Goal: Information Seeking & Learning: Learn about a topic

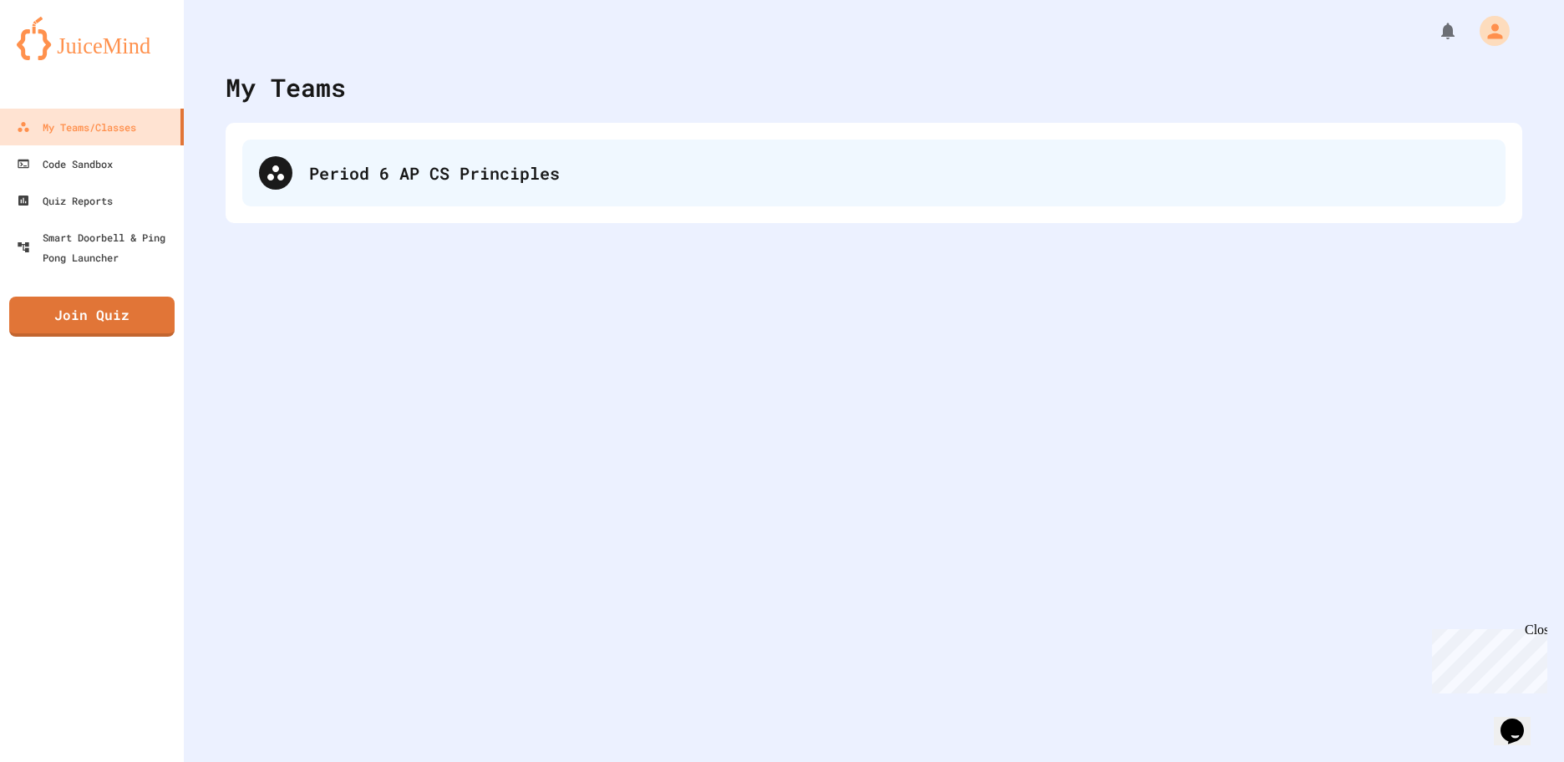
click at [464, 193] on div "Period 6 AP CS Principles" at bounding box center [873, 172] width 1263 height 67
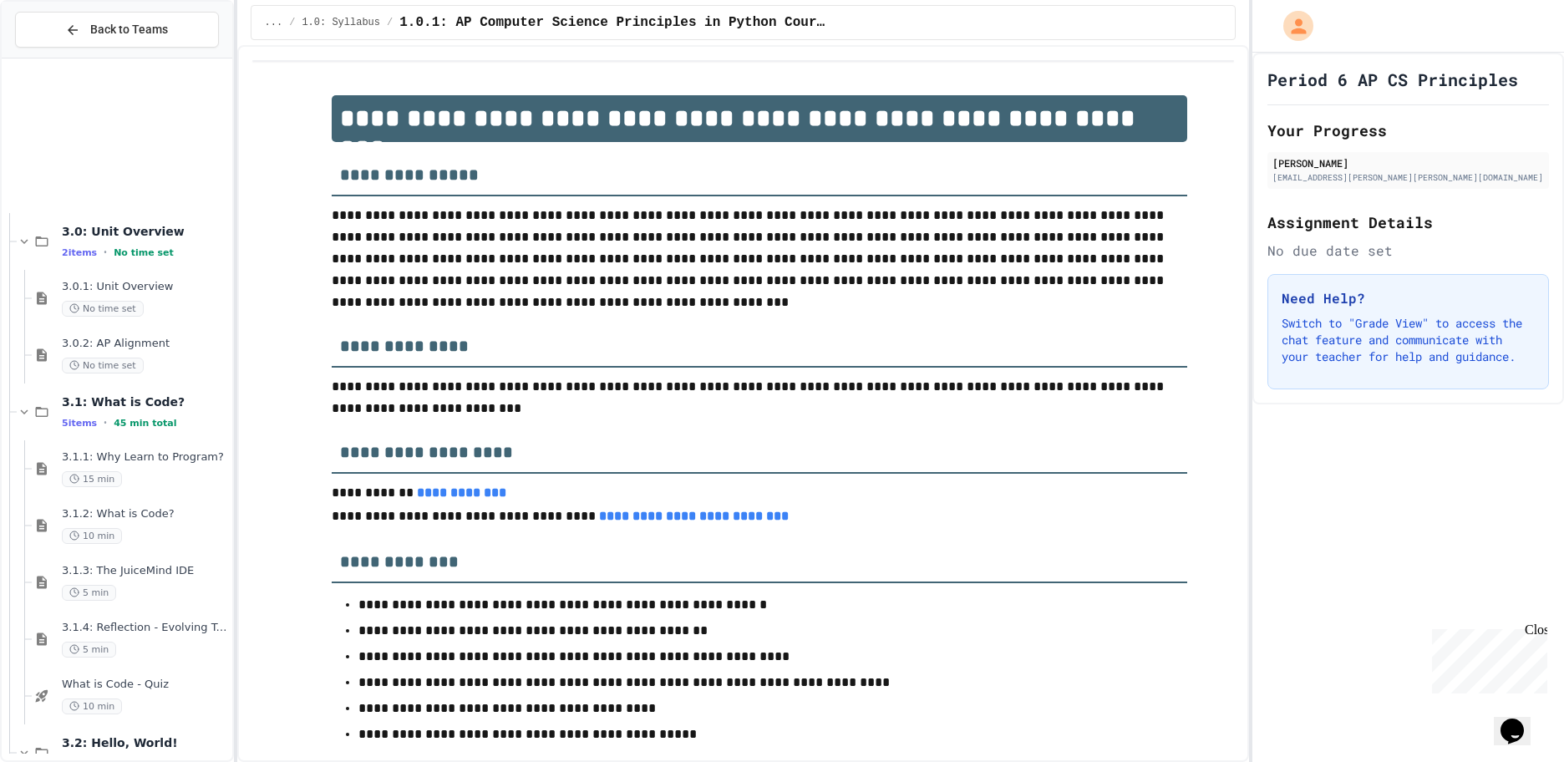
scroll to position [1149, 0]
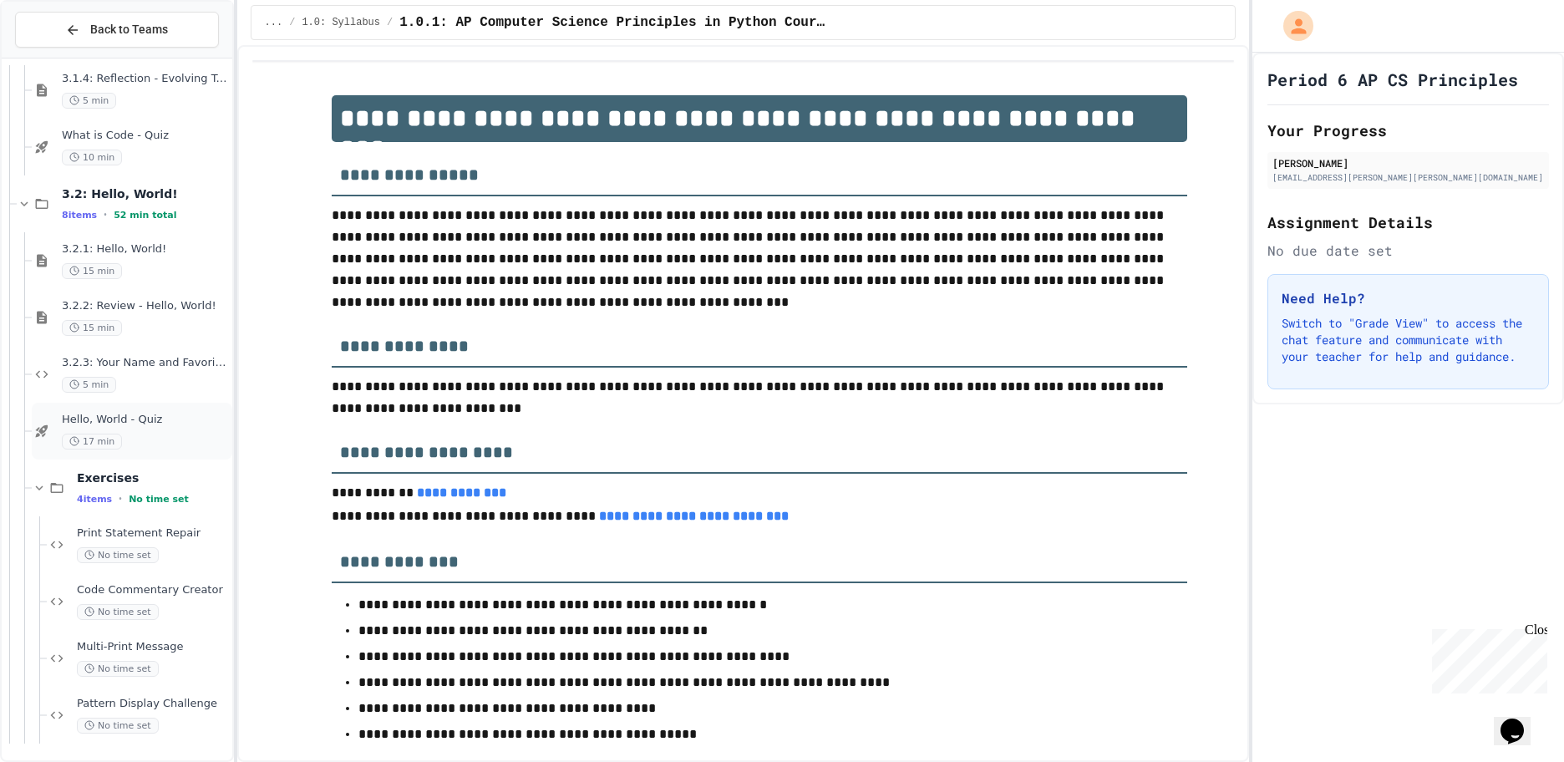
click at [144, 429] on div "Hello, World - Quiz 17 min" at bounding box center [145, 431] width 167 height 37
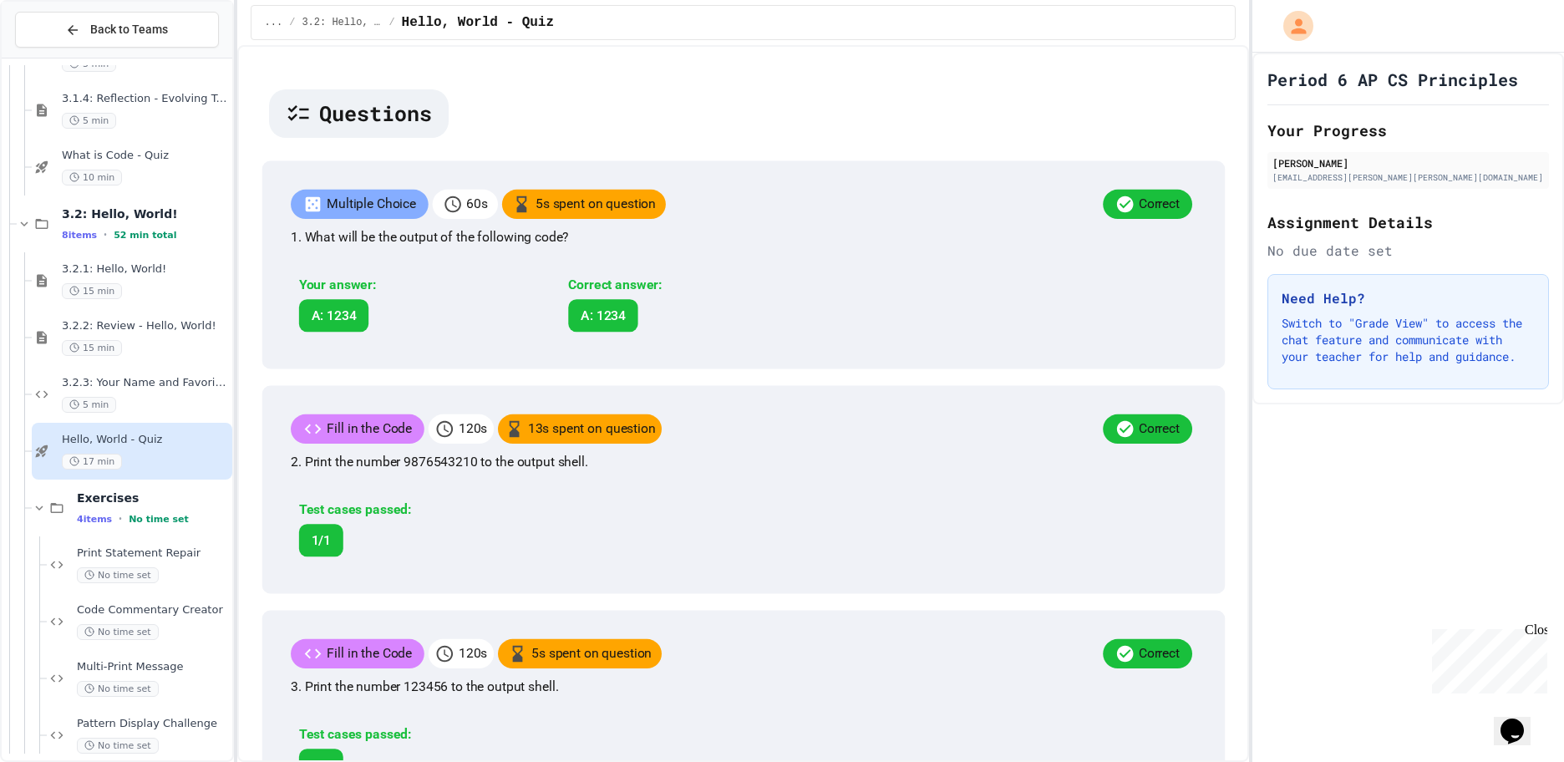
scroll to position [418, 0]
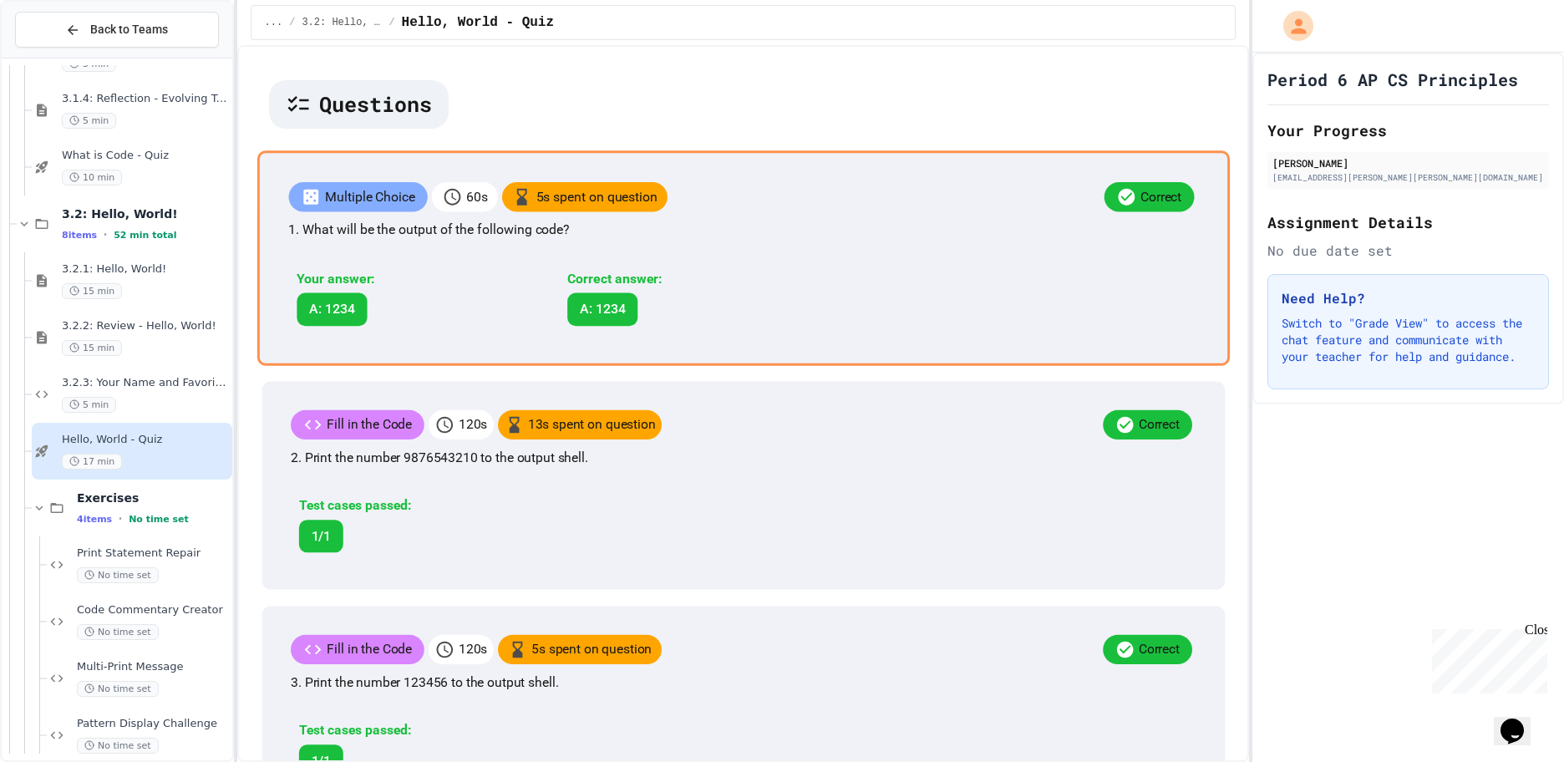
click at [1022, 240] on p "1. What will be the output of the following code?" at bounding box center [743, 230] width 910 height 20
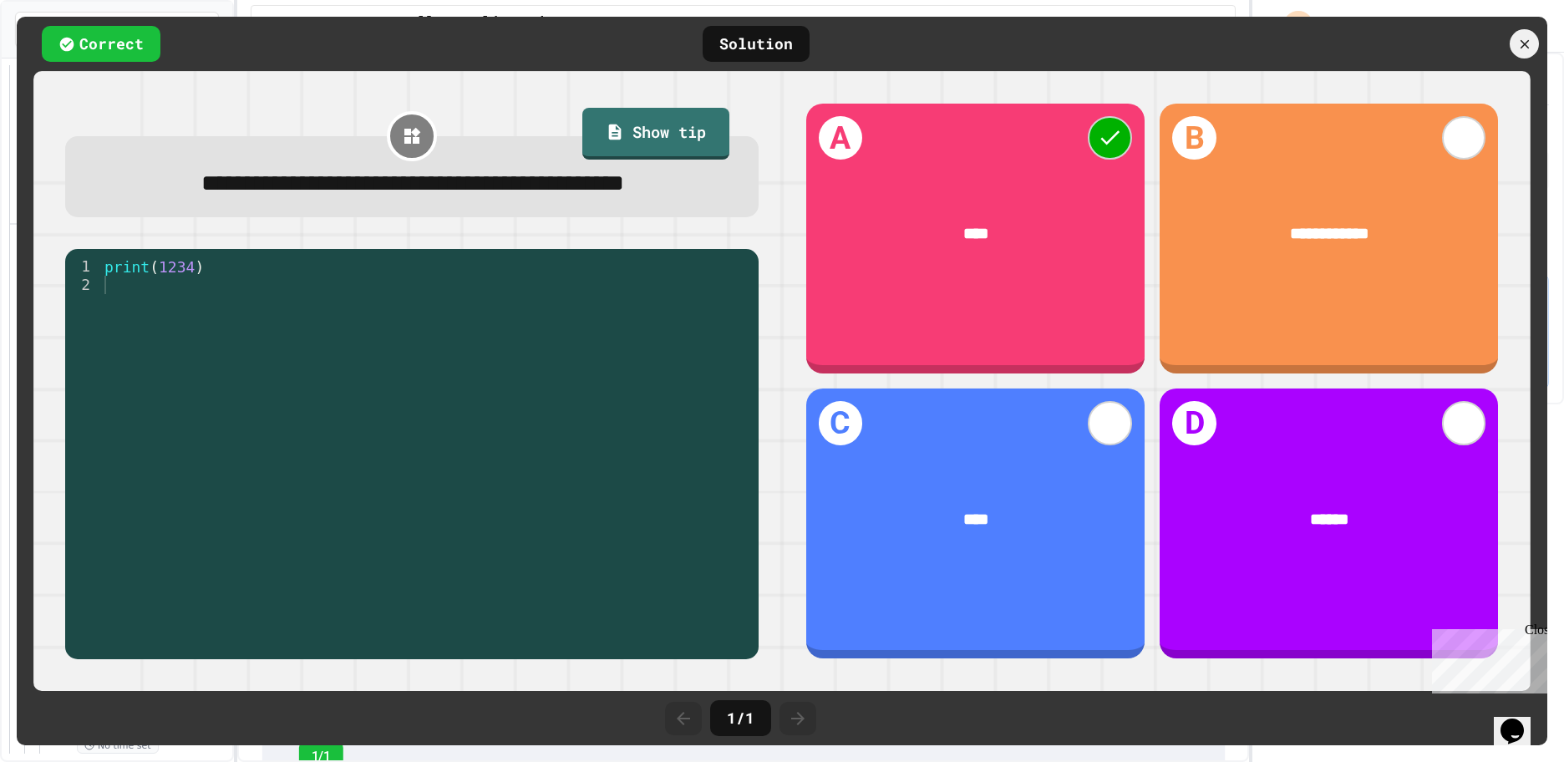
click at [1536, 34] on div at bounding box center [1455, 43] width 184 height 29
click at [1528, 38] on icon at bounding box center [1524, 44] width 18 height 18
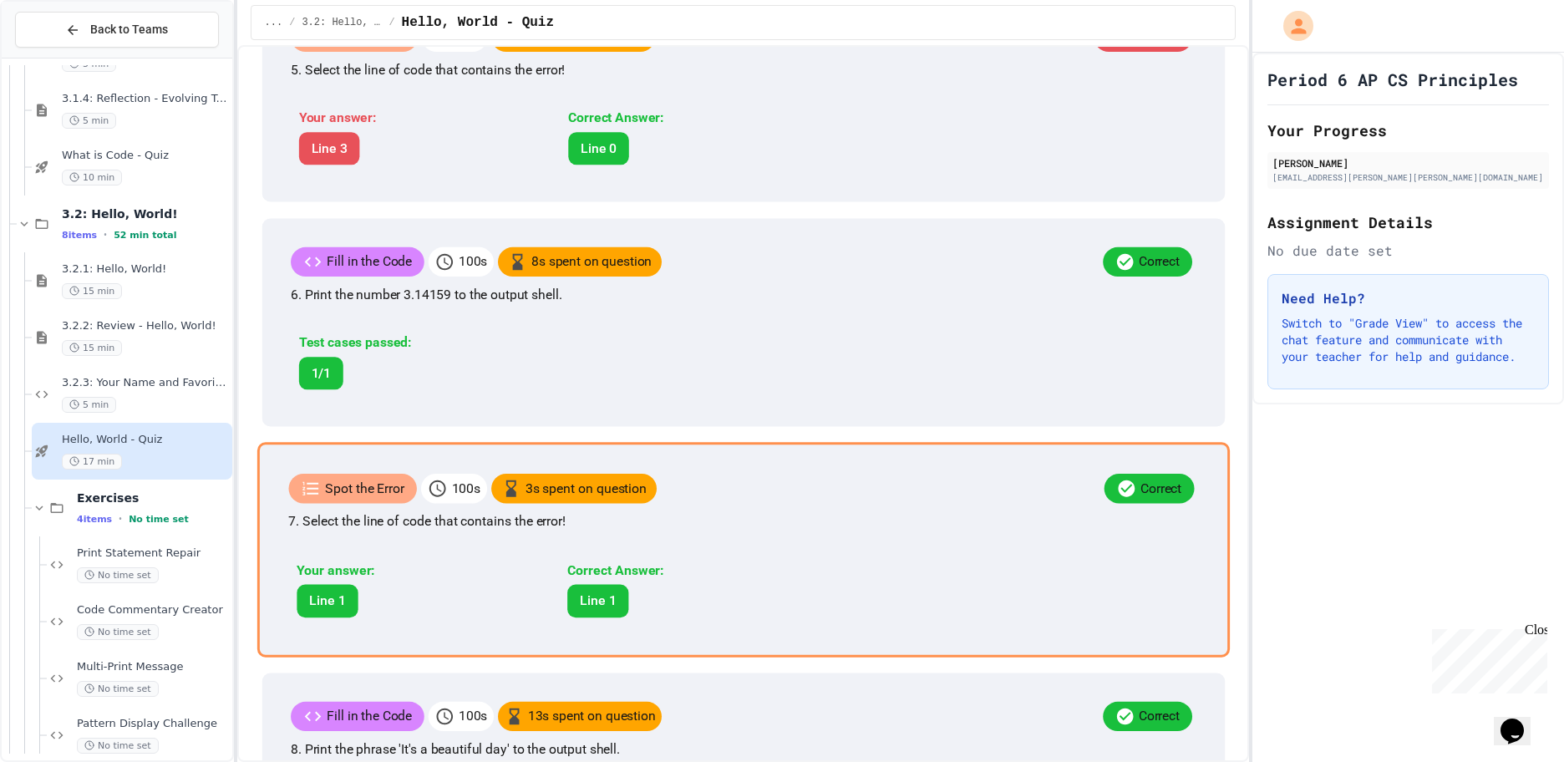
scroll to position [1407, 0]
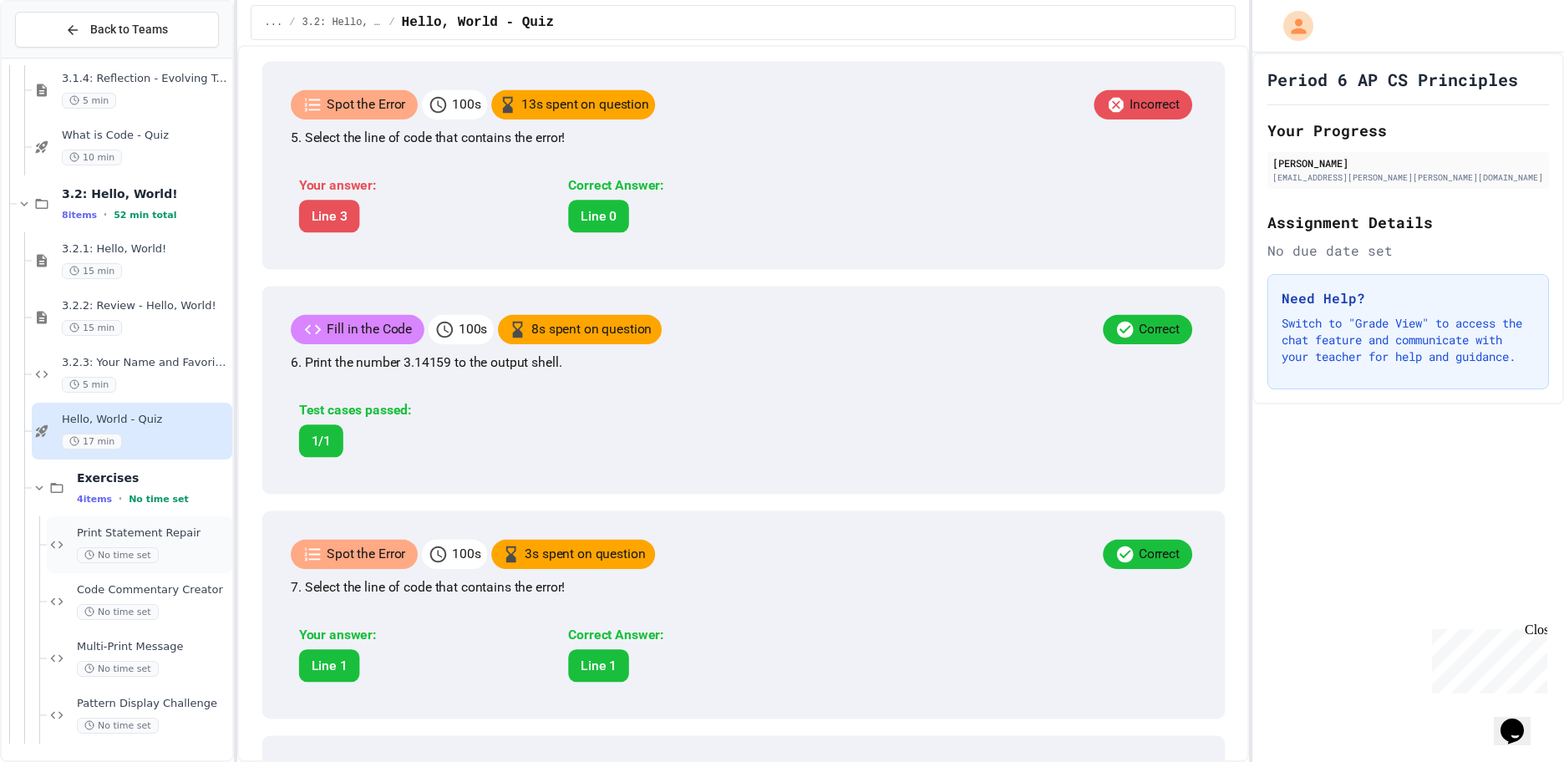
click at [116, 550] on span "No time set" at bounding box center [118, 555] width 82 height 16
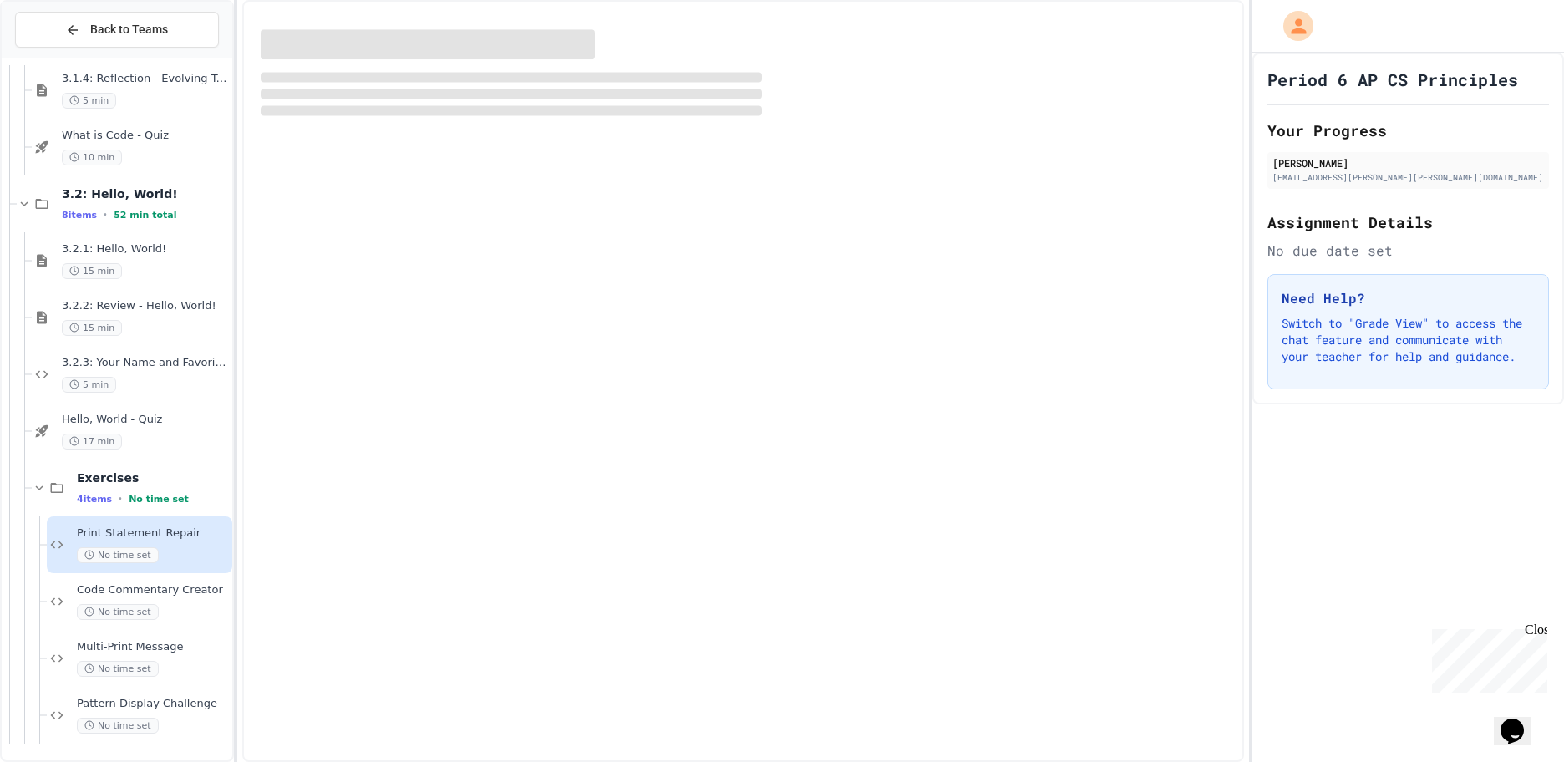
scroll to position [1129, 0]
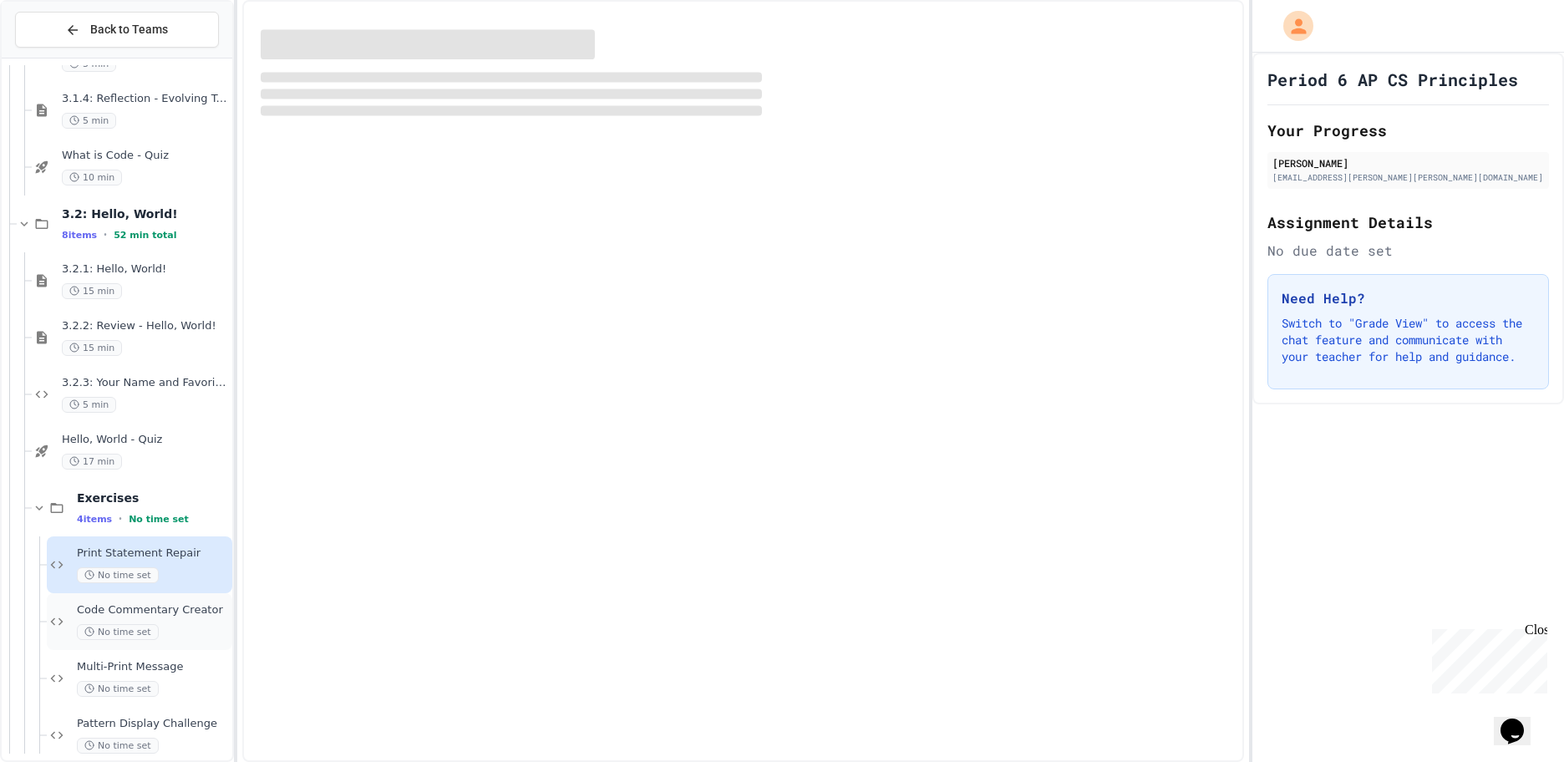
click at [120, 612] on span "Code Commentary Creator" at bounding box center [153, 610] width 152 height 14
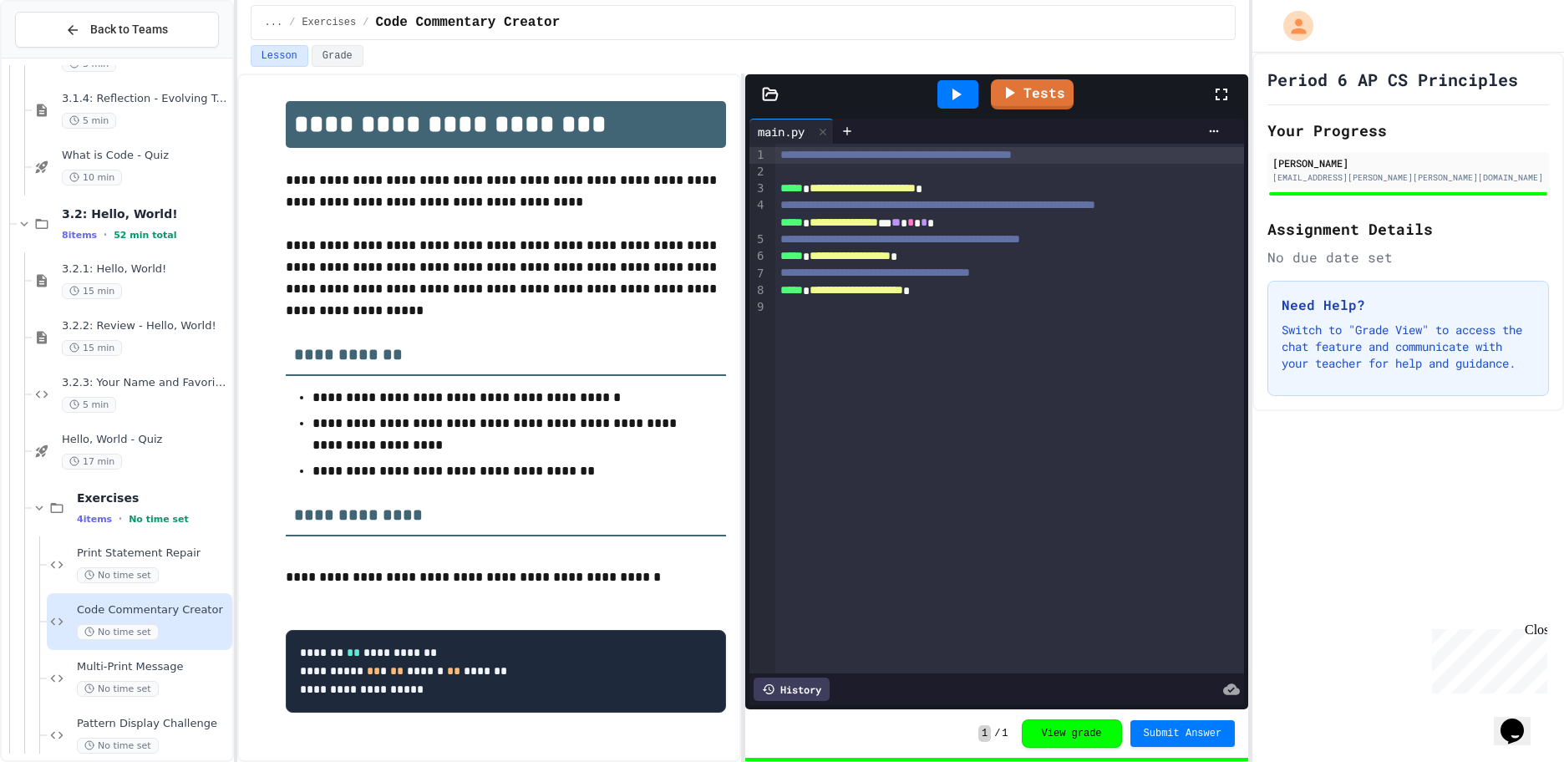
scroll to position [68, 0]
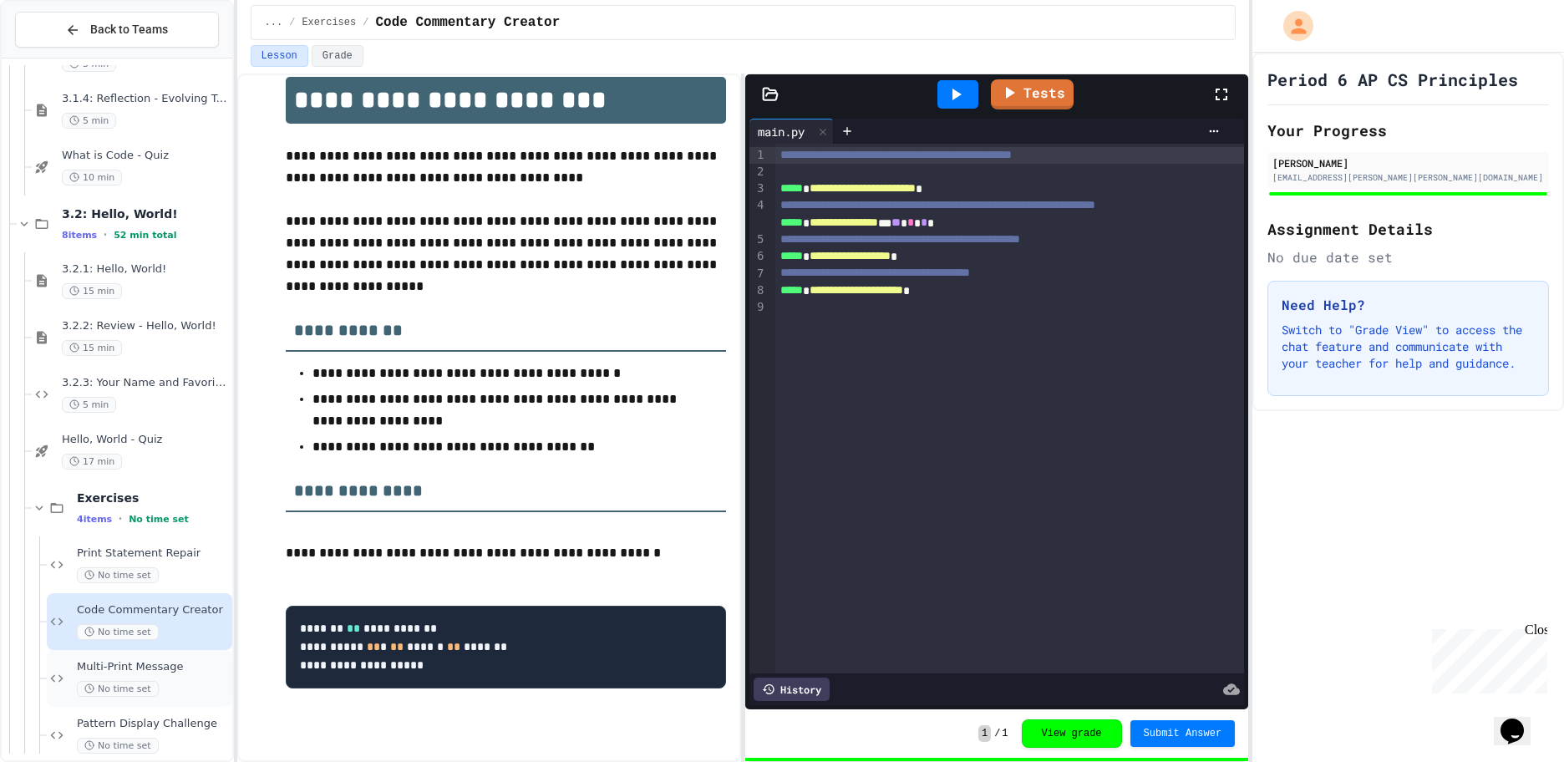
click at [168, 674] on div "Multi-Print Message No time set" at bounding box center [153, 678] width 152 height 37
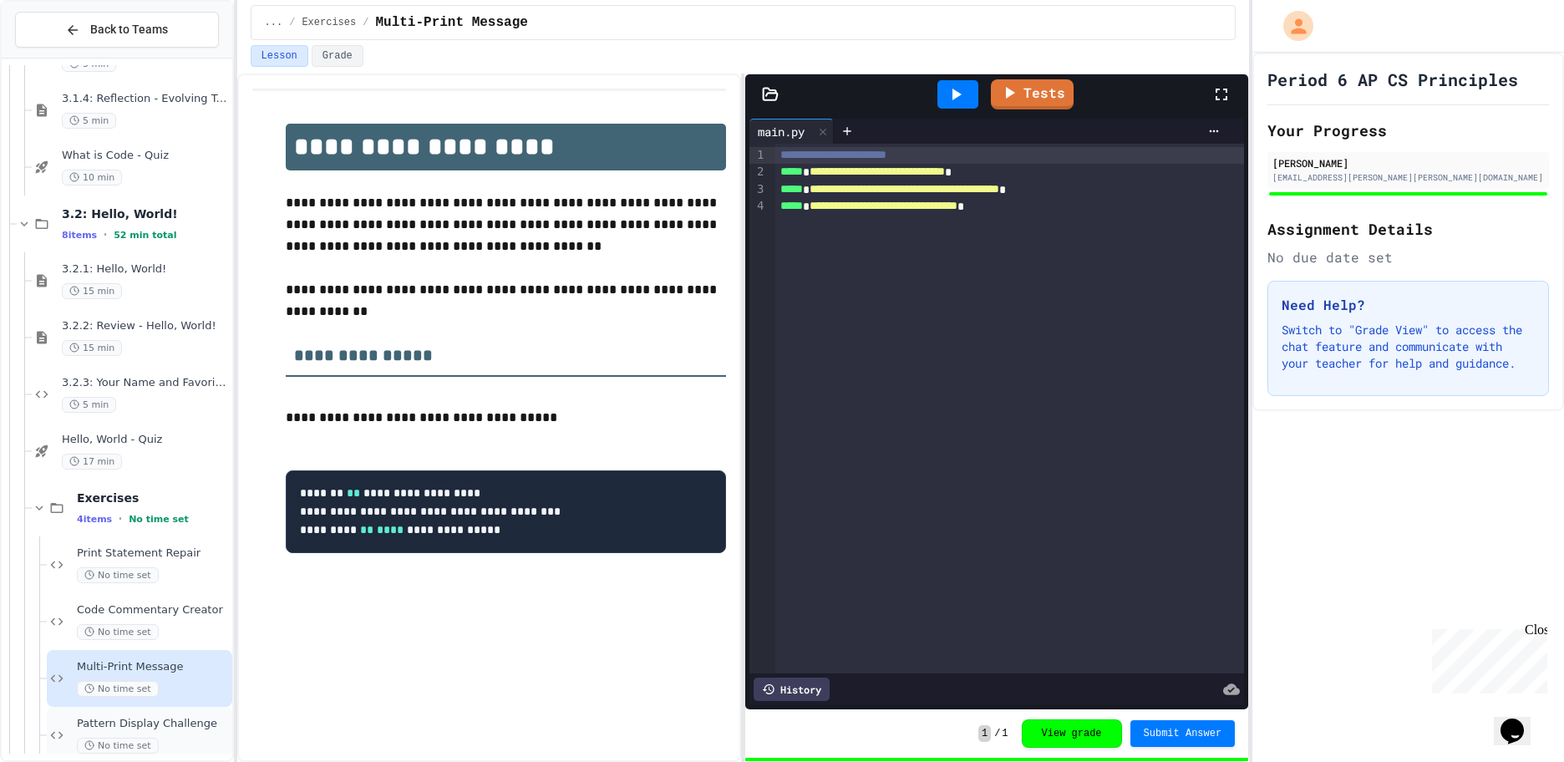
click at [152, 726] on span "Pattern Display Challenge" at bounding box center [153, 724] width 152 height 14
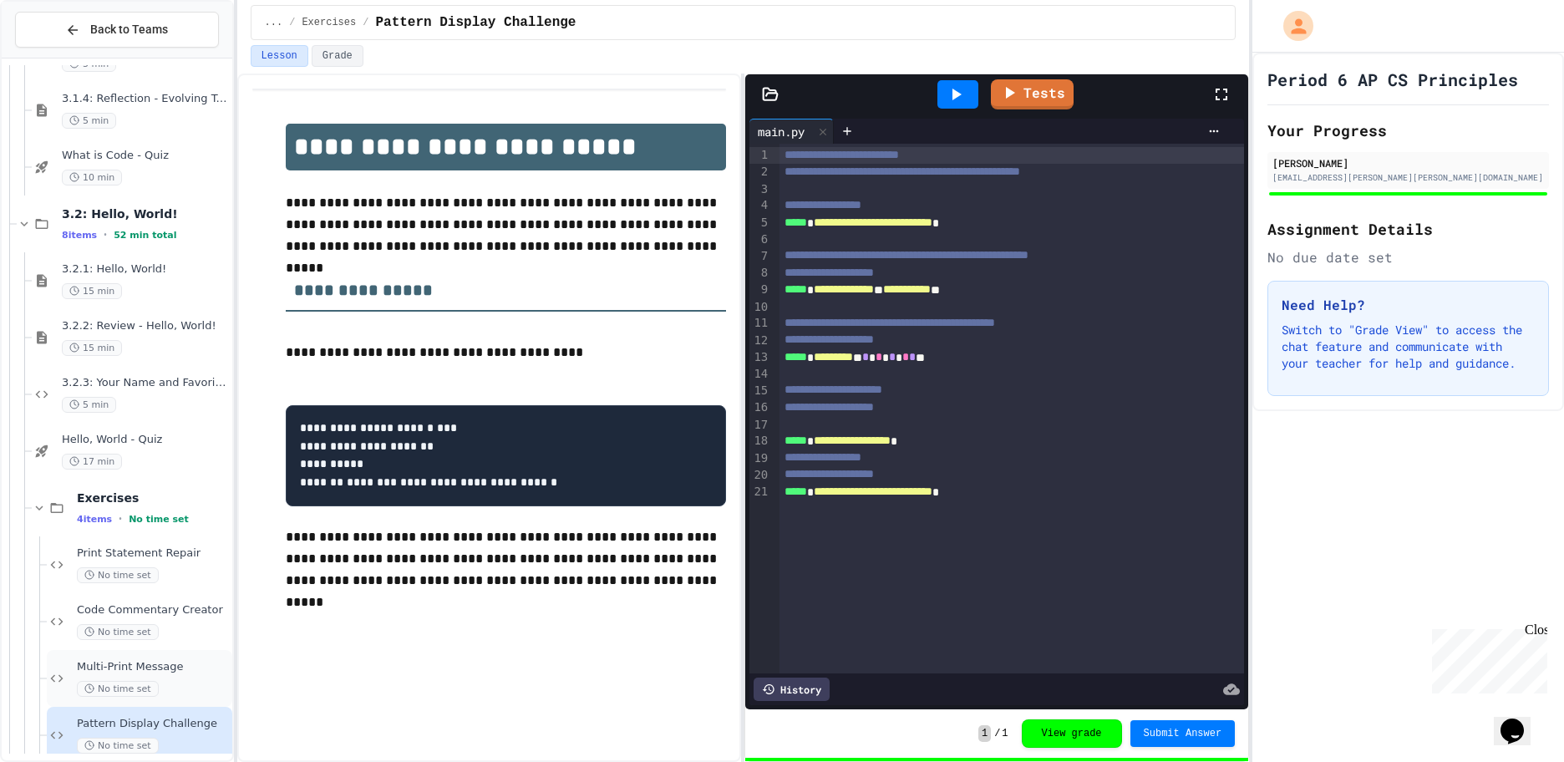
click at [149, 669] on span "Multi-Print Message" at bounding box center [153, 667] width 152 height 14
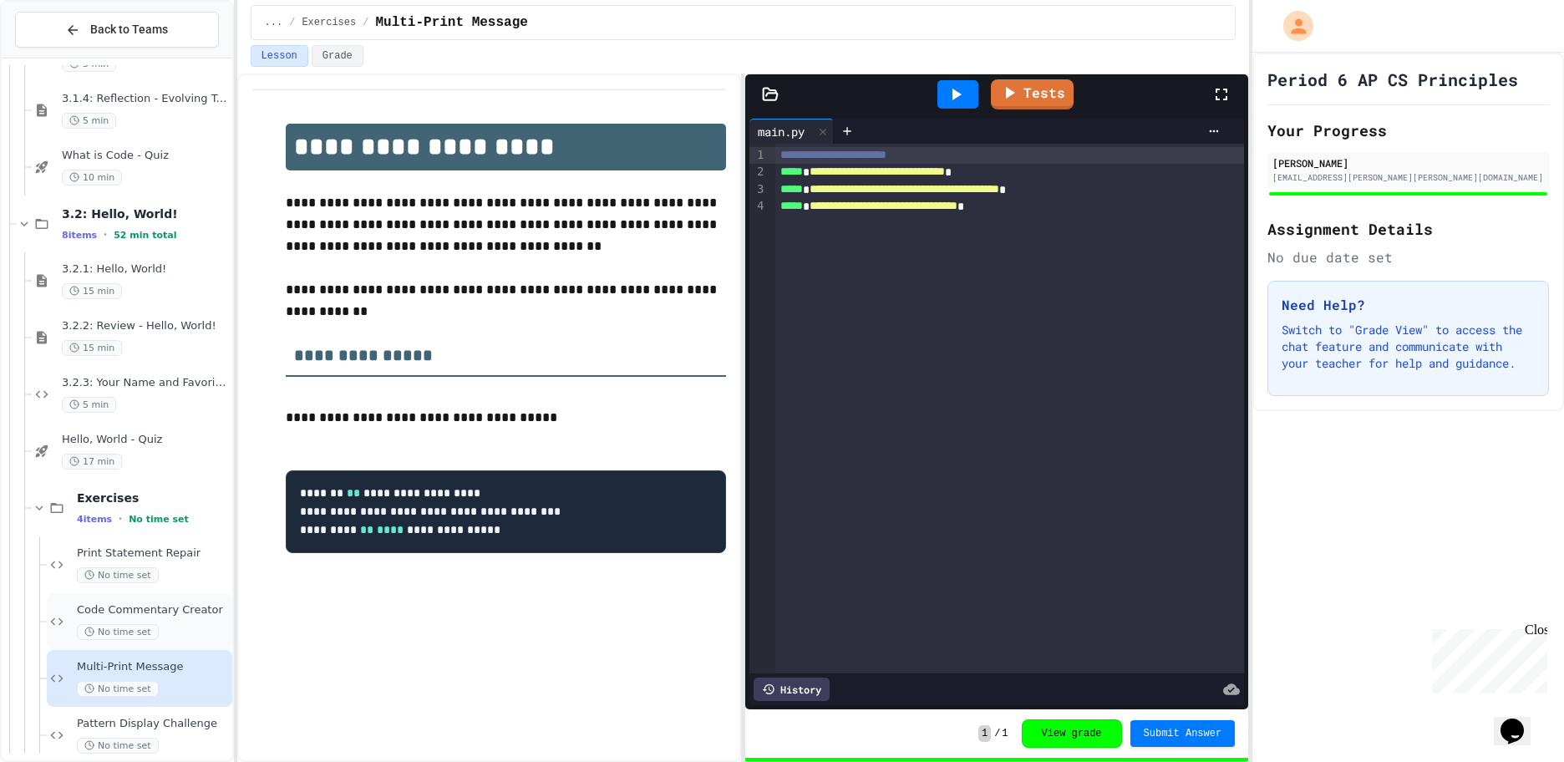
click at [150, 610] on span "Code Commentary Creator" at bounding box center [153, 610] width 152 height 14
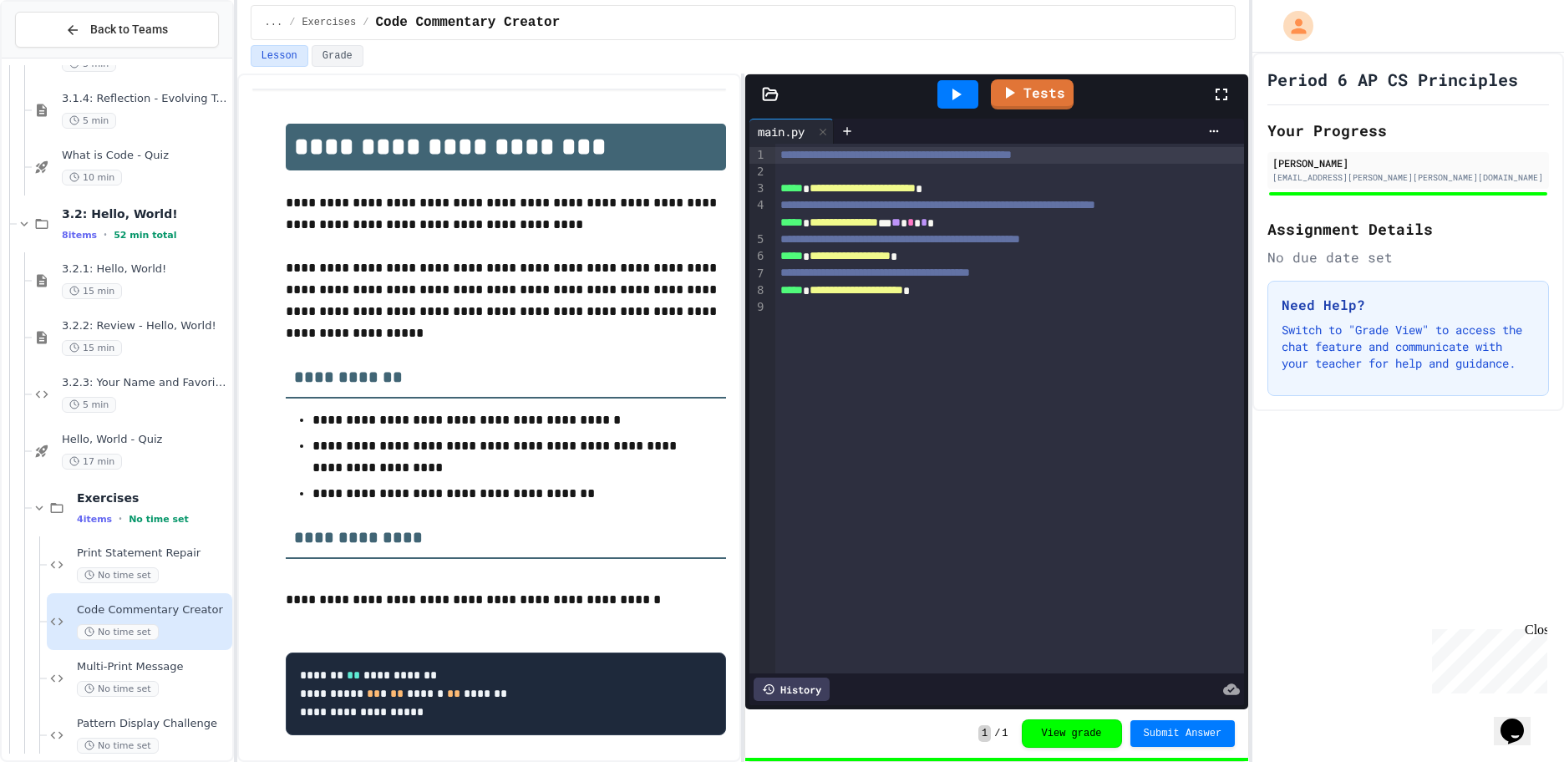
click at [951, 89] on icon at bounding box center [956, 94] width 20 height 20
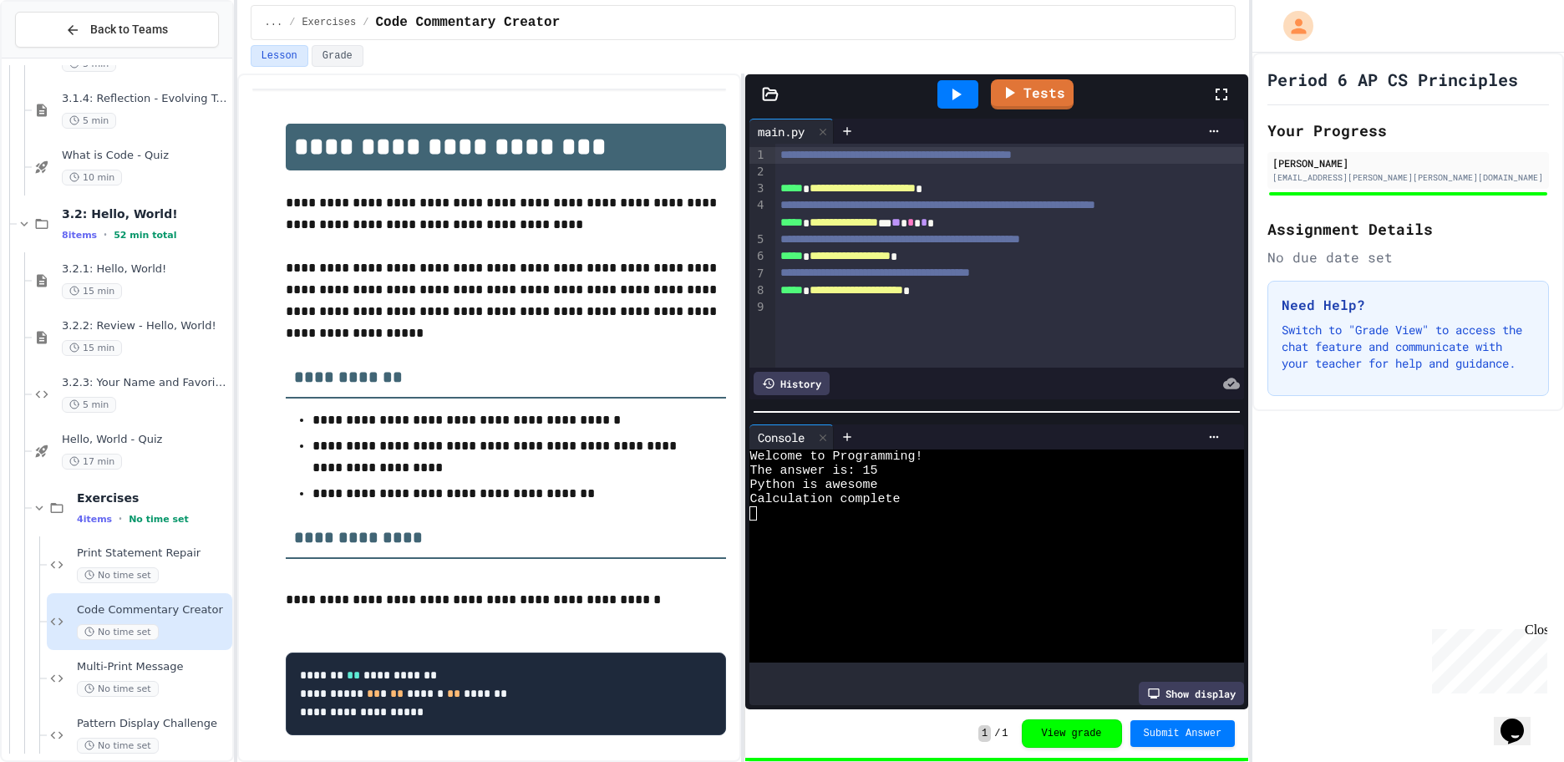
drag, startPoint x: 1227, startPoint y: 93, endPoint x: 1264, endPoint y: 190, distance: 103.6
click at [1227, 93] on icon at bounding box center [1221, 95] width 12 height 12
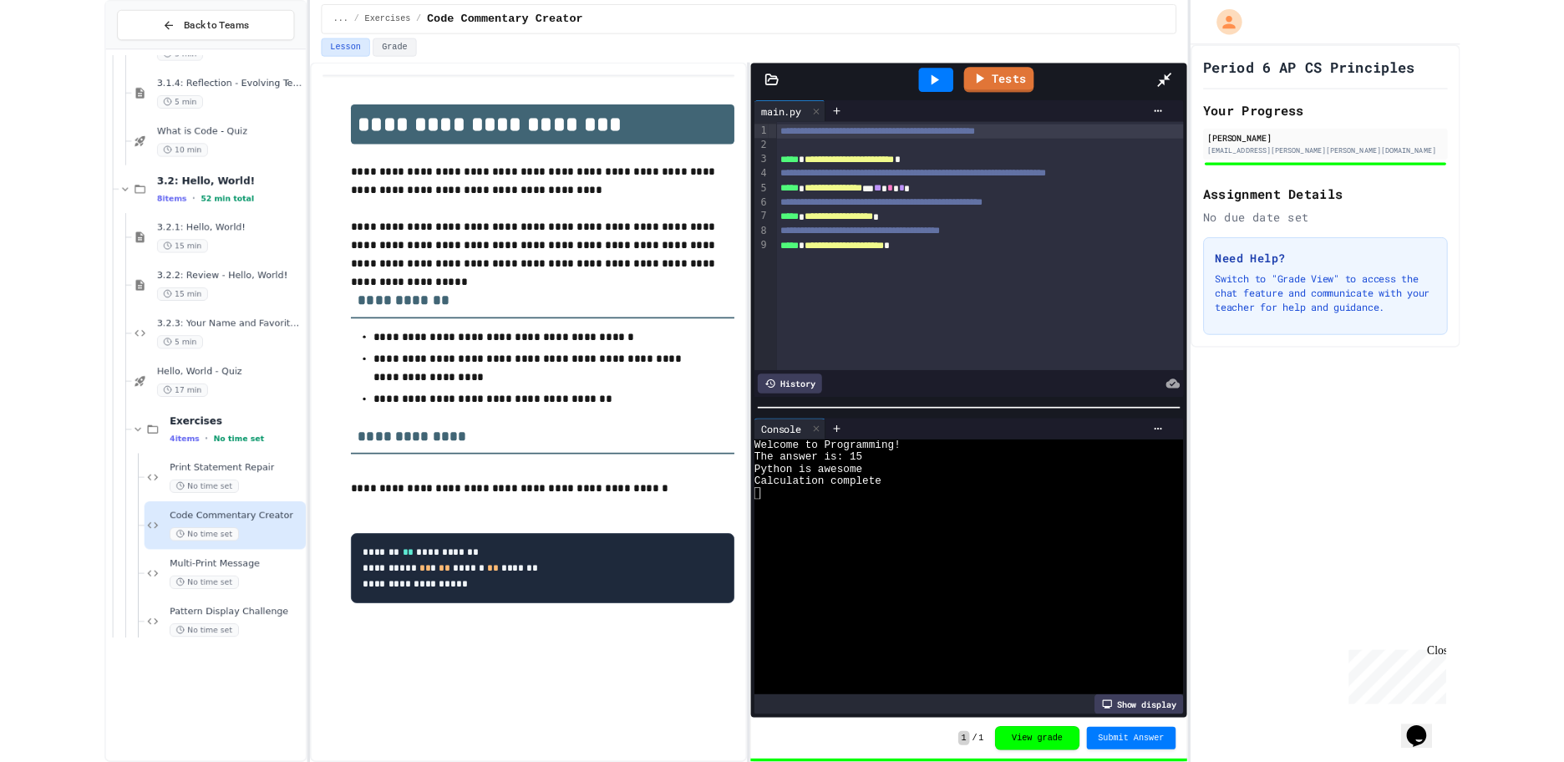
scroll to position [1010, 0]
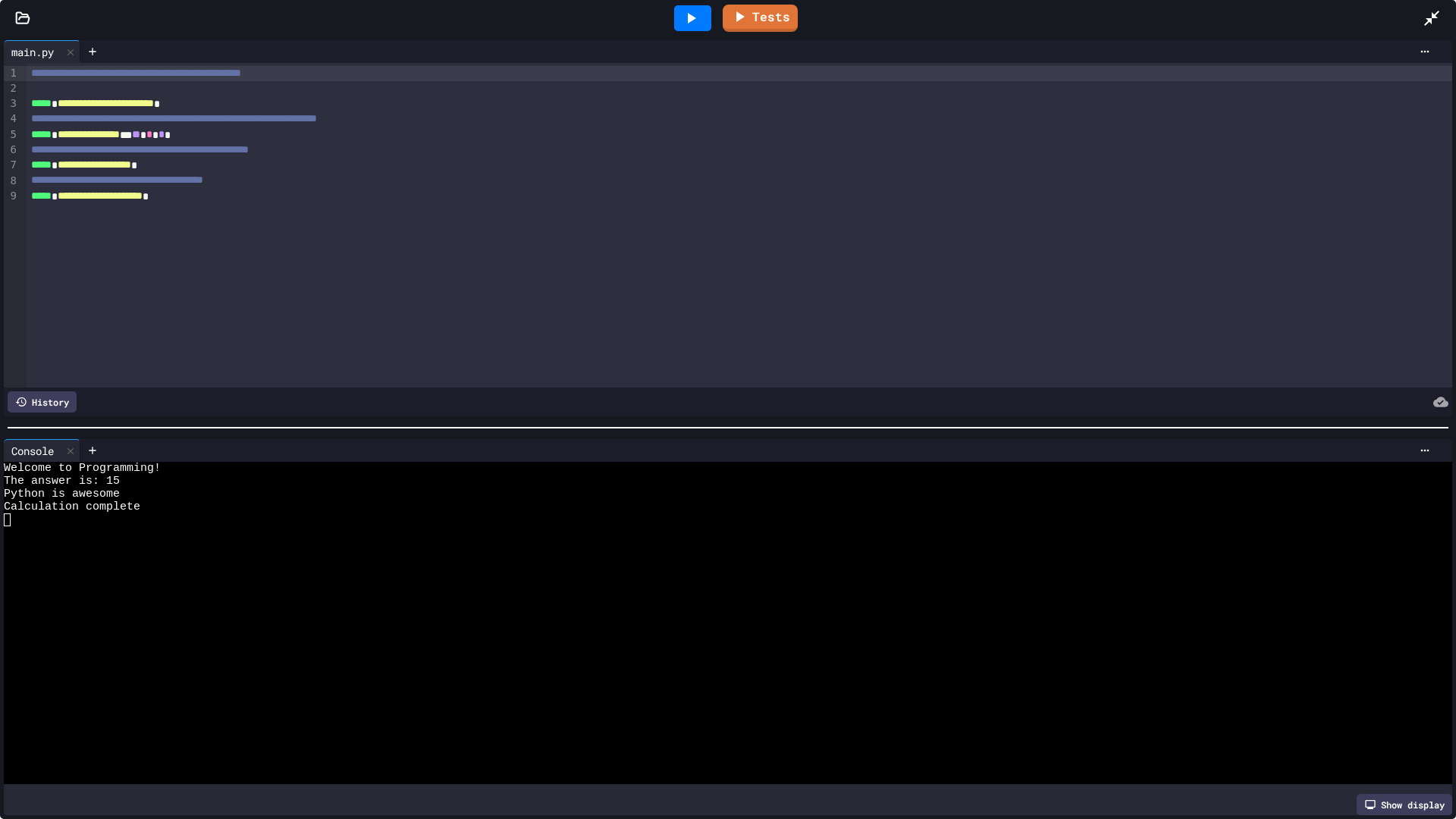
click at [1419, 5] on div at bounding box center [1439, 17] width 34 height 41
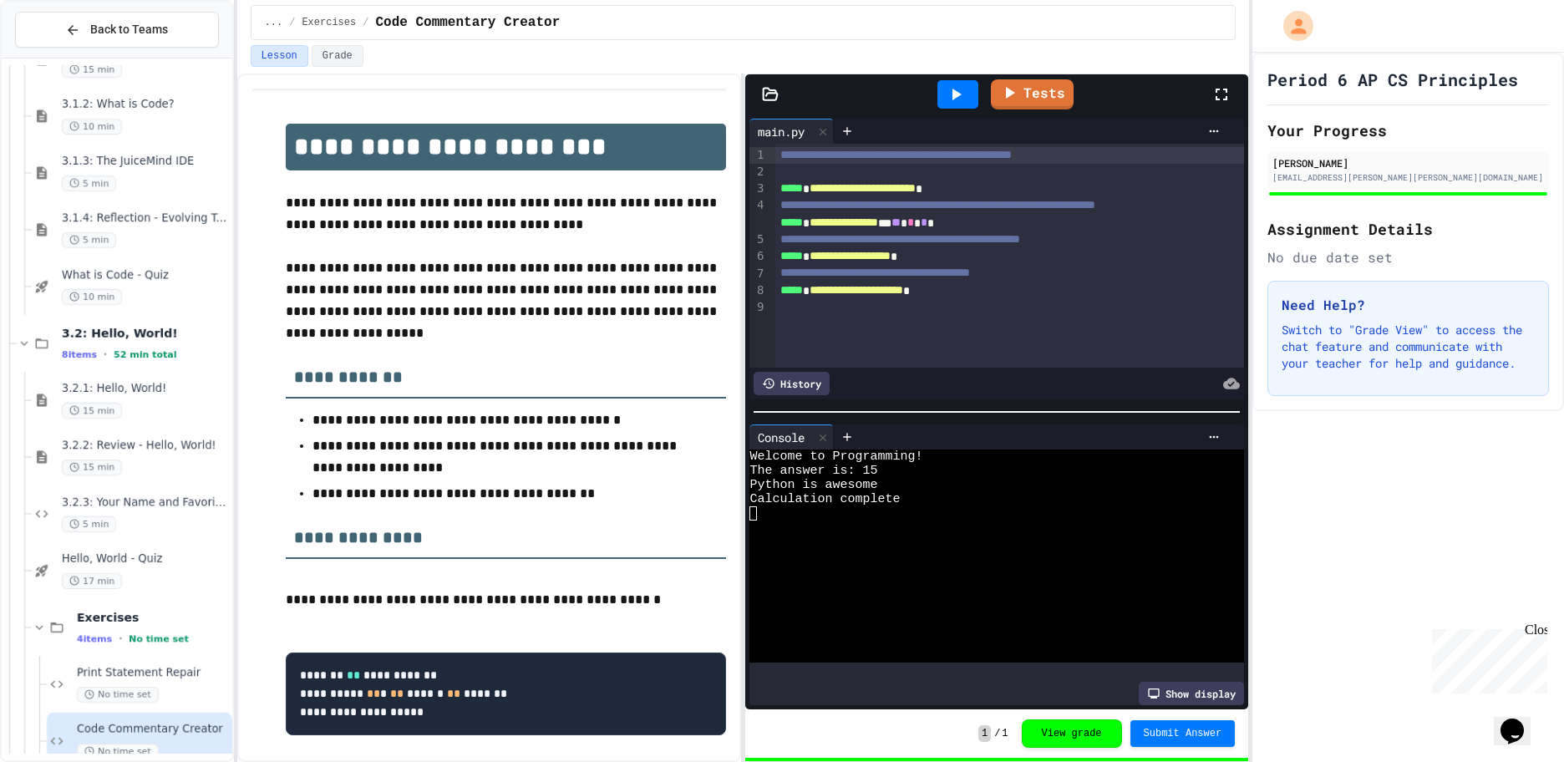
click at [1357, 554] on div "Period 6 AP CS Principles Your Progress David Licea 2029.licea.david@evsd90.org…" at bounding box center [1408, 407] width 312 height 709
click at [1296, 636] on div "Period 6 AP CS Principles Your Progress David Licea 2029.licea.david@evsd90.org…" at bounding box center [1408, 407] width 312 height 709
click at [137, 675] on span "Print Statement Repair" at bounding box center [153, 673] width 152 height 14
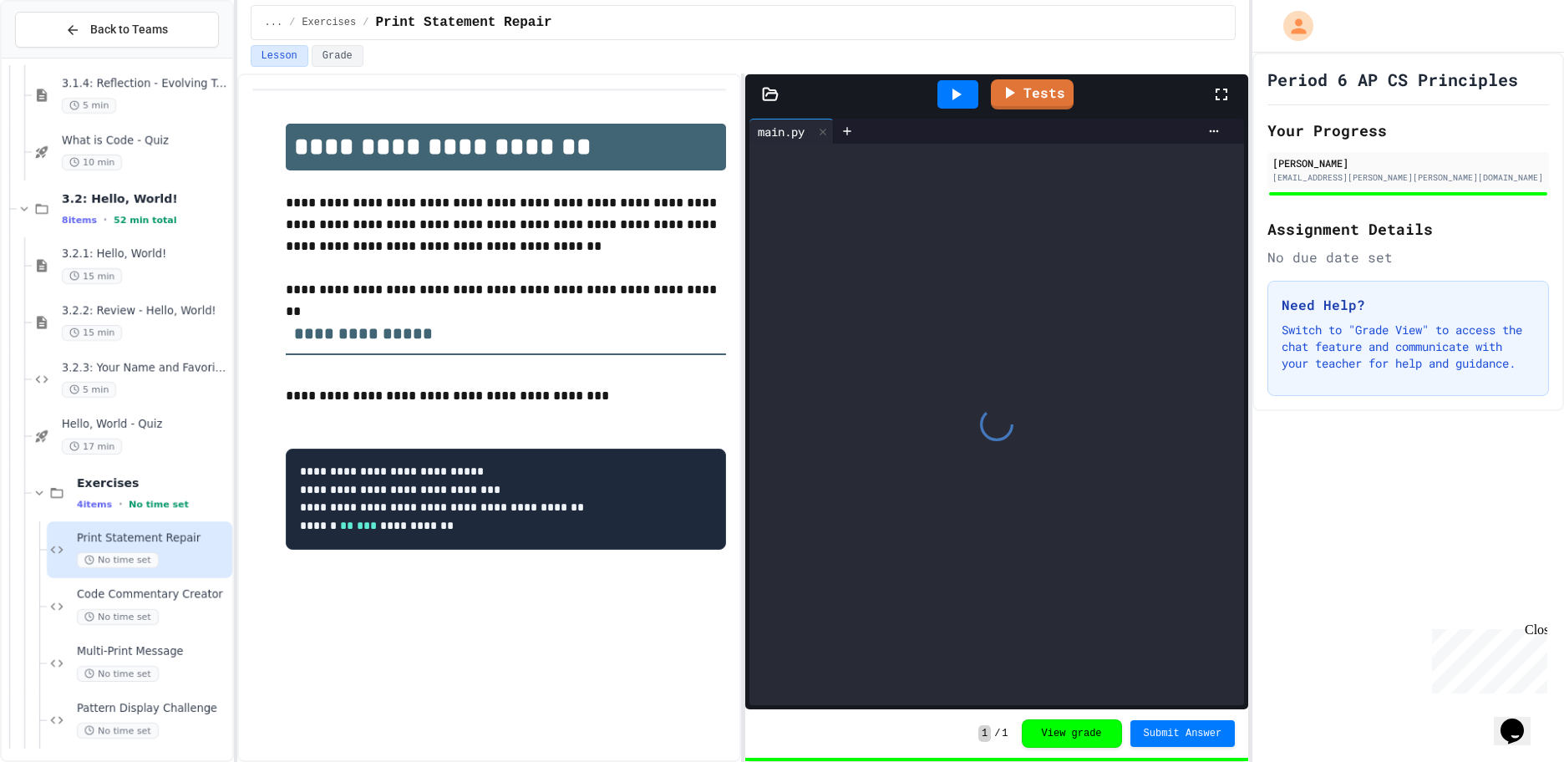
scroll to position [1149, 0]
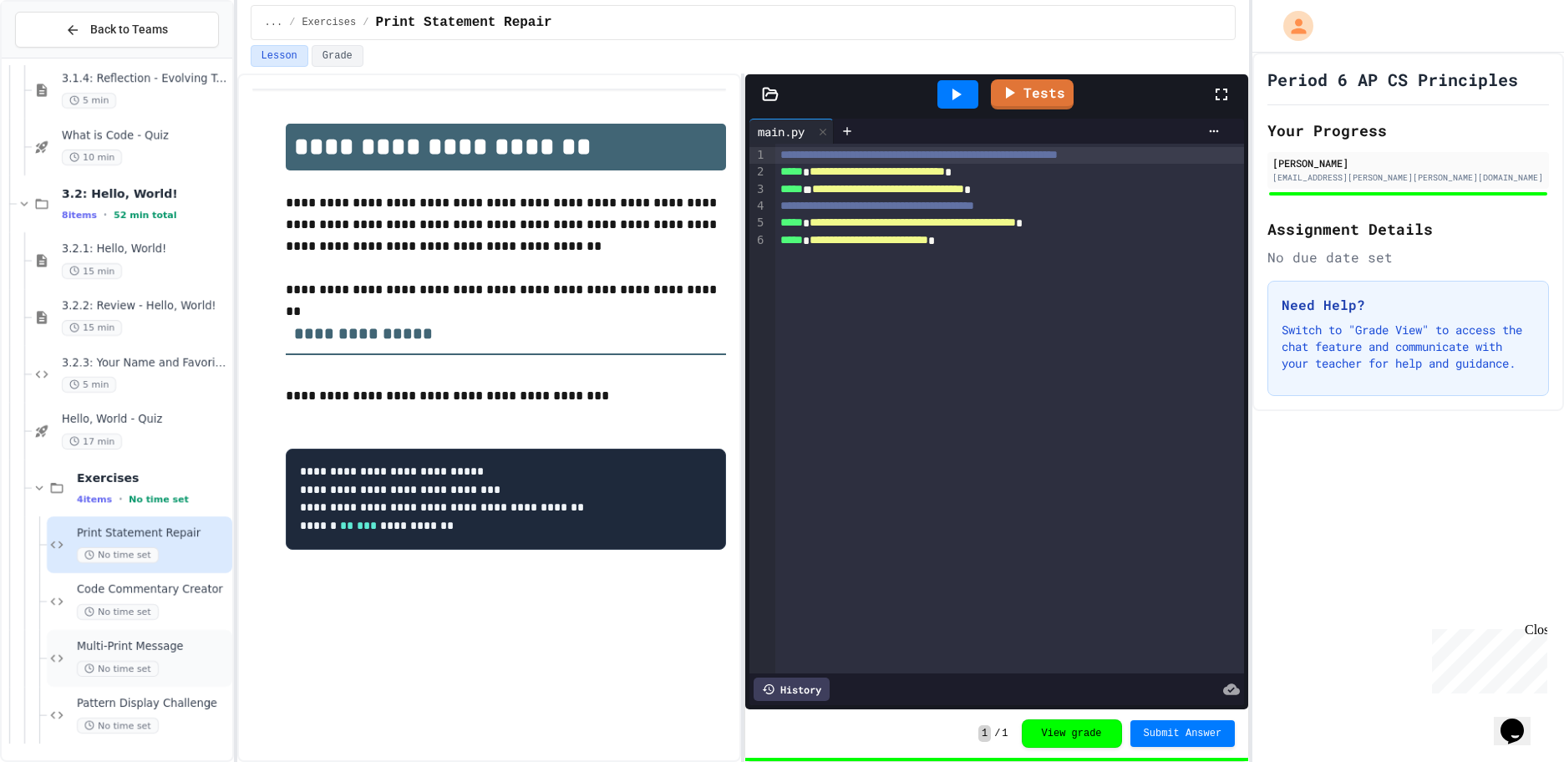
click at [137, 670] on span "No time set" at bounding box center [118, 669] width 82 height 16
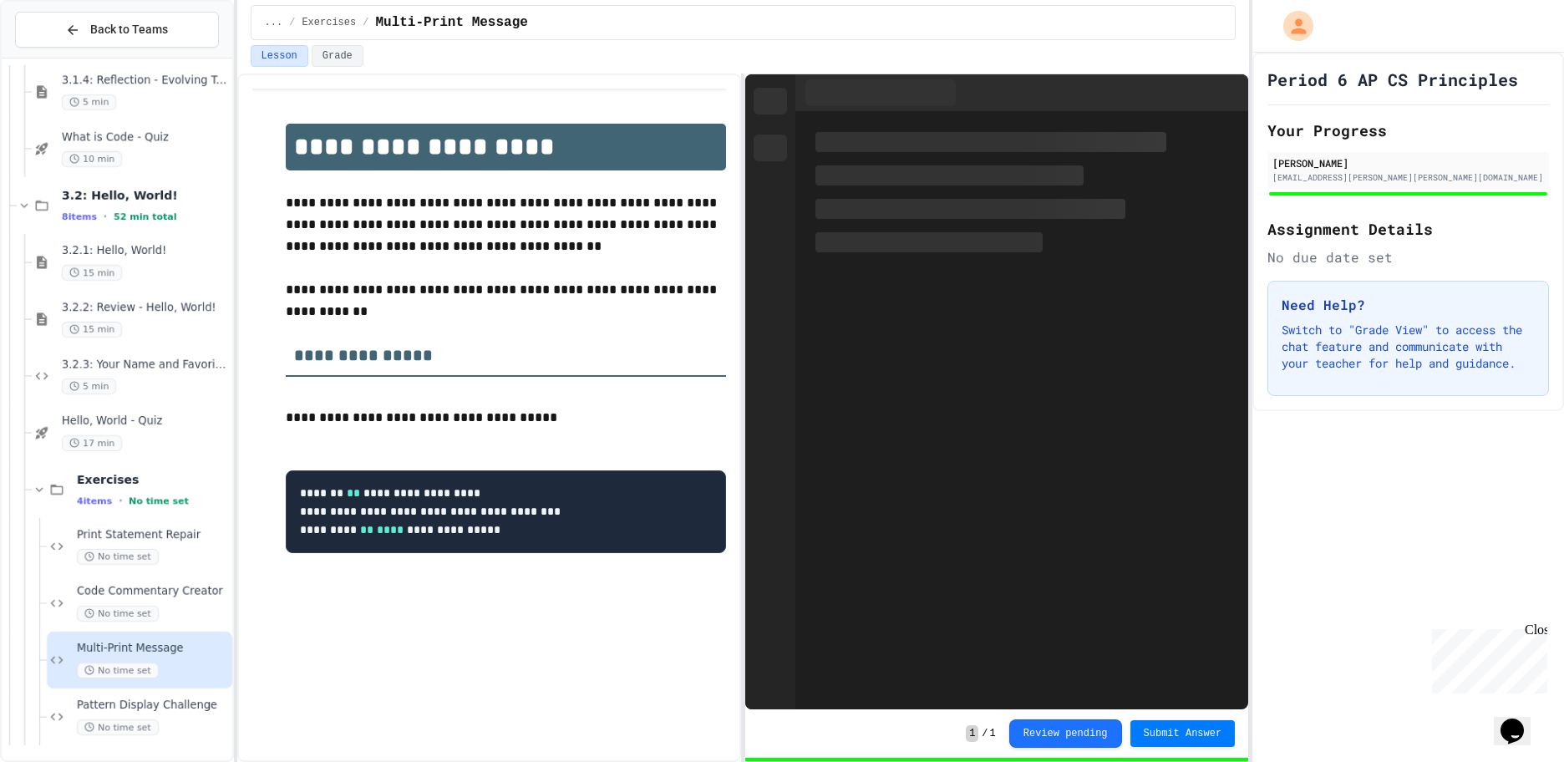
scroll to position [1149, 0]
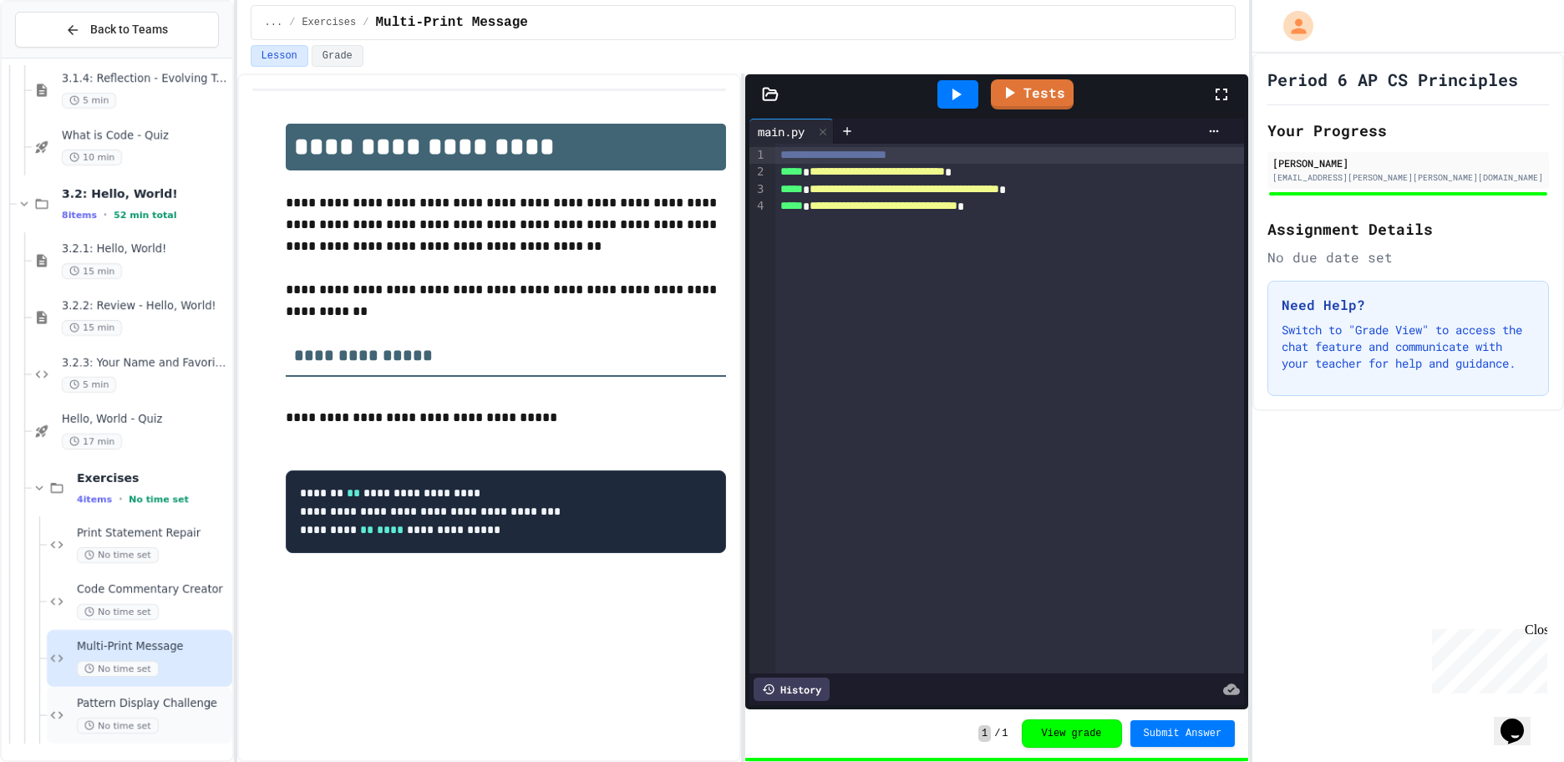
click at [127, 696] on div "Pattern Display Challenge No time set" at bounding box center [139, 715] width 185 height 57
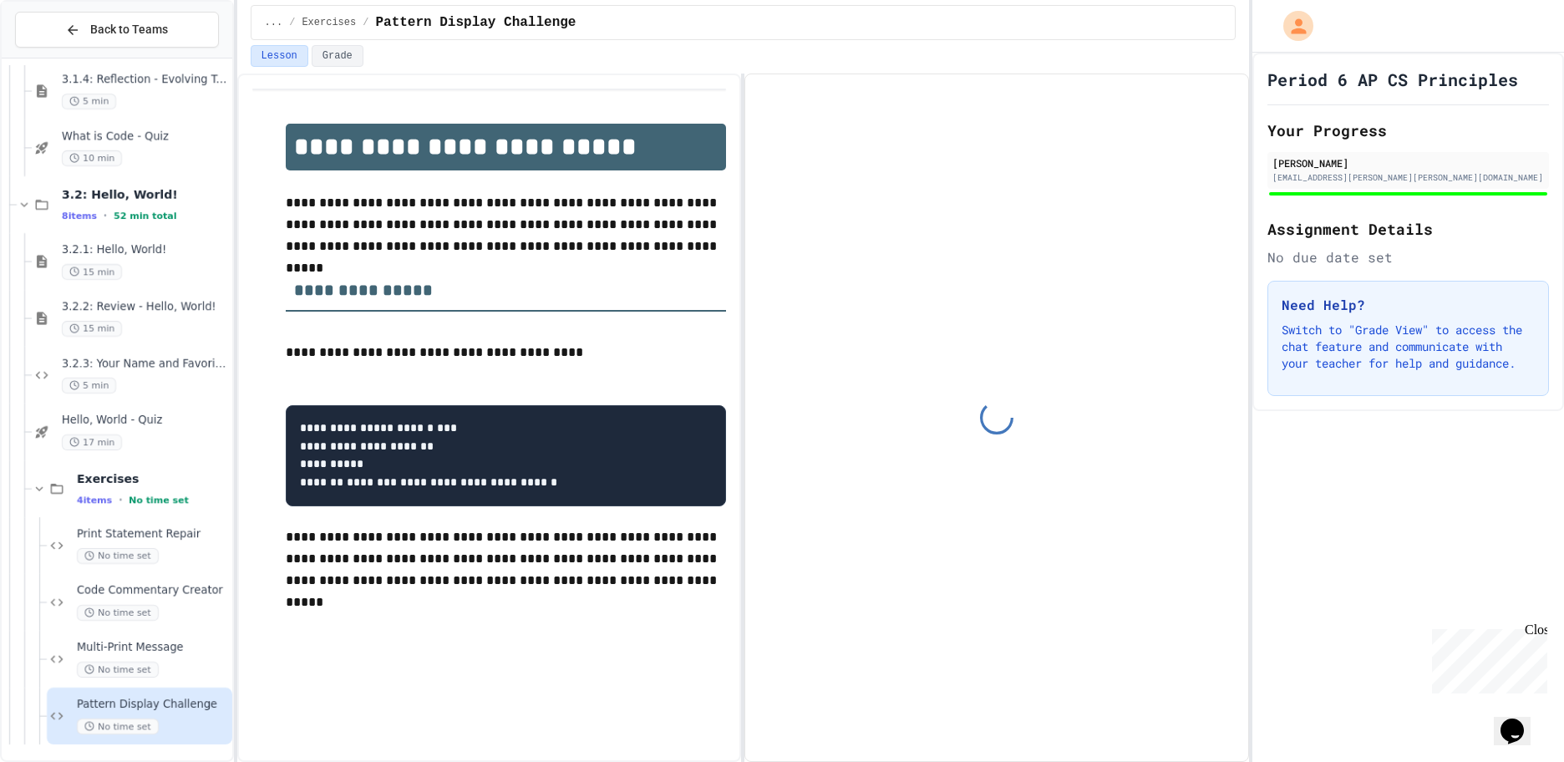
scroll to position [1149, 0]
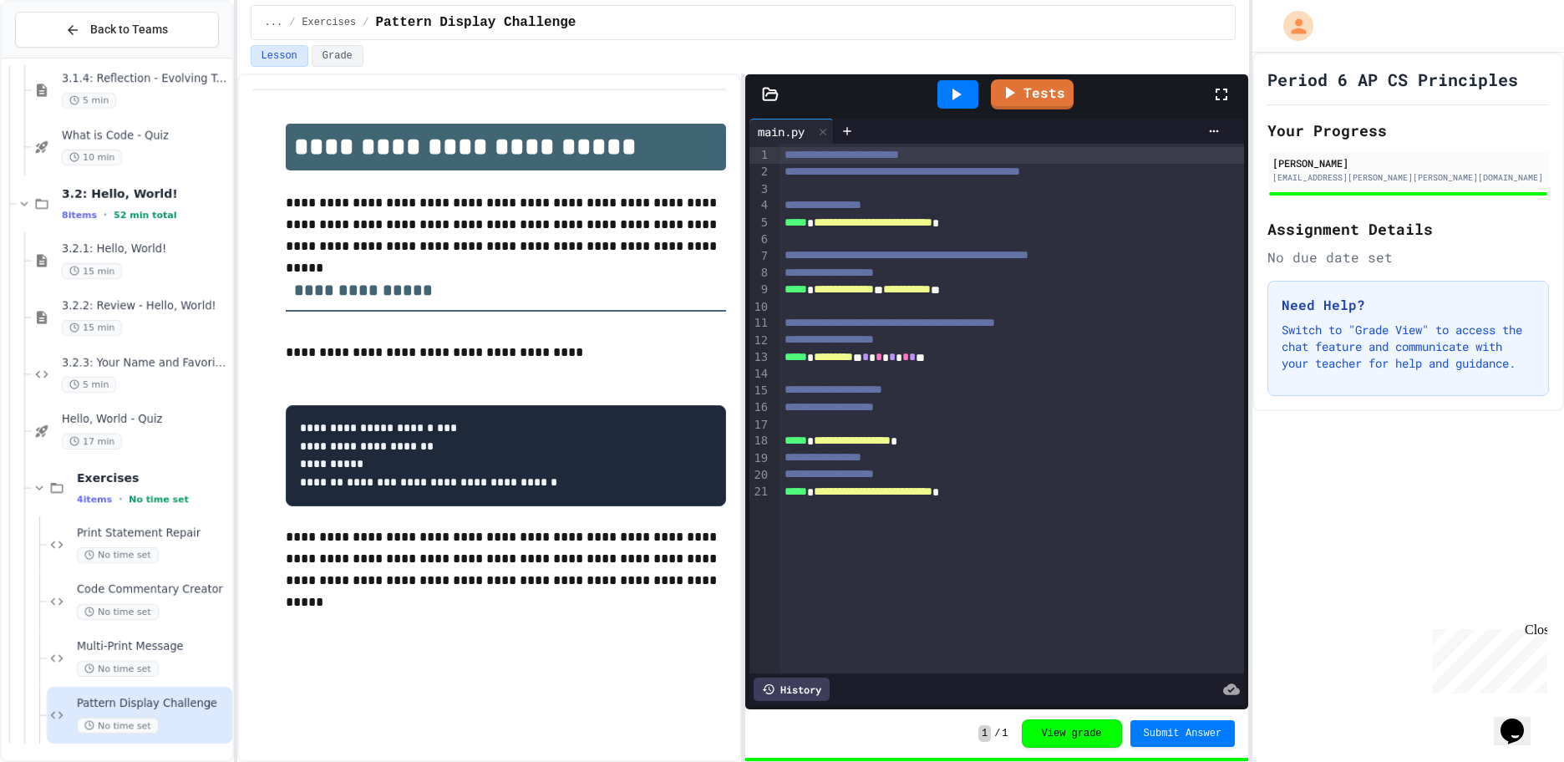
click at [1363, 520] on div "Period 6 AP CS Principles Your Progress David Licea 2029.licea.david@evsd90.org…" at bounding box center [1408, 407] width 312 height 709
click at [1331, 641] on div "Period 6 AP CS Principles Your Progress David Licea 2029.licea.david@evsd90.org…" at bounding box center [1408, 407] width 312 height 709
click at [956, 92] on icon at bounding box center [956, 95] width 9 height 12
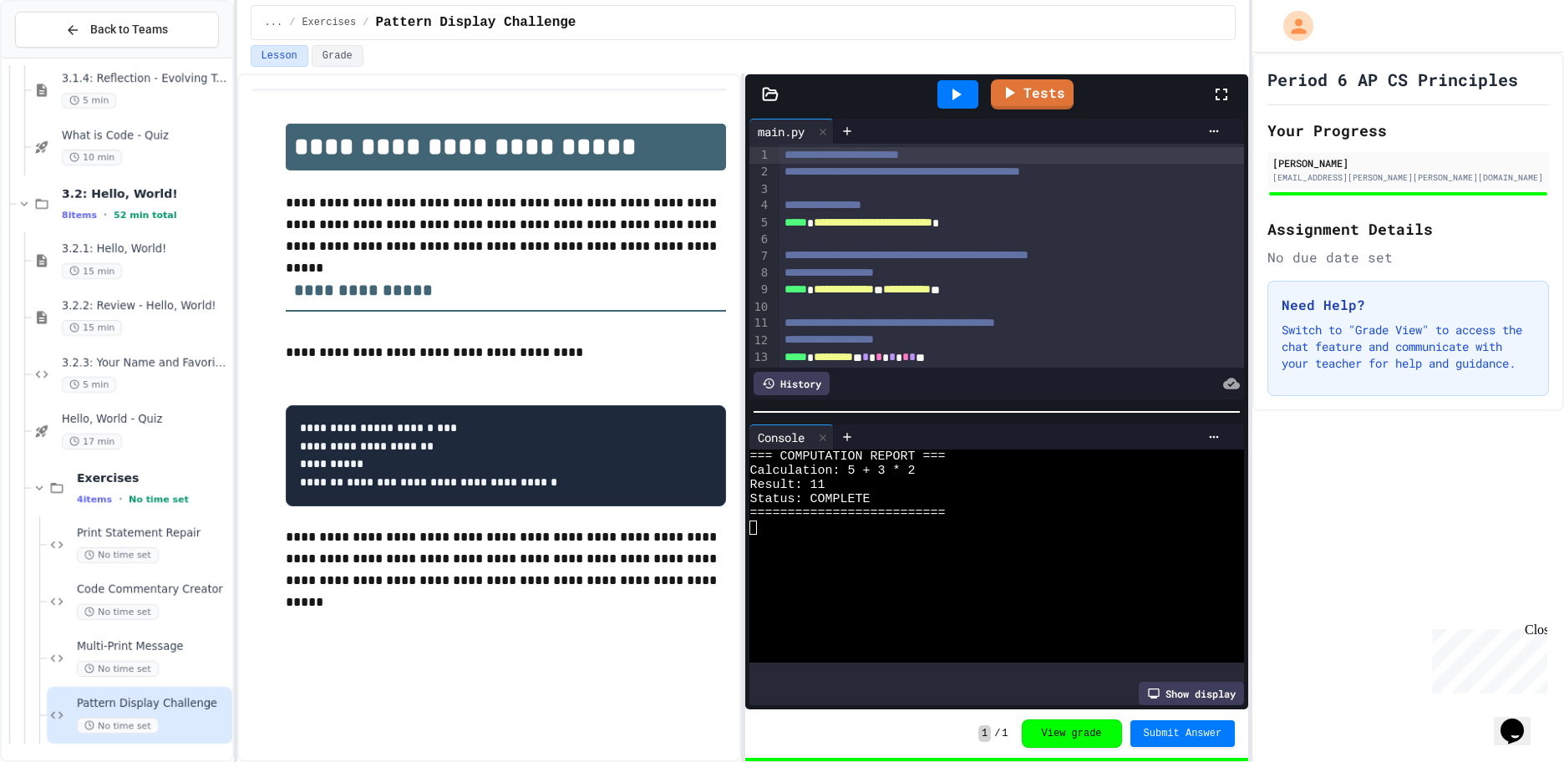
click at [931, 295] on span "**********" at bounding box center [907, 289] width 48 height 12
click at [824, 432] on icon at bounding box center [823, 438] width 12 height 12
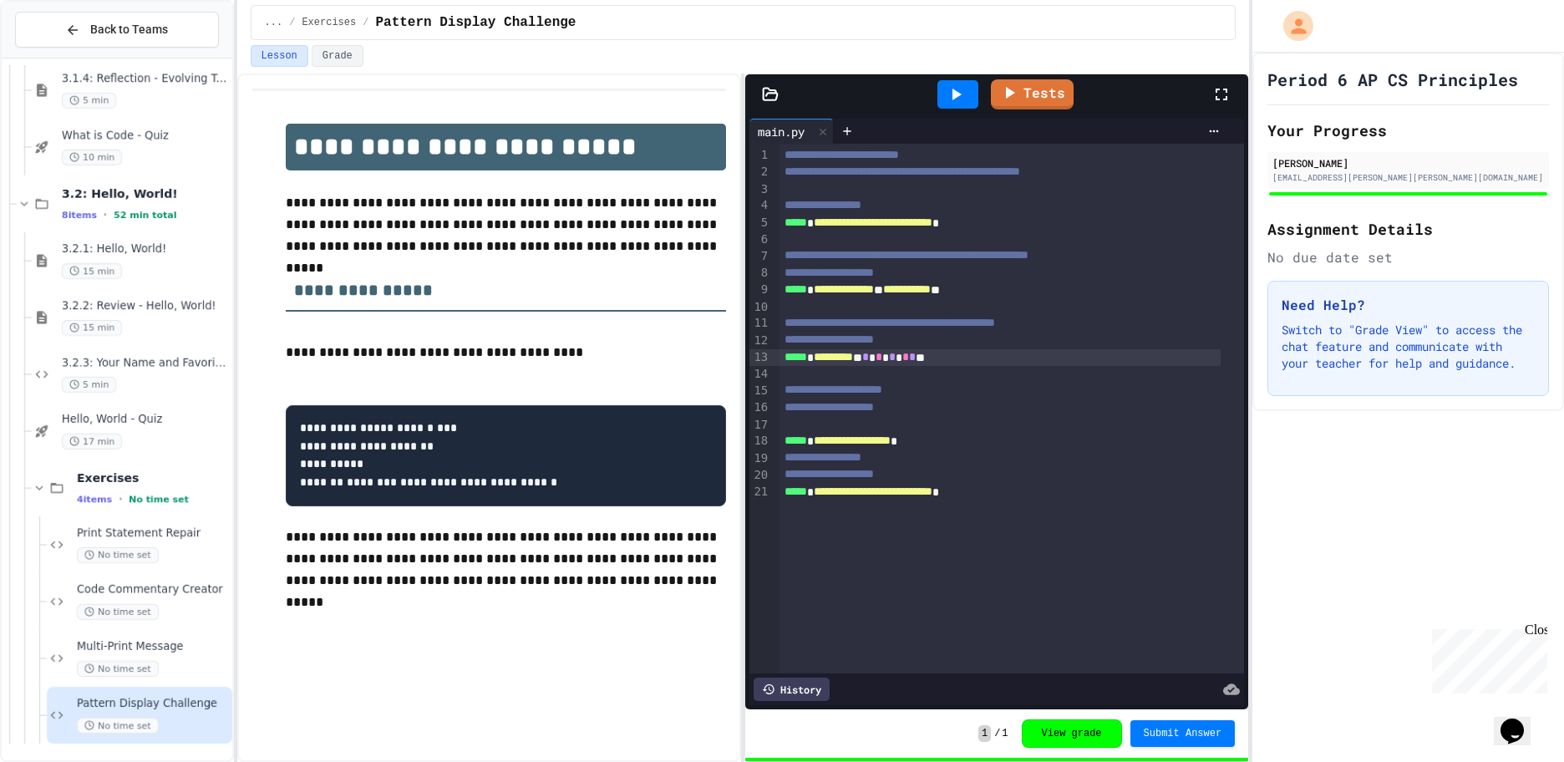
click at [847, 351] on span "*********" at bounding box center [833, 357] width 39 height 12
click at [927, 359] on div "***** * ********* * * * * * * *" at bounding box center [1000, 357] width 442 height 17
click at [915, 358] on span "*" at bounding box center [912, 357] width 7 height 12
click at [951, 356] on div "***** * ********* * * * * * * *" at bounding box center [1000, 357] width 442 height 17
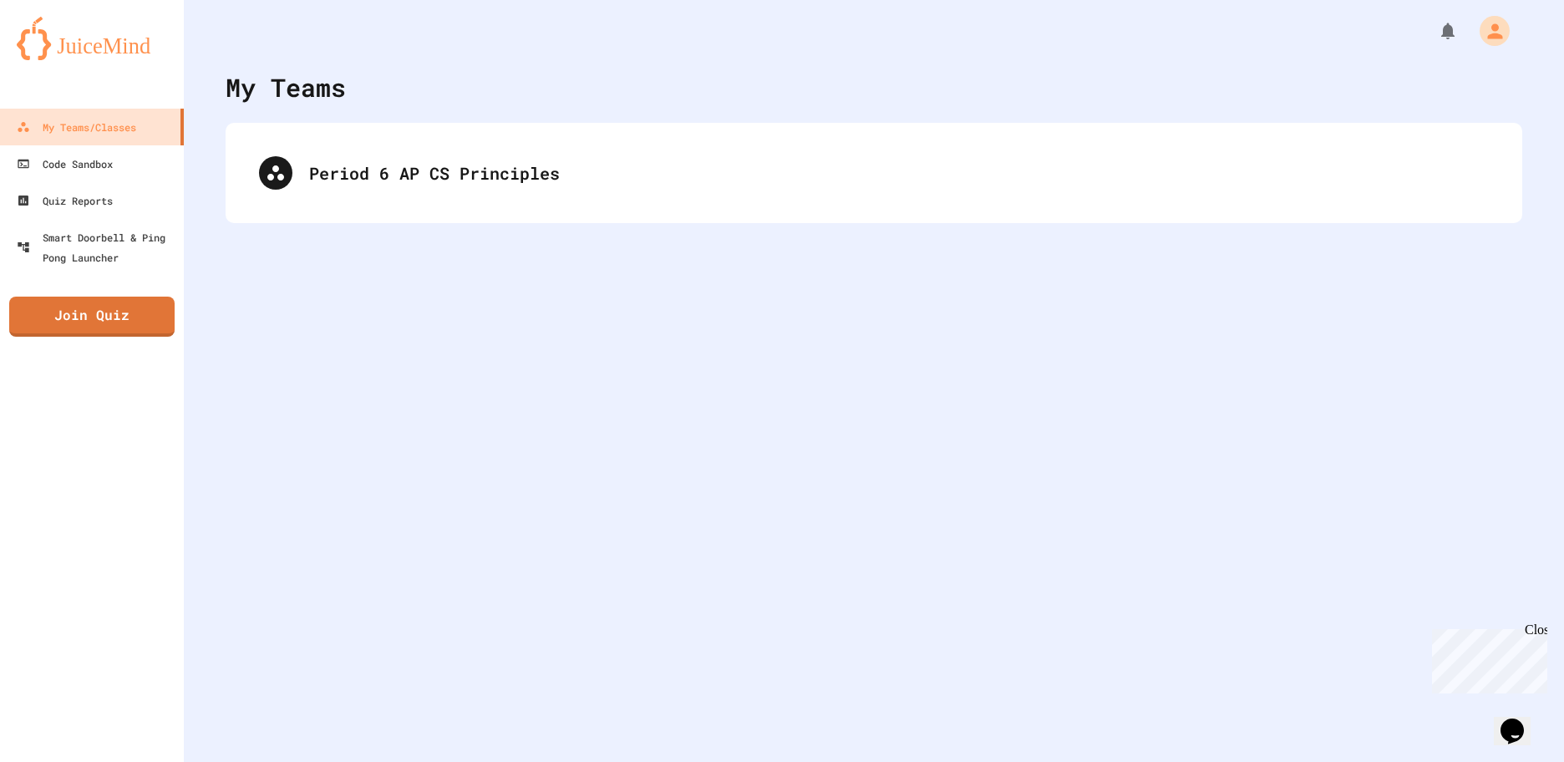
click at [1154, 555] on div "My Teams Period 6 AP CS Principles" at bounding box center [874, 381] width 1380 height 762
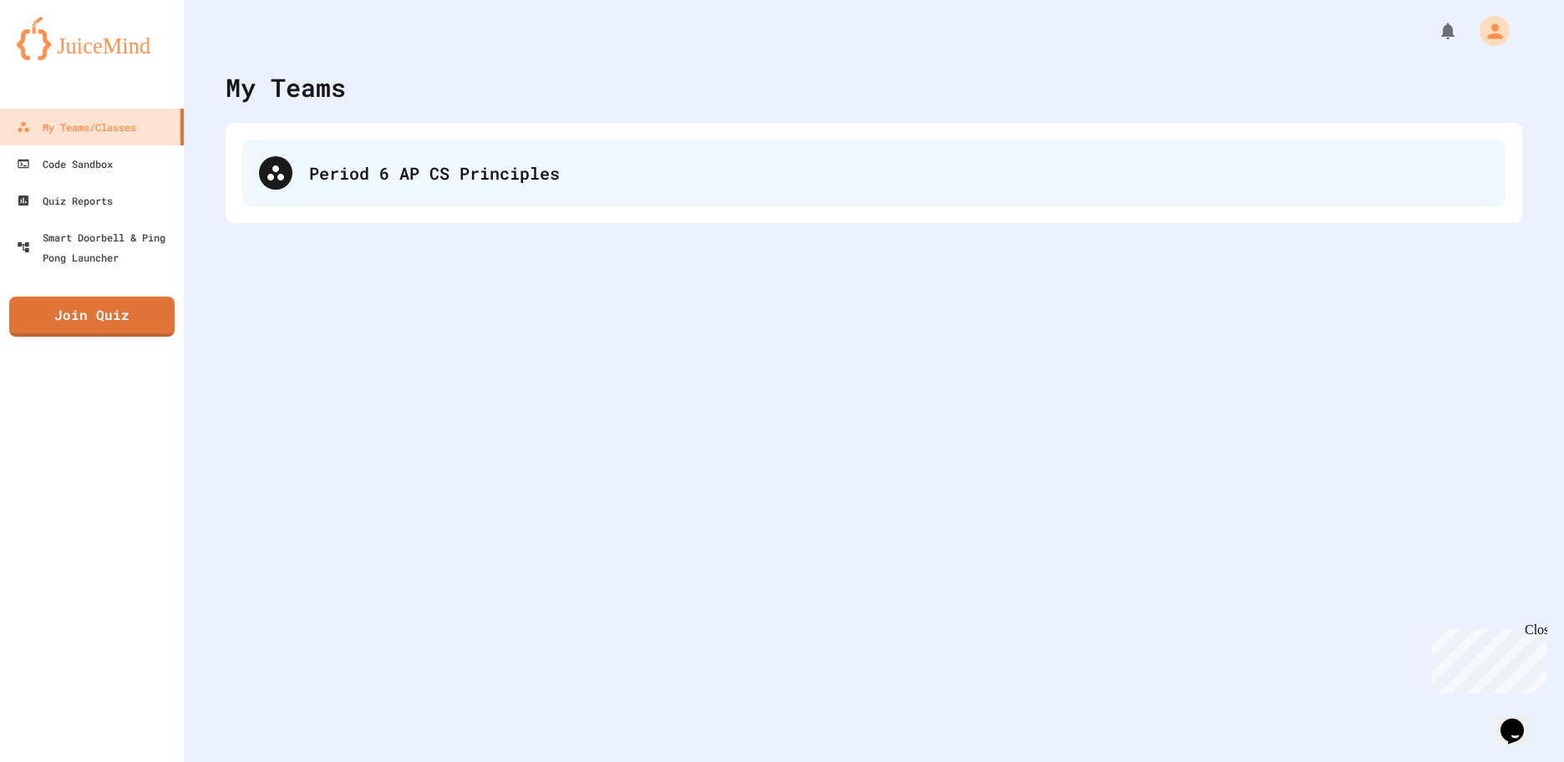
click at [352, 198] on div "Period 6 AP CS Principles" at bounding box center [873, 172] width 1263 height 67
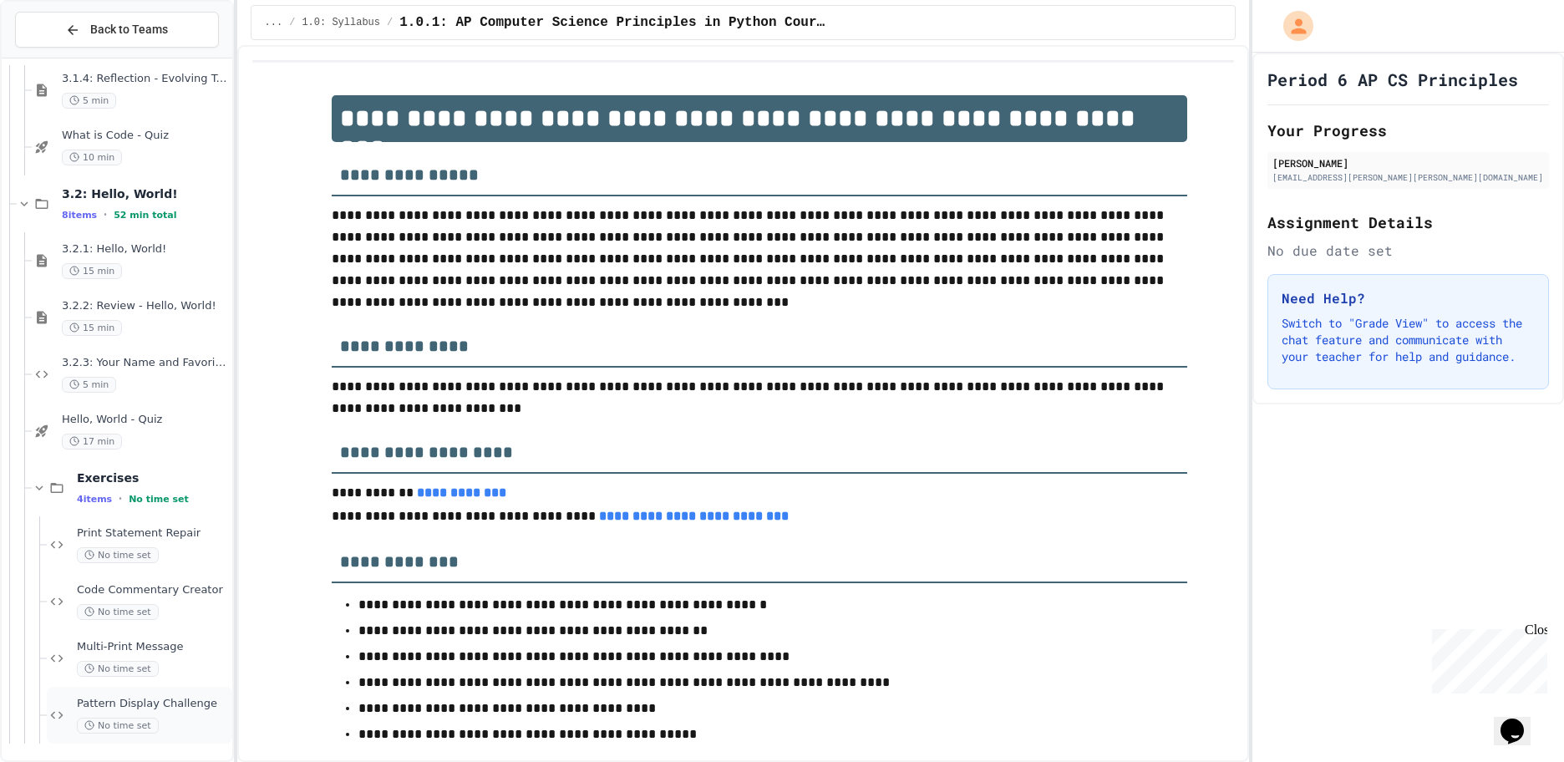
click at [98, 700] on span "Pattern Display Challenge" at bounding box center [153, 704] width 152 height 14
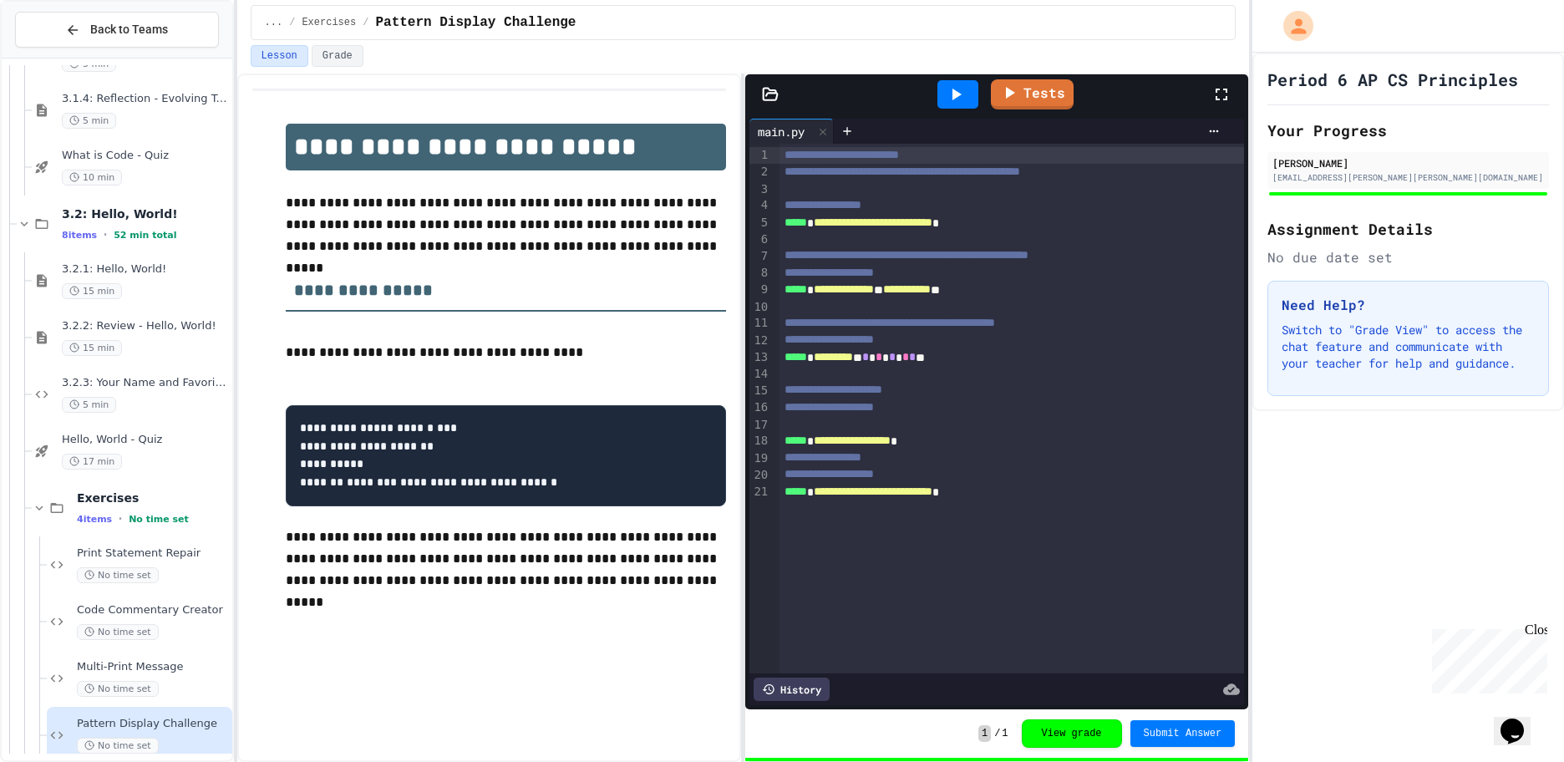
click at [918, 284] on div "**********" at bounding box center [1000, 289] width 442 height 17
click at [955, 99] on icon at bounding box center [956, 95] width 9 height 12
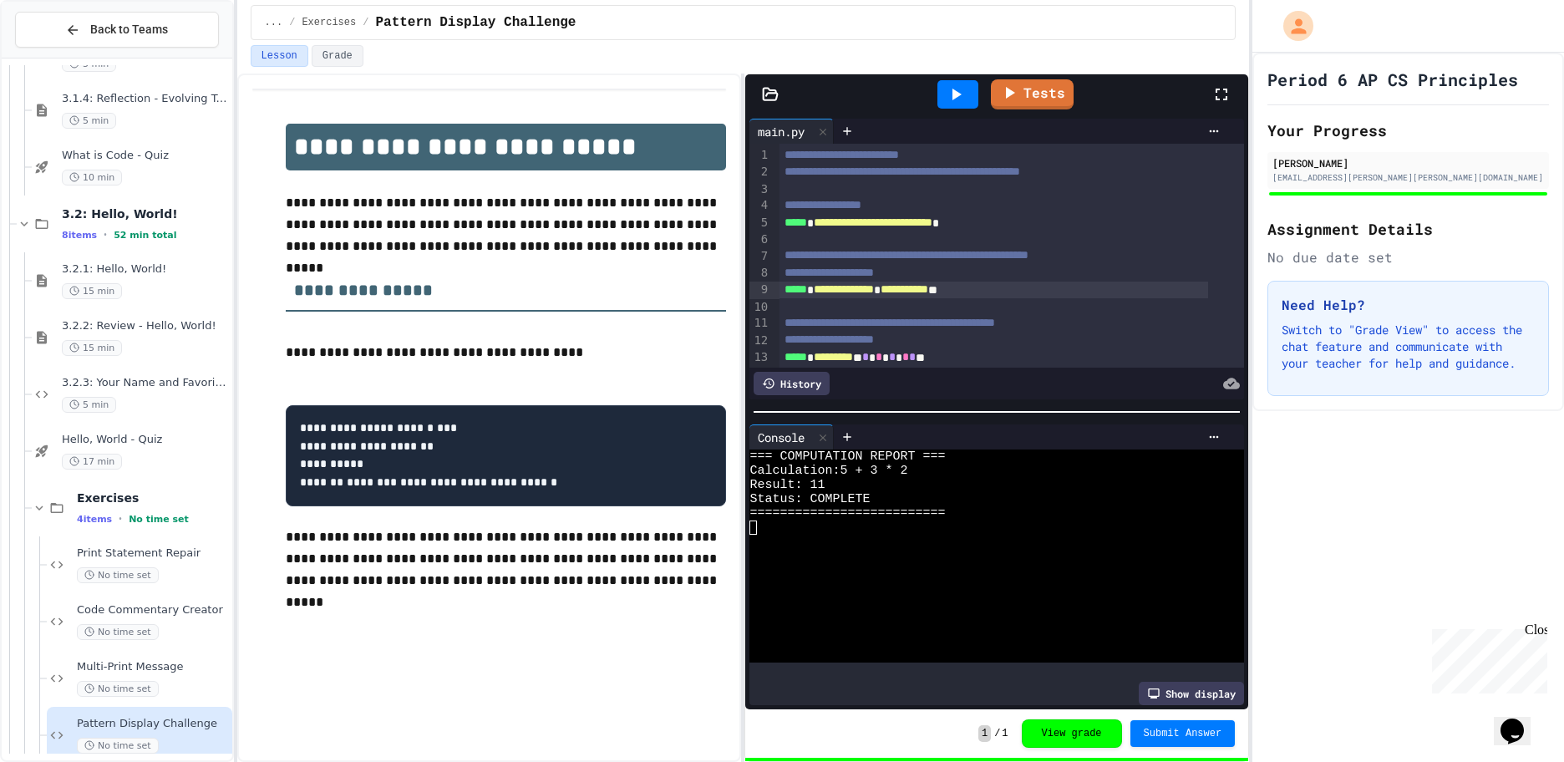
scroll to position [84, 0]
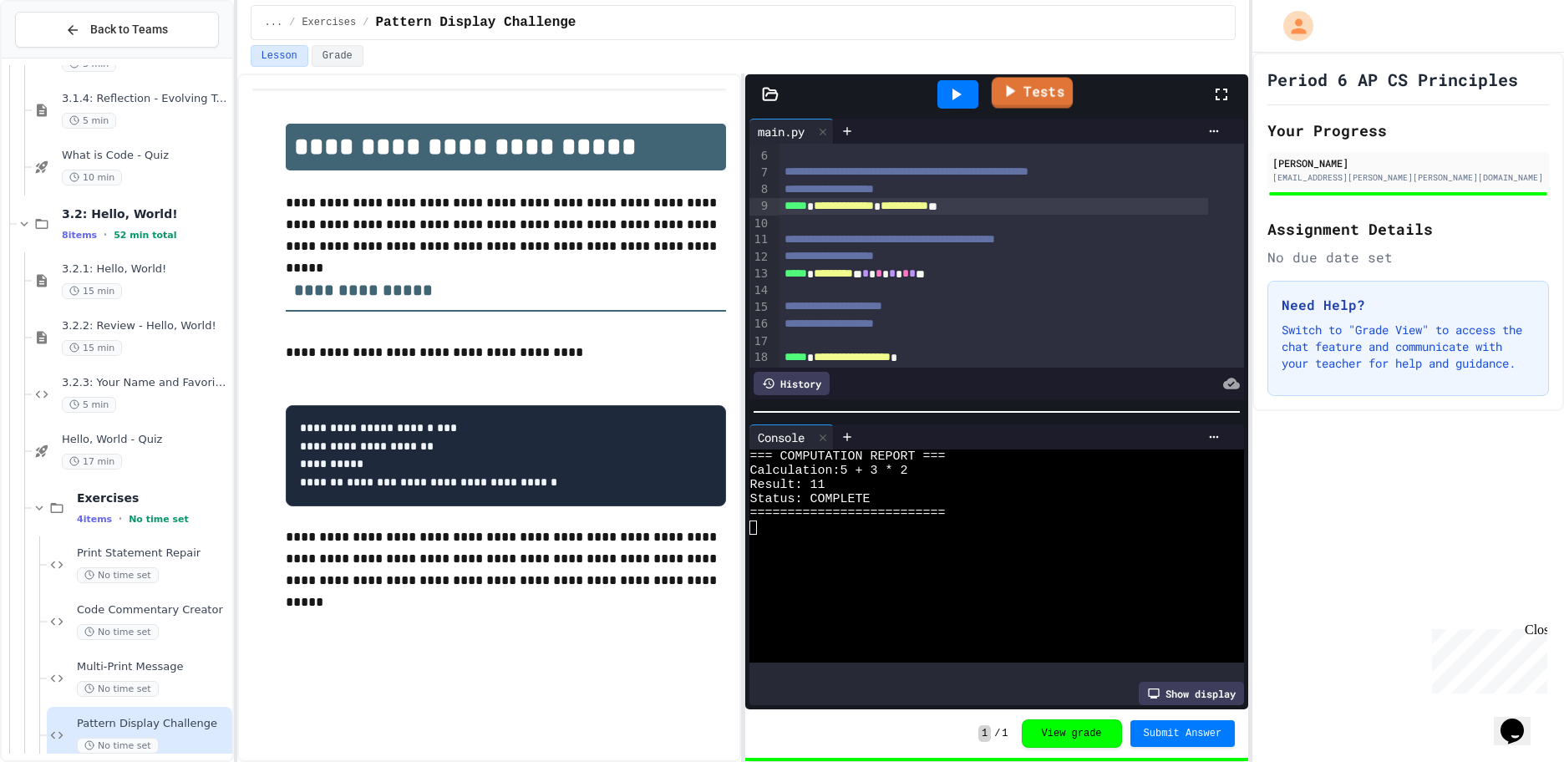
click at [1025, 80] on link "Tests" at bounding box center [1032, 92] width 81 height 31
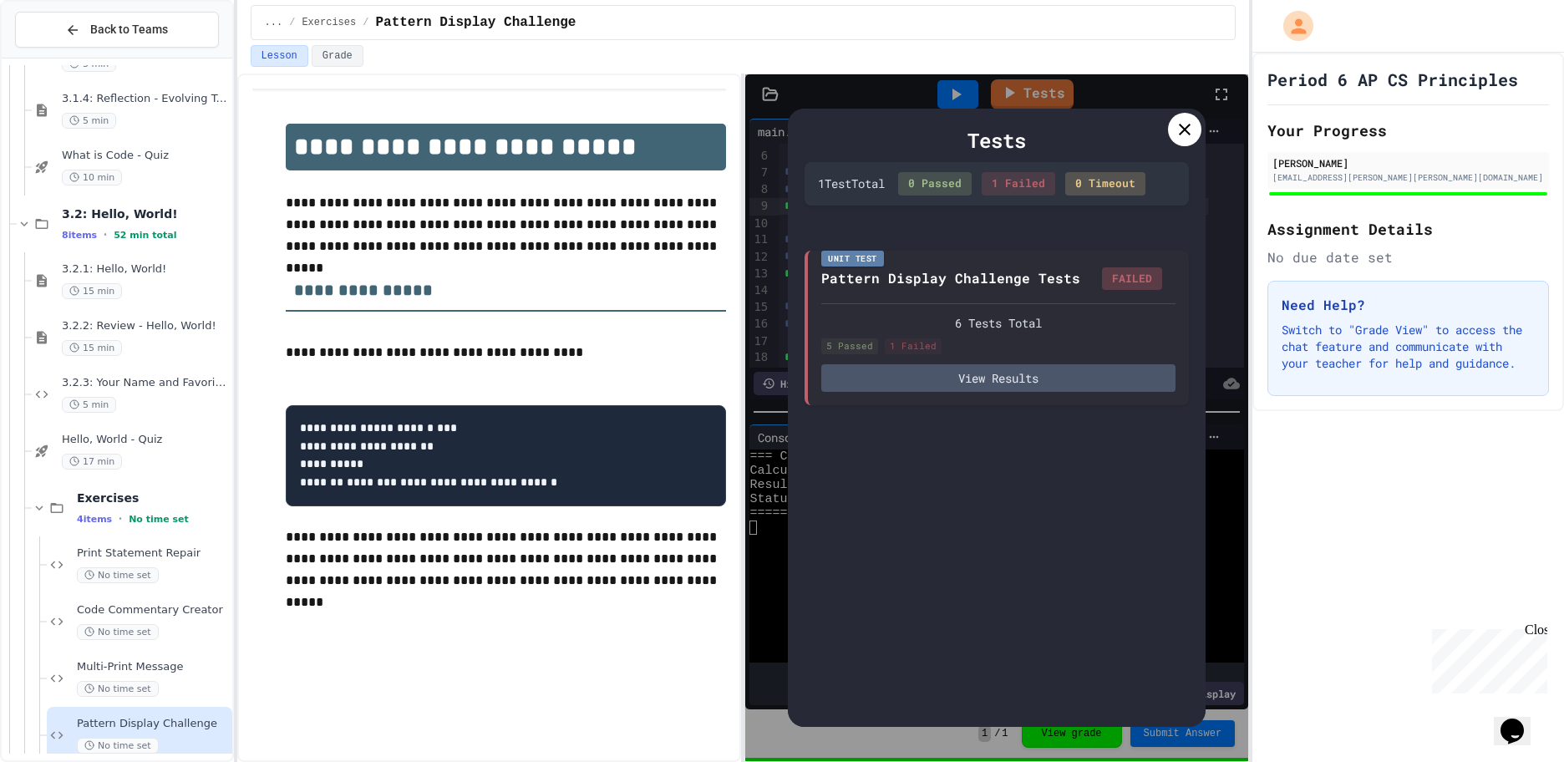
click at [1185, 136] on icon at bounding box center [1184, 129] width 20 height 20
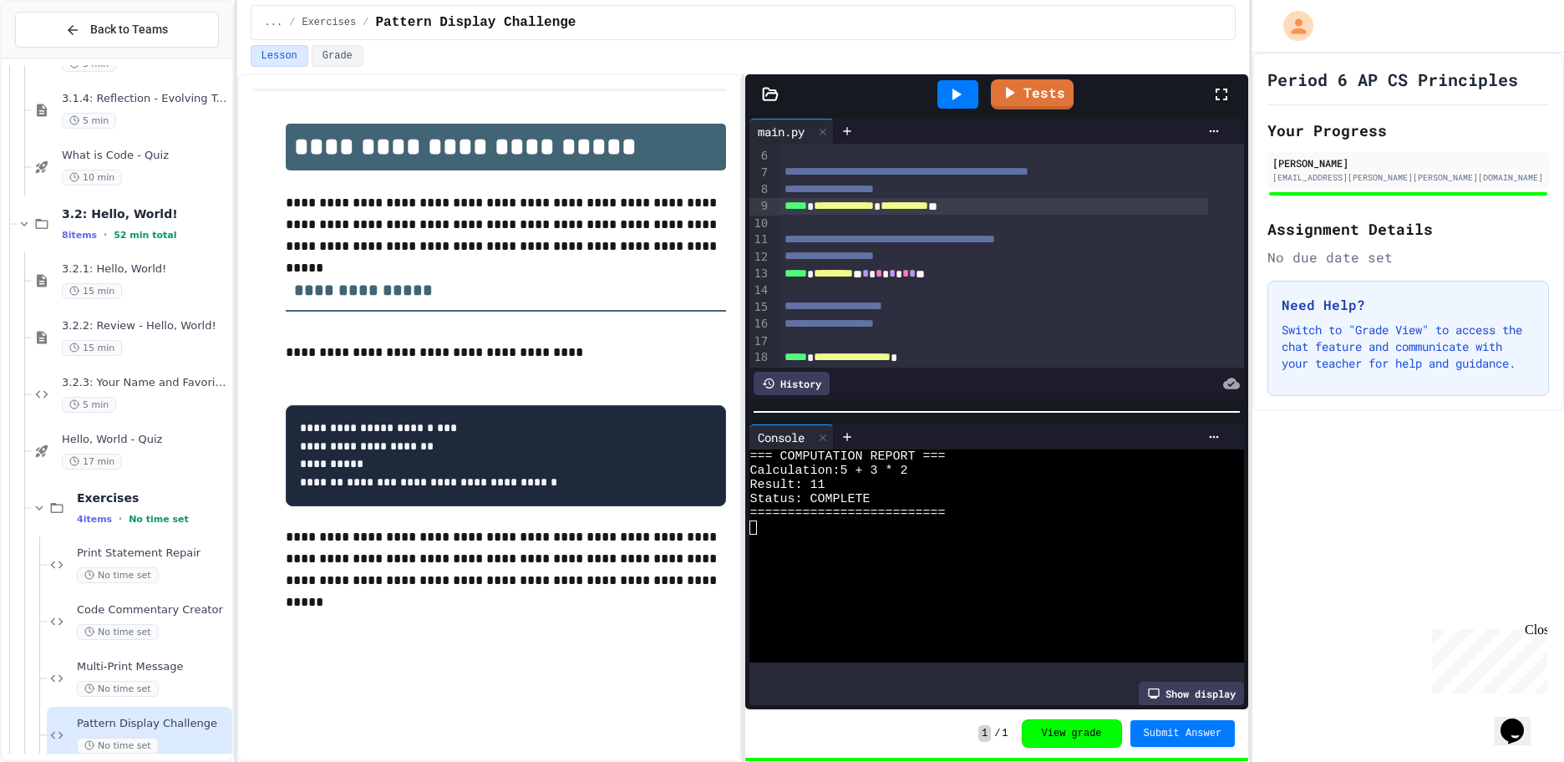
click at [913, 206] on div "**********" at bounding box center [993, 206] width 429 height 17
click at [914, 209] on div "**********" at bounding box center [993, 206] width 429 height 17
click at [913, 204] on div "**********" at bounding box center [993, 206] width 429 height 17
click at [911, 204] on div "**********" at bounding box center [993, 206] width 429 height 17
click at [1027, 98] on link "Tests" at bounding box center [1033, 93] width 84 height 31
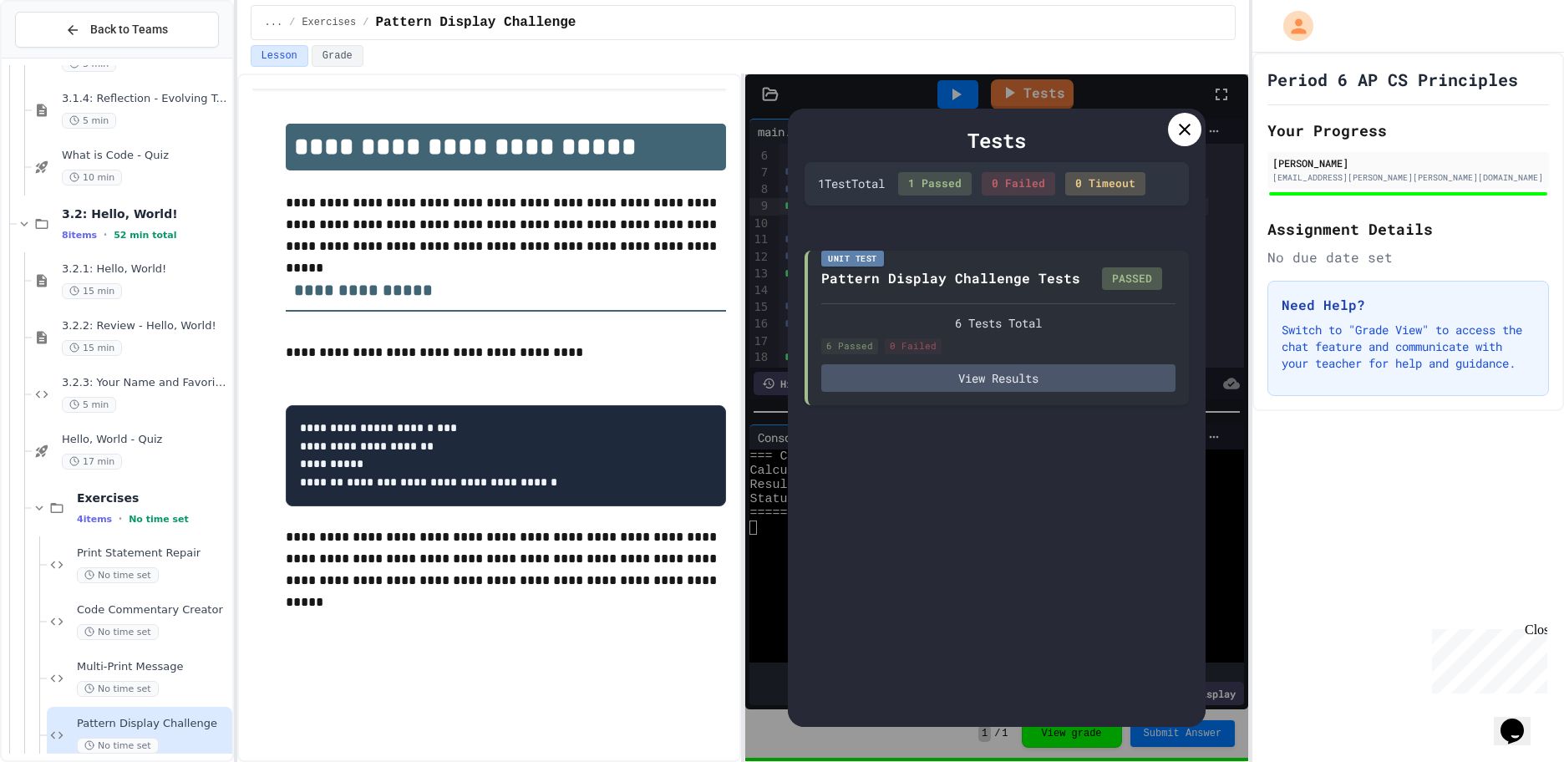
click at [1184, 131] on icon at bounding box center [1185, 130] width 12 height 12
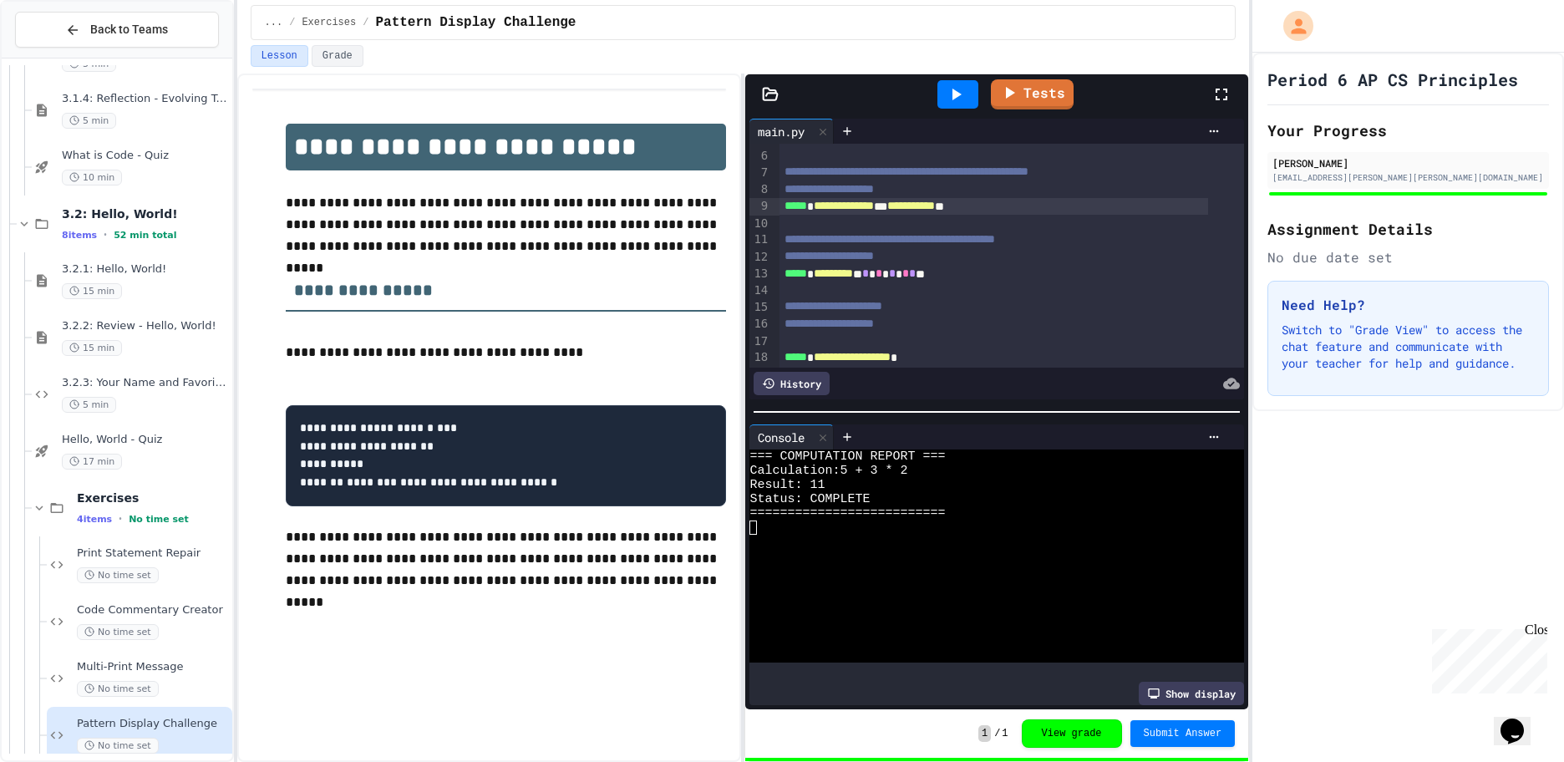
click at [921, 210] on div "**********" at bounding box center [993, 206] width 429 height 17
click at [1034, 86] on link "Tests" at bounding box center [1031, 93] width 79 height 32
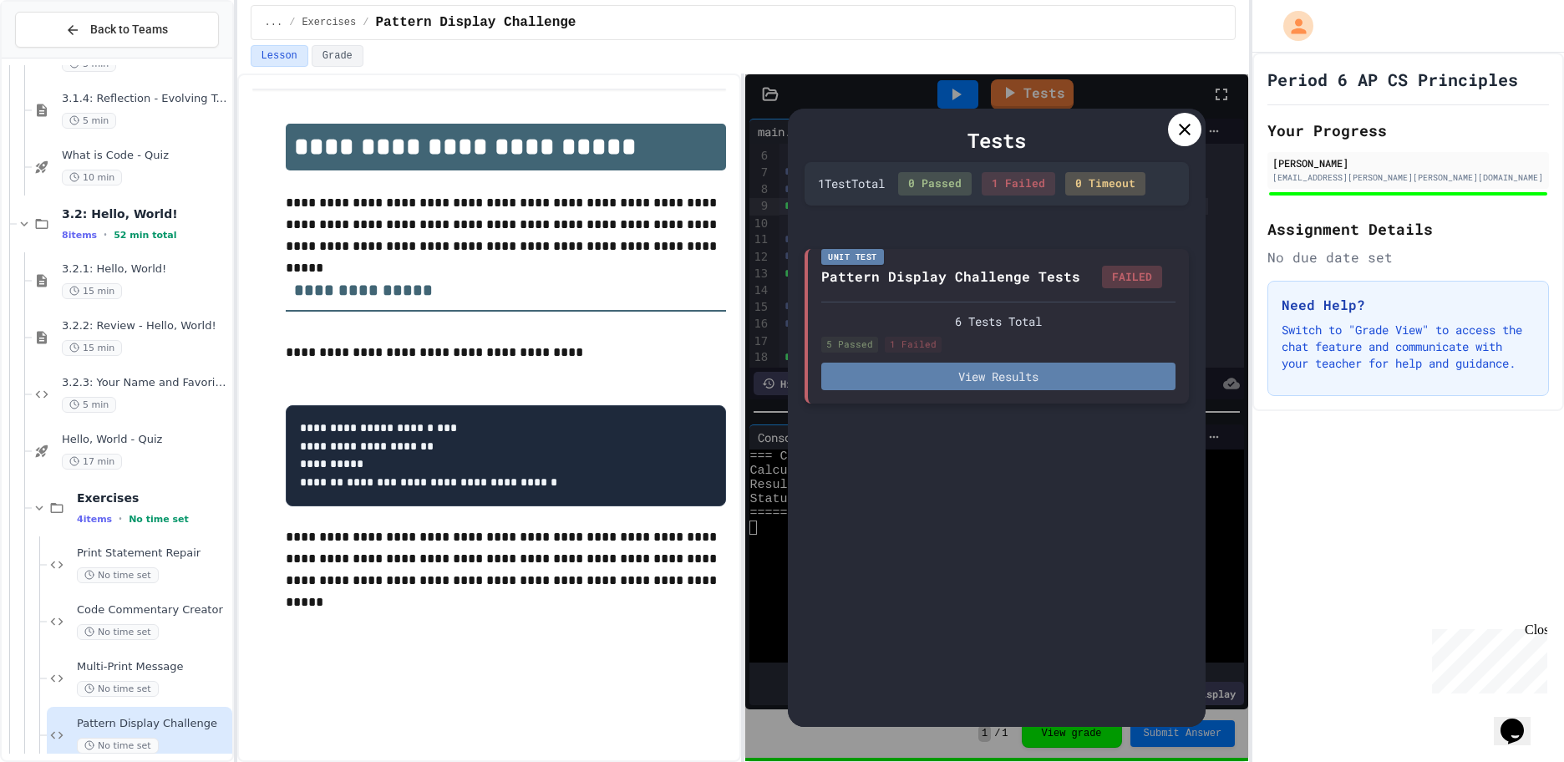
click at [927, 375] on button "View Results" at bounding box center [998, 377] width 354 height 28
click at [1189, 127] on icon at bounding box center [1184, 129] width 20 height 20
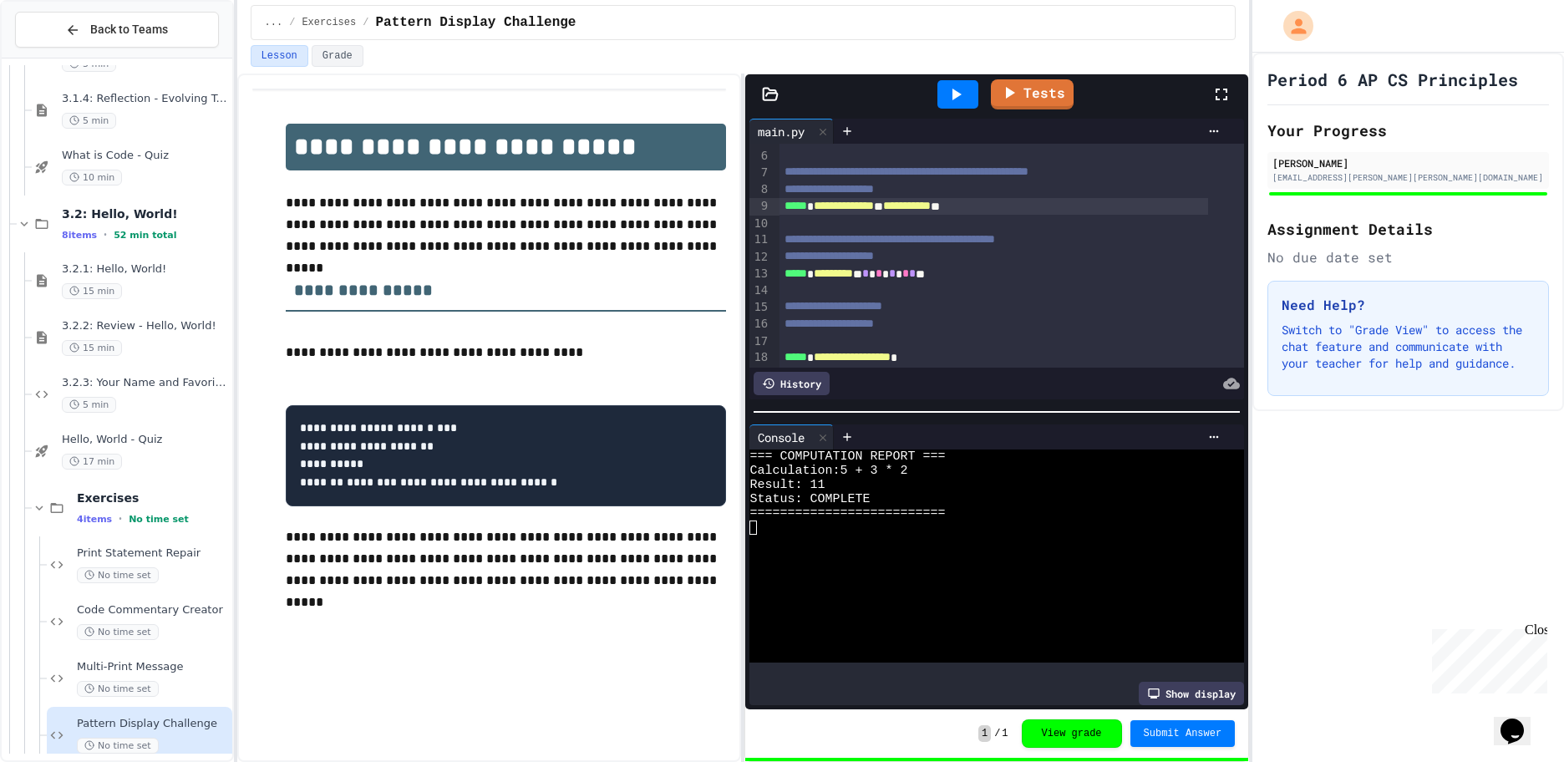
click at [915, 207] on div "**********" at bounding box center [993, 206] width 429 height 17
click at [1039, 85] on link "Tests" at bounding box center [1032, 93] width 79 height 32
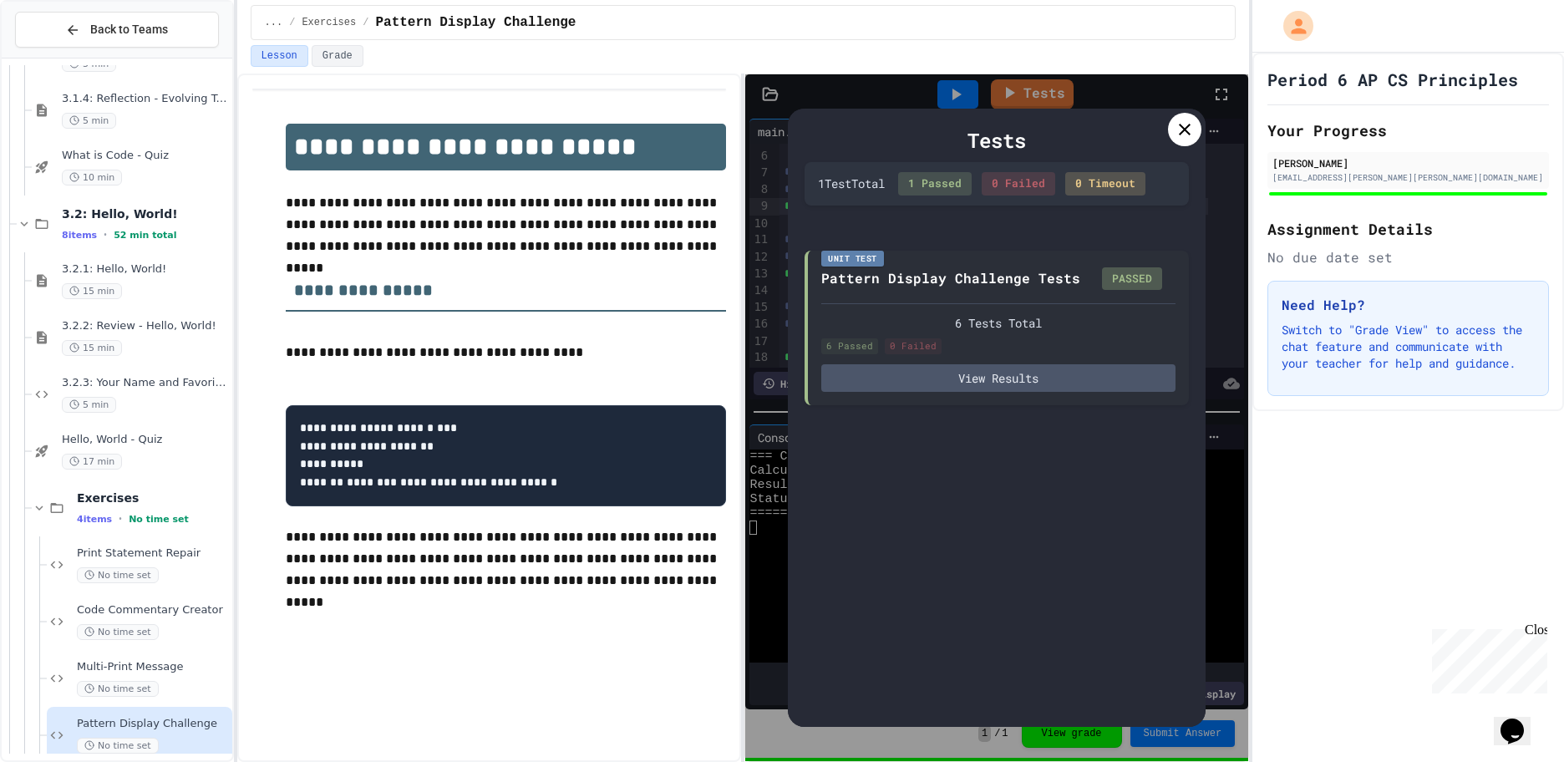
click at [1178, 134] on icon at bounding box center [1184, 129] width 20 height 20
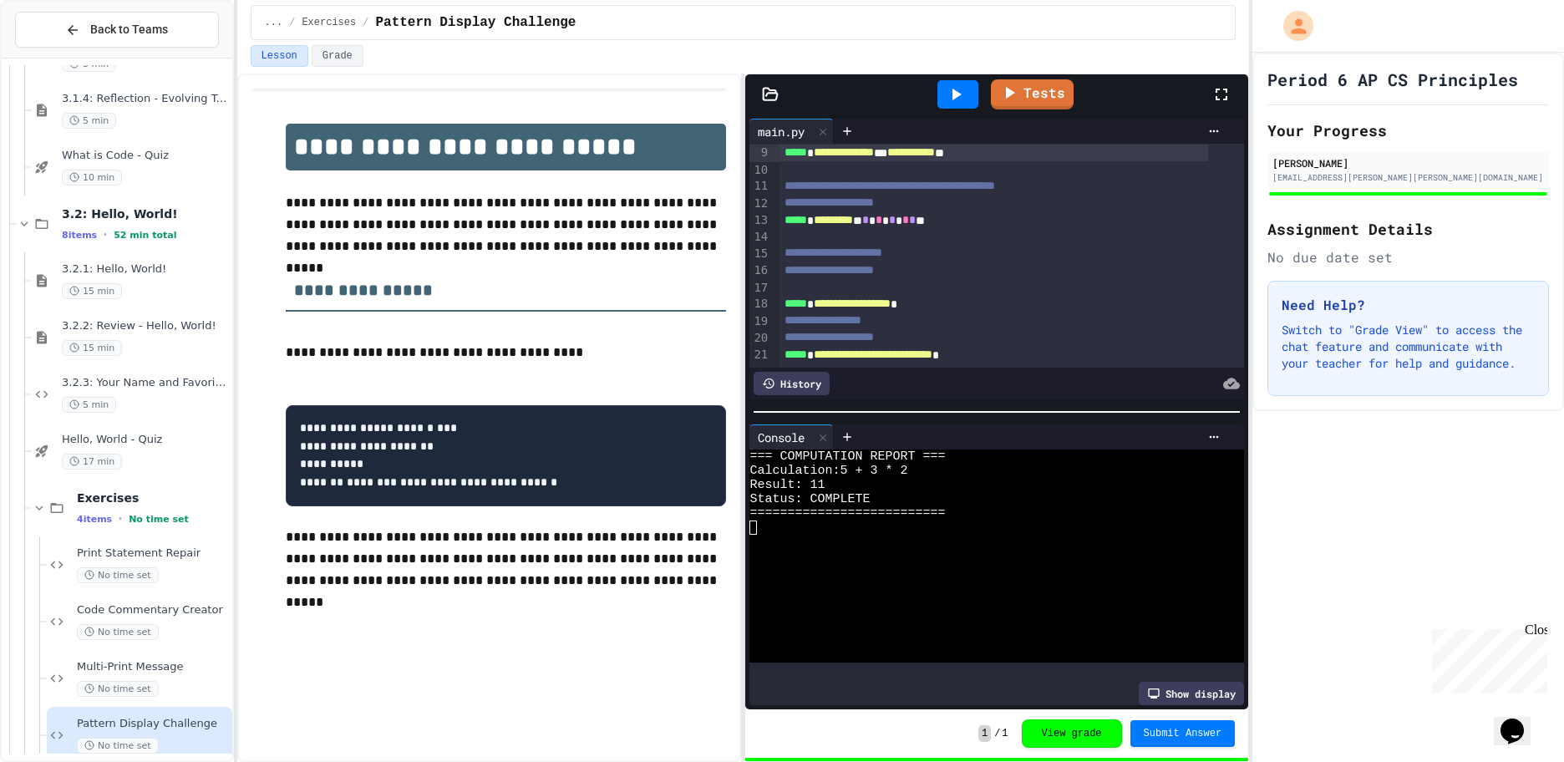
scroll to position [155, 0]
click at [1299, 581] on div "Period 6 AP CS Principles Your Progress David Licea 2029.licea.david@evsd90.org…" at bounding box center [1408, 407] width 312 height 709
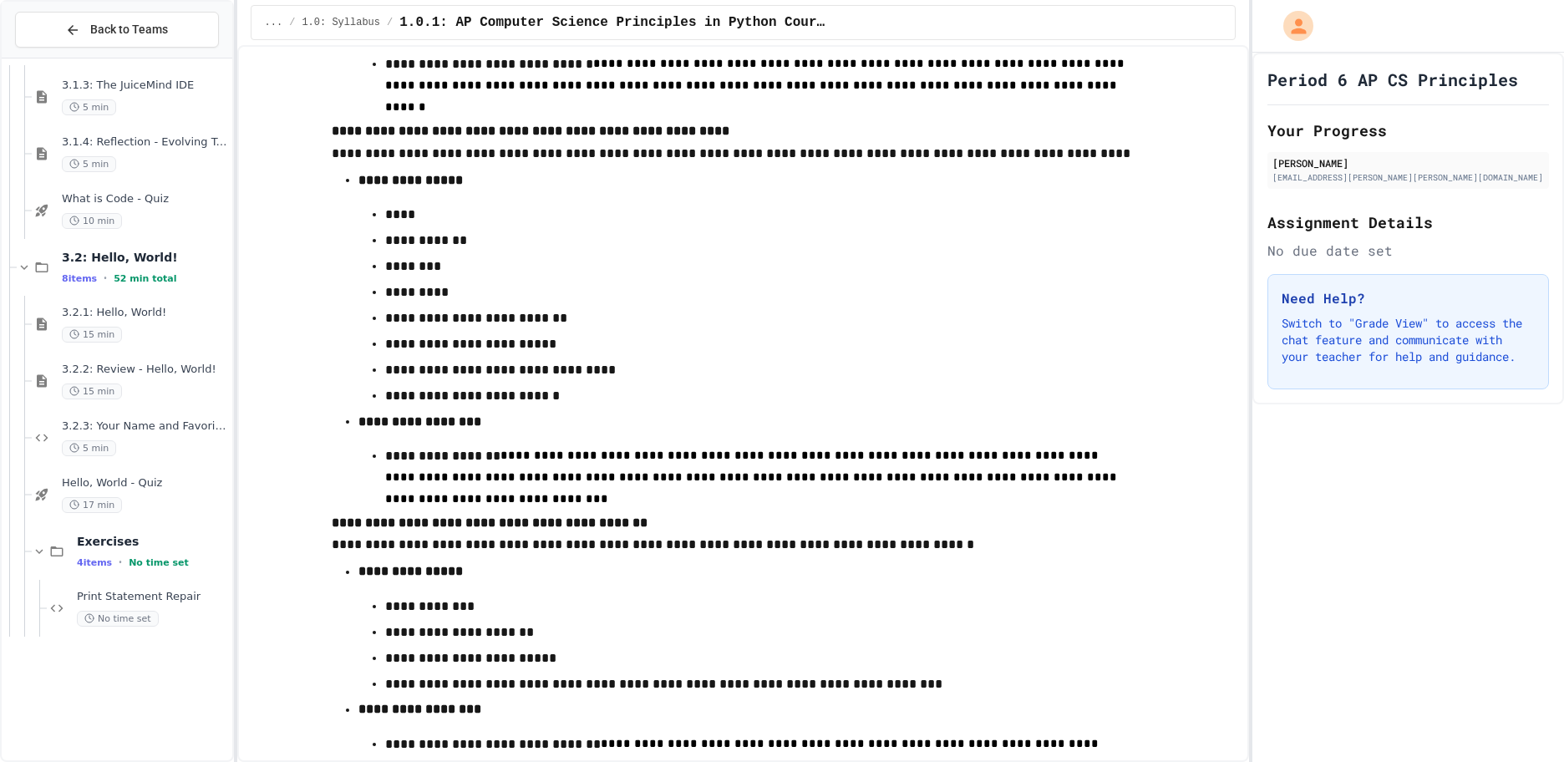
scroll to position [1149, 0]
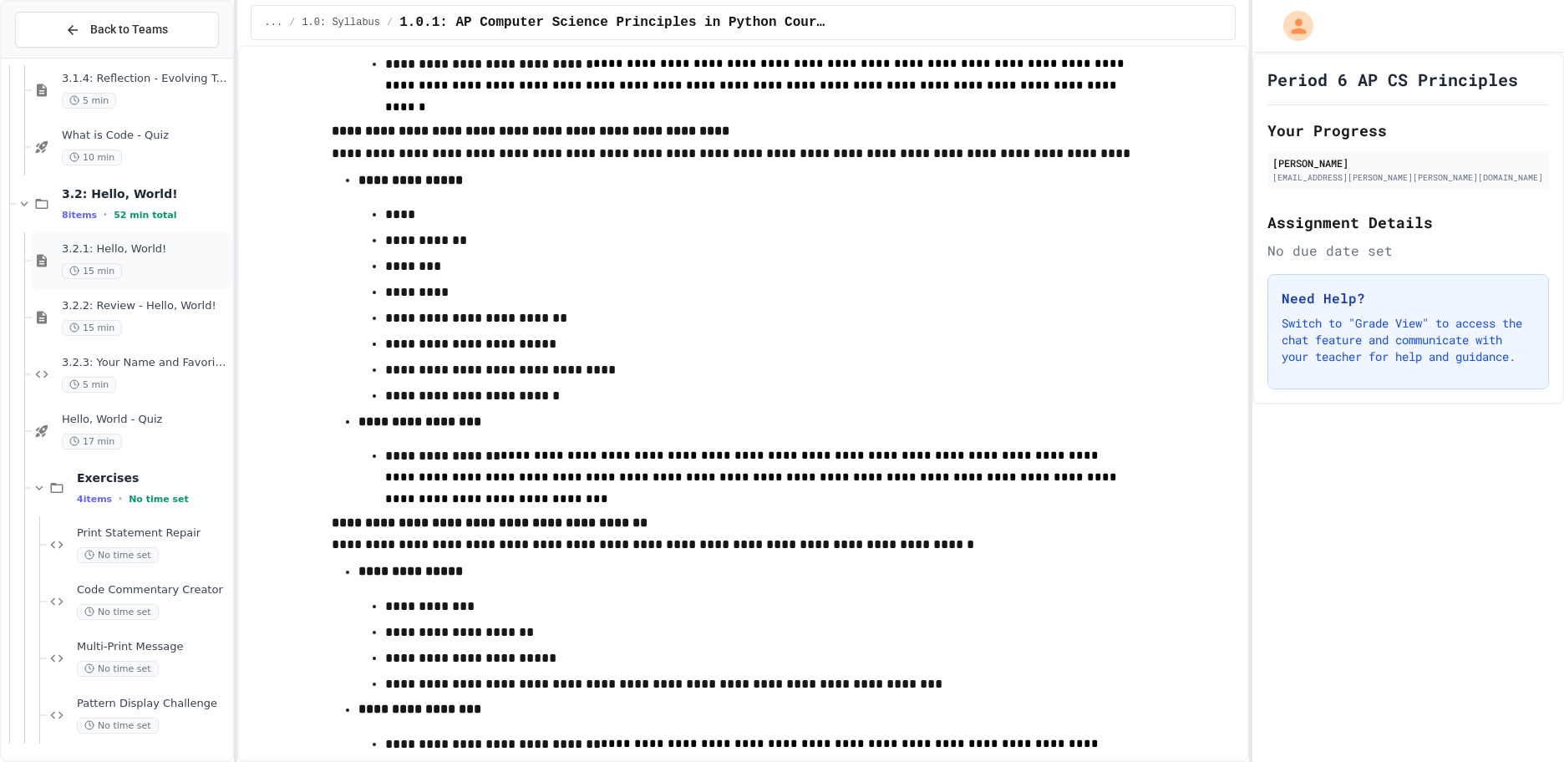
click at [84, 265] on span "15 min" at bounding box center [92, 271] width 60 height 16
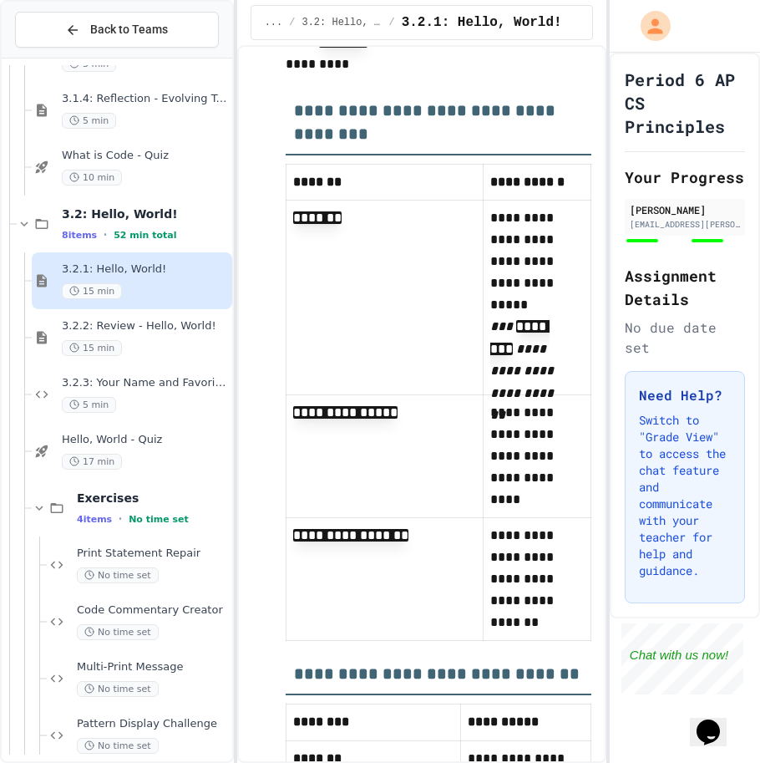
scroll to position [10354, 0]
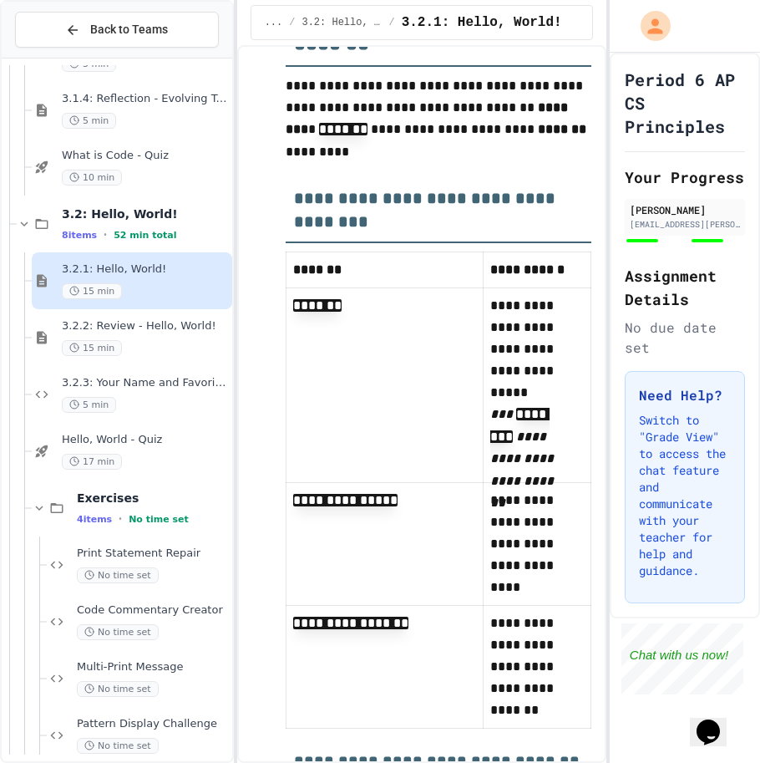
click at [239, 437] on div "**********" at bounding box center [380, 381] width 760 height 763
click at [109, 228] on div "8 items • 52 min total" at bounding box center [145, 234] width 167 height 13
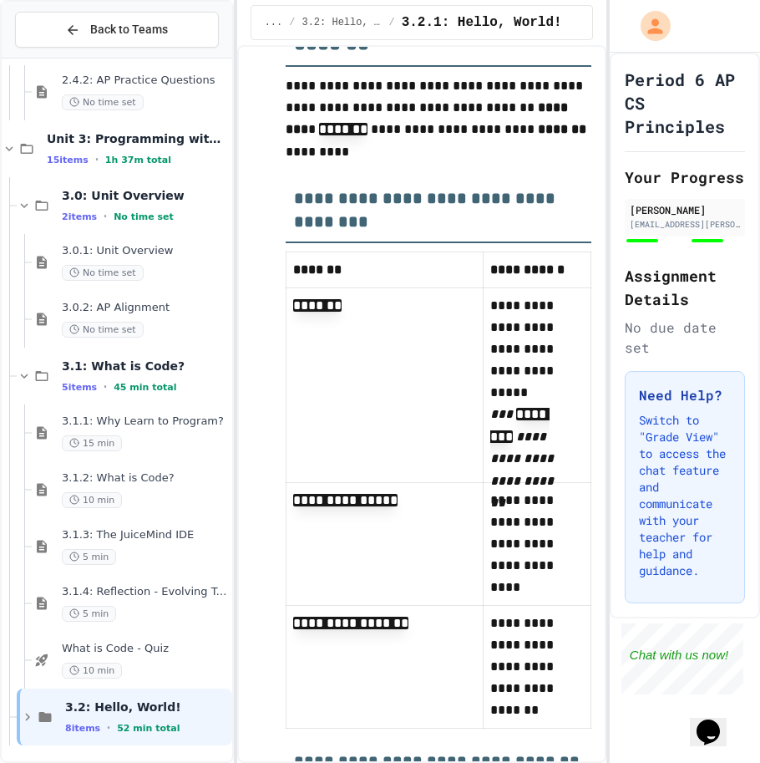
scroll to position [637, 0]
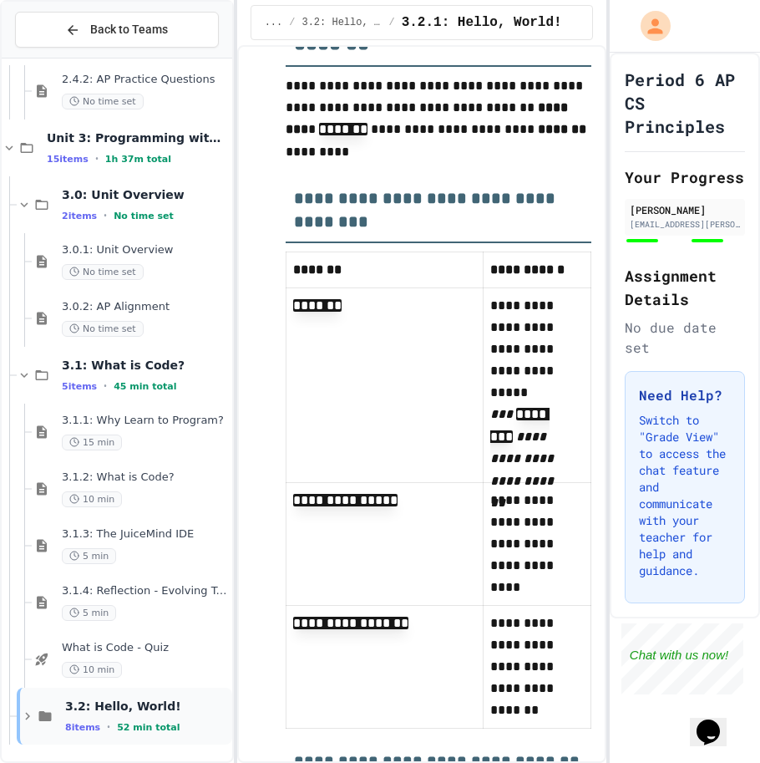
click at [76, 726] on span "8 items" at bounding box center [82, 727] width 35 height 11
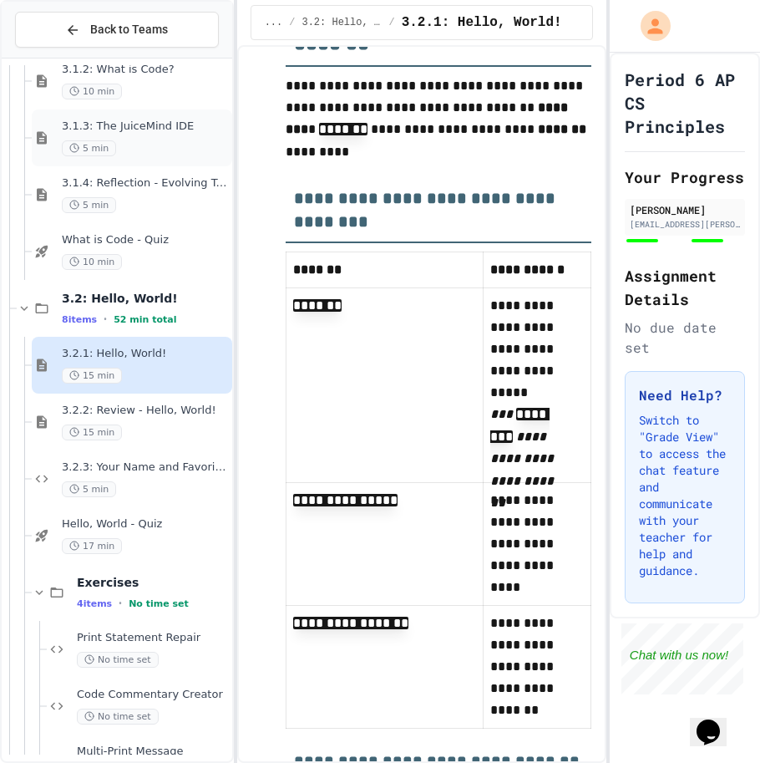
scroll to position [1055, 0]
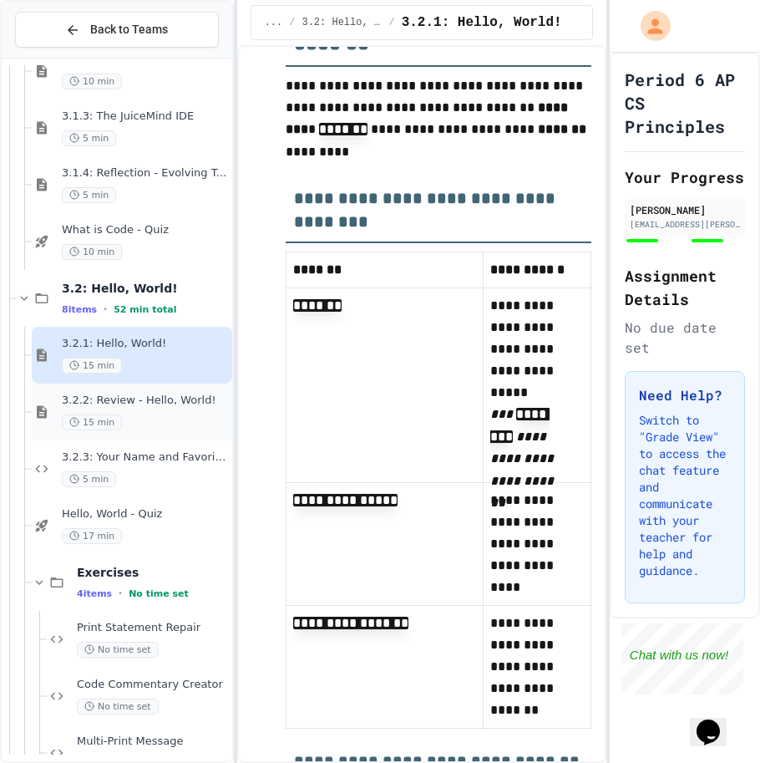
click at [110, 393] on span "3.2.2: Review - Hello, World!" at bounding box center [145, 400] width 167 height 14
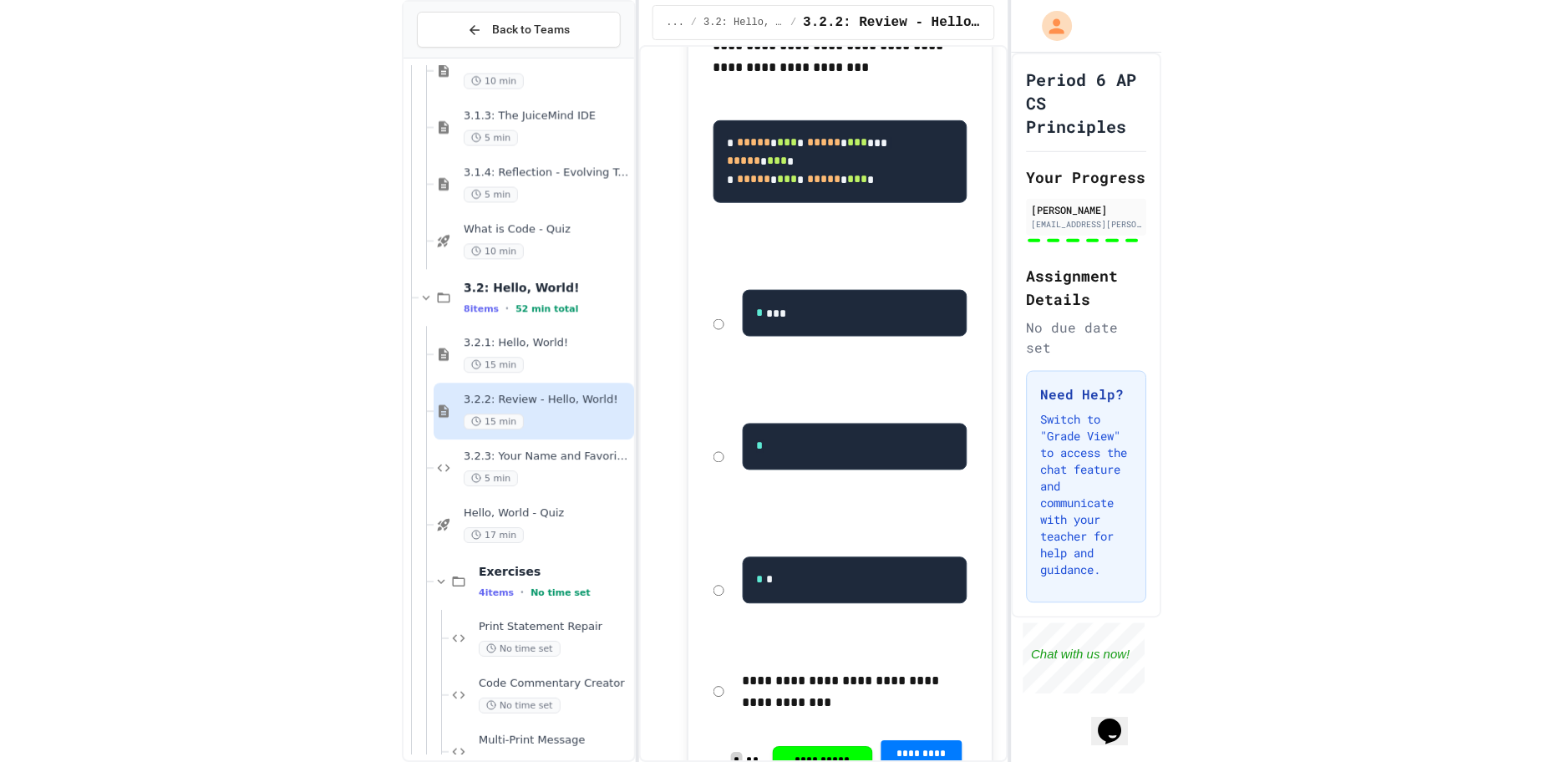
scroll to position [2924, 0]
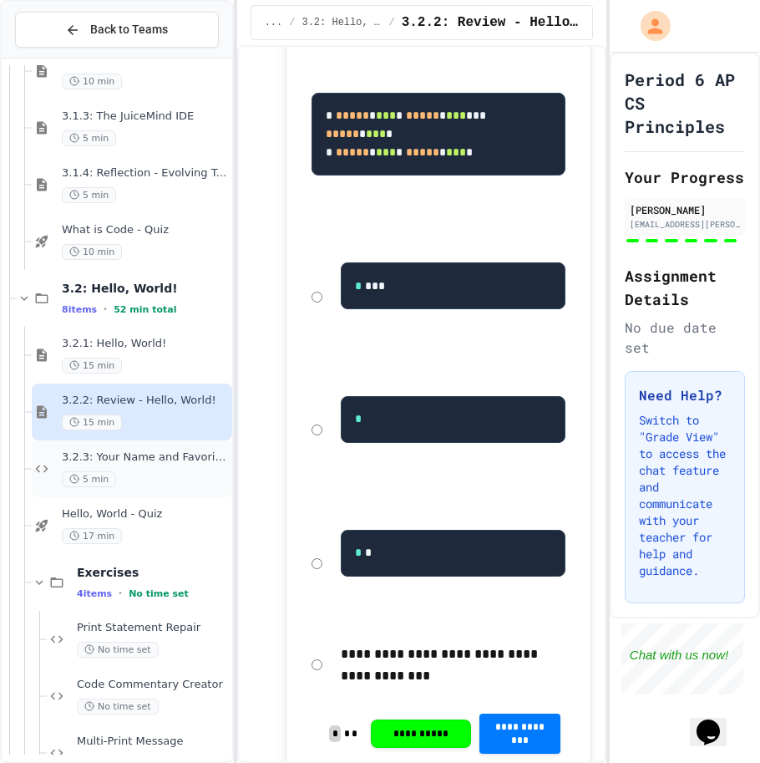
click at [162, 482] on div "5 min" at bounding box center [145, 479] width 167 height 16
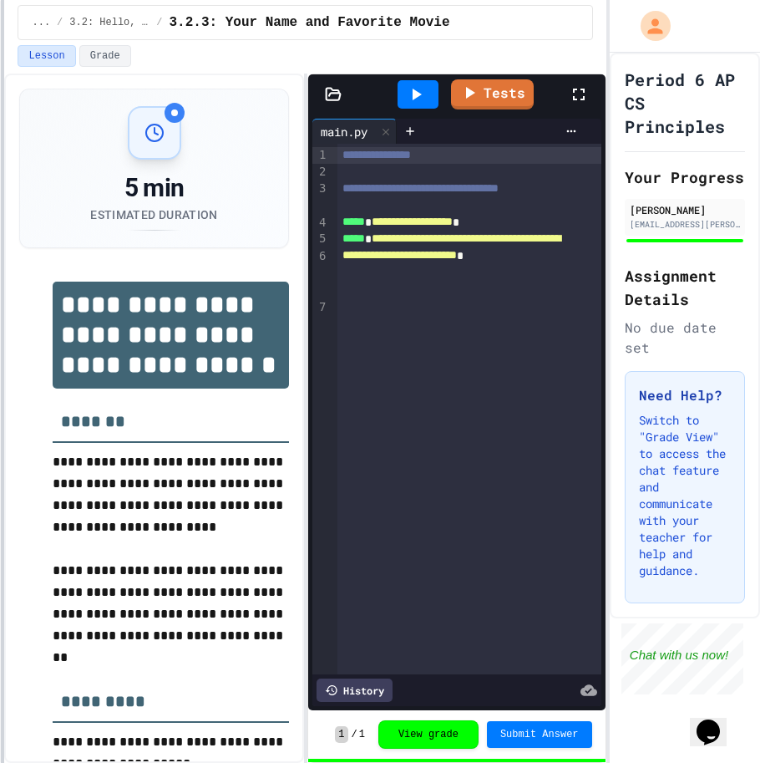
click at [0, 410] on html "**********" at bounding box center [380, 381] width 760 height 763
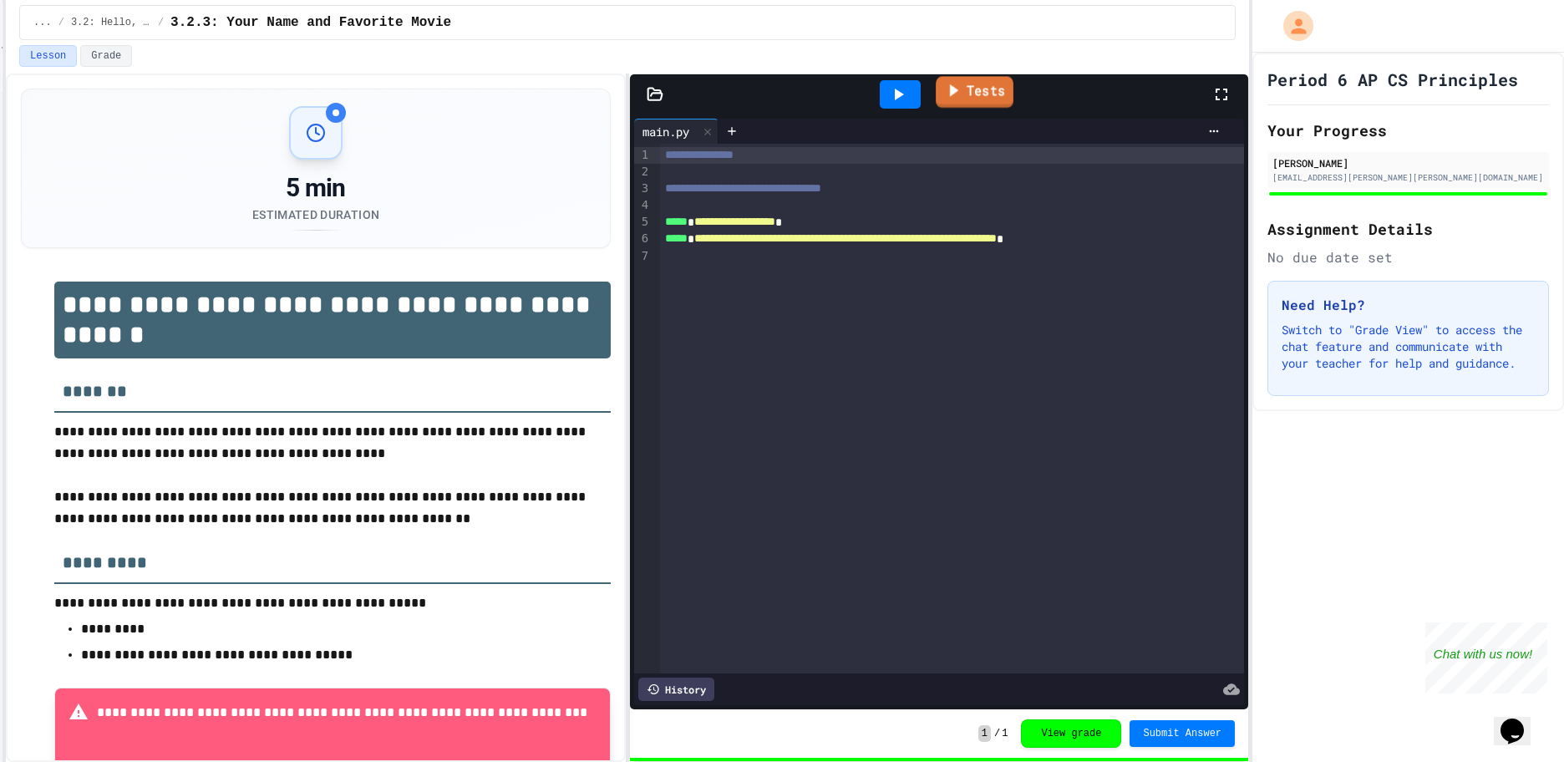
click at [959, 95] on icon at bounding box center [953, 90] width 18 height 21
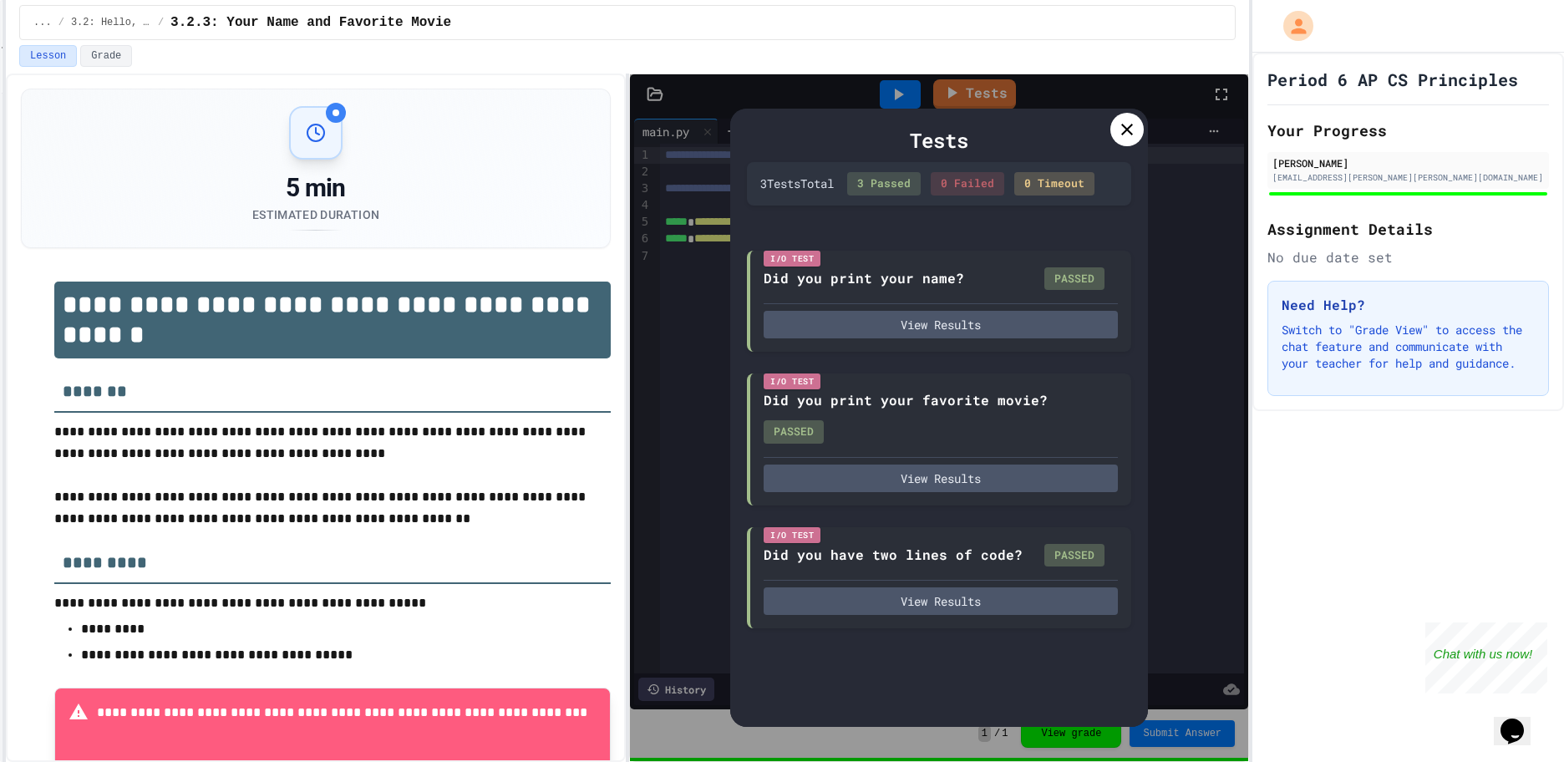
click at [1118, 128] on icon at bounding box center [1127, 129] width 20 height 20
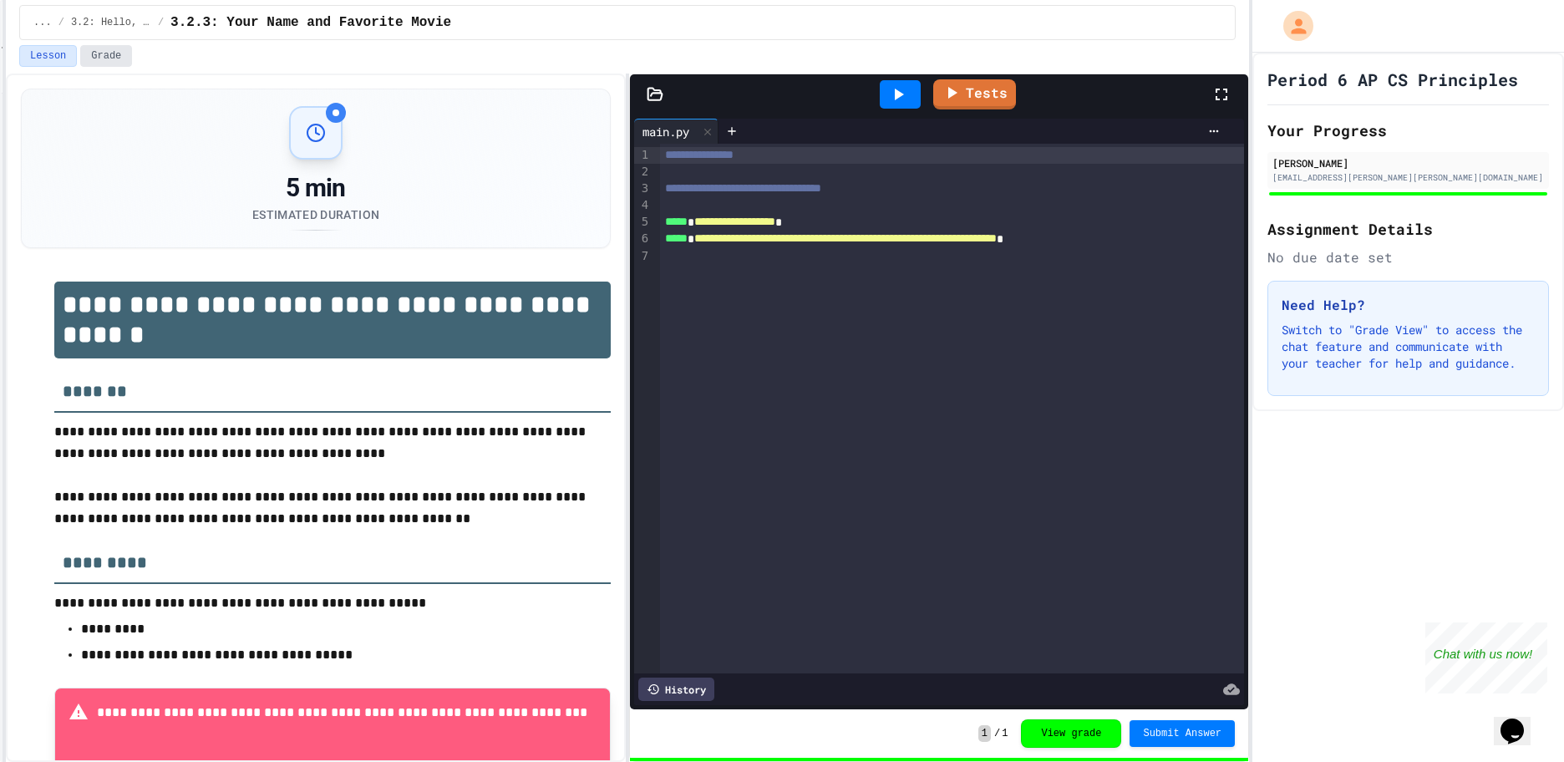
click at [87, 53] on button "Grade" at bounding box center [106, 56] width 52 height 22
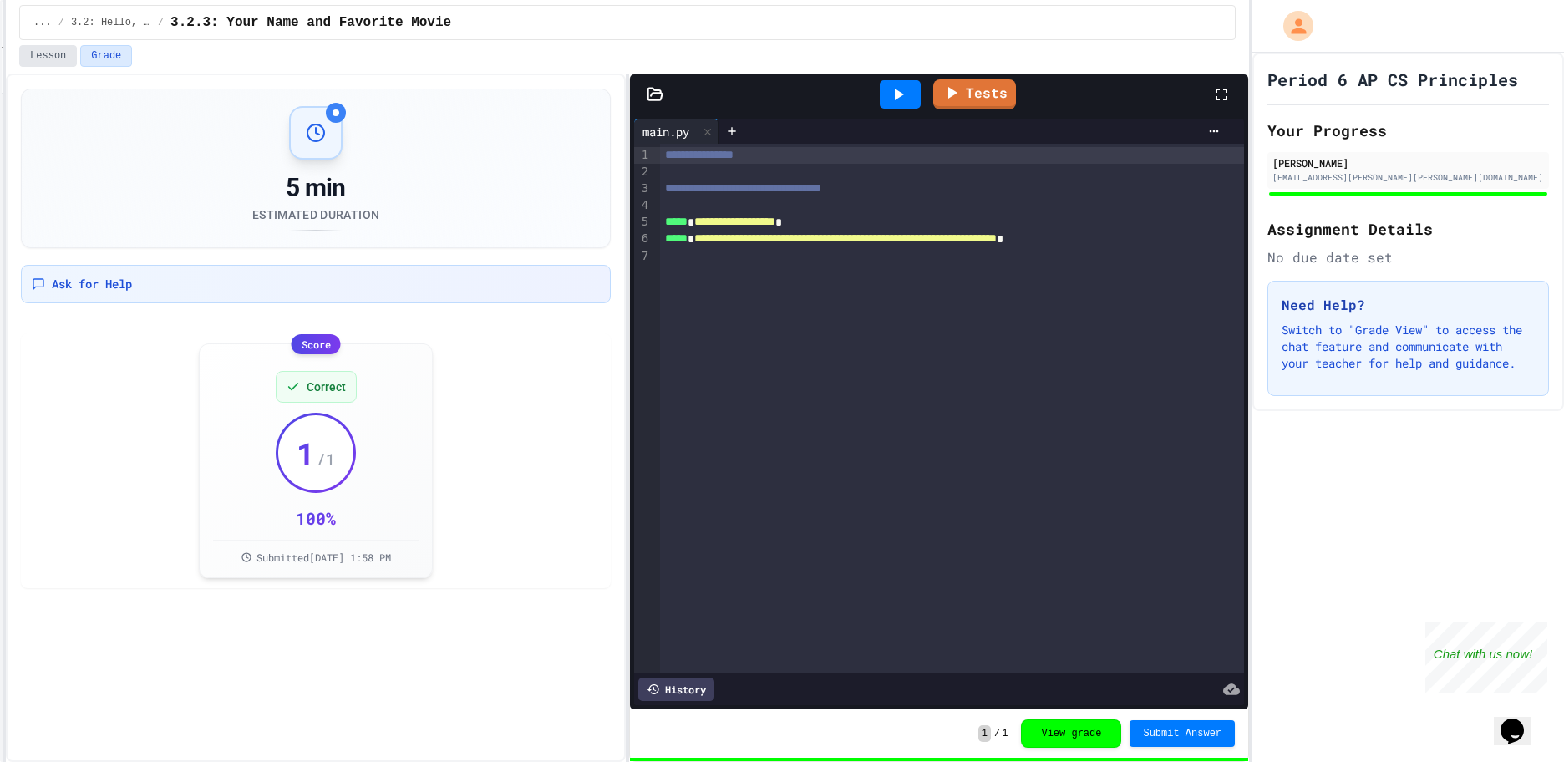
click at [48, 52] on button "Lesson" at bounding box center [48, 56] width 58 height 22
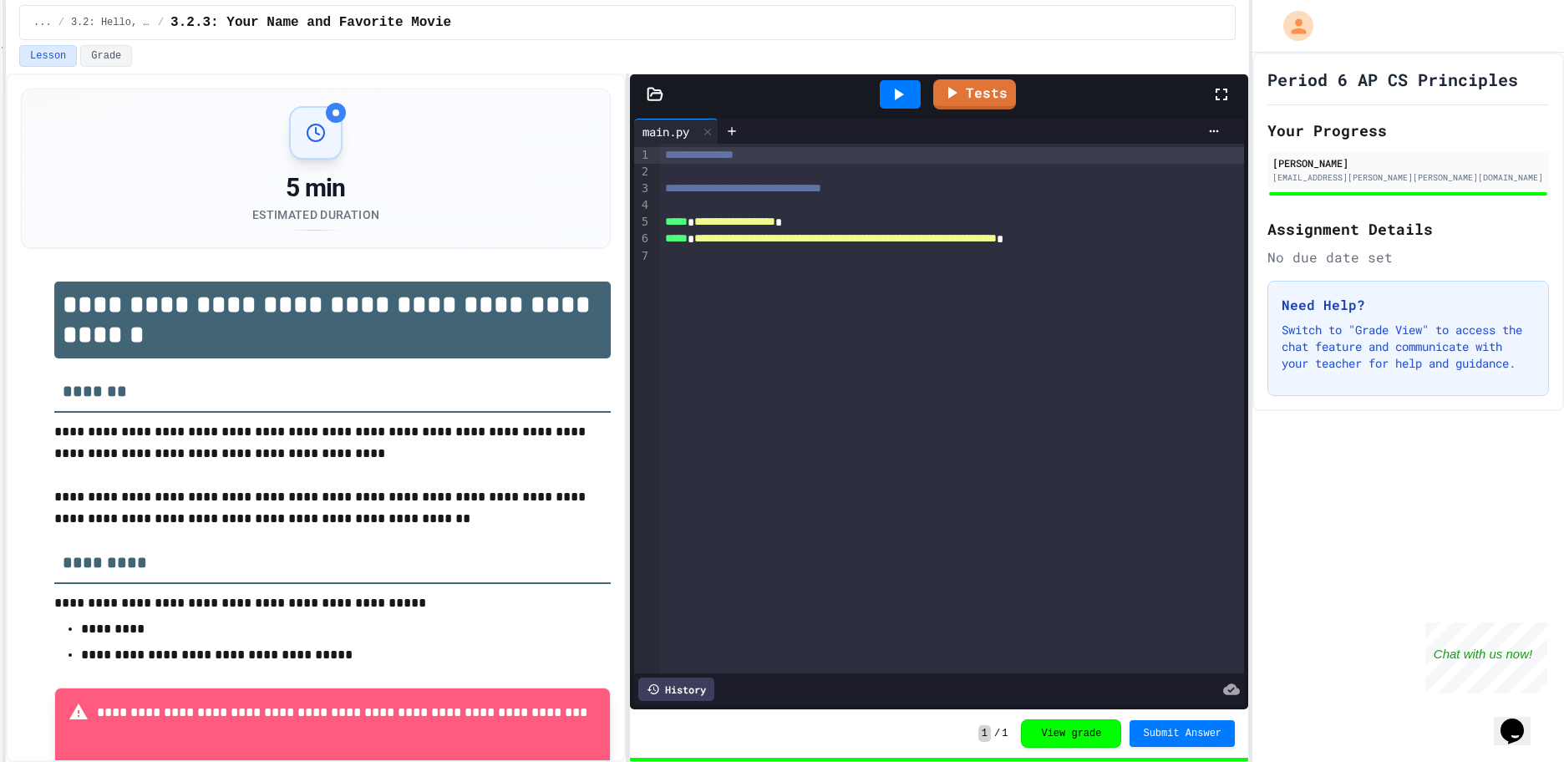
click at [91, 44] on div "**********" at bounding box center [627, 381] width 1243 height 762
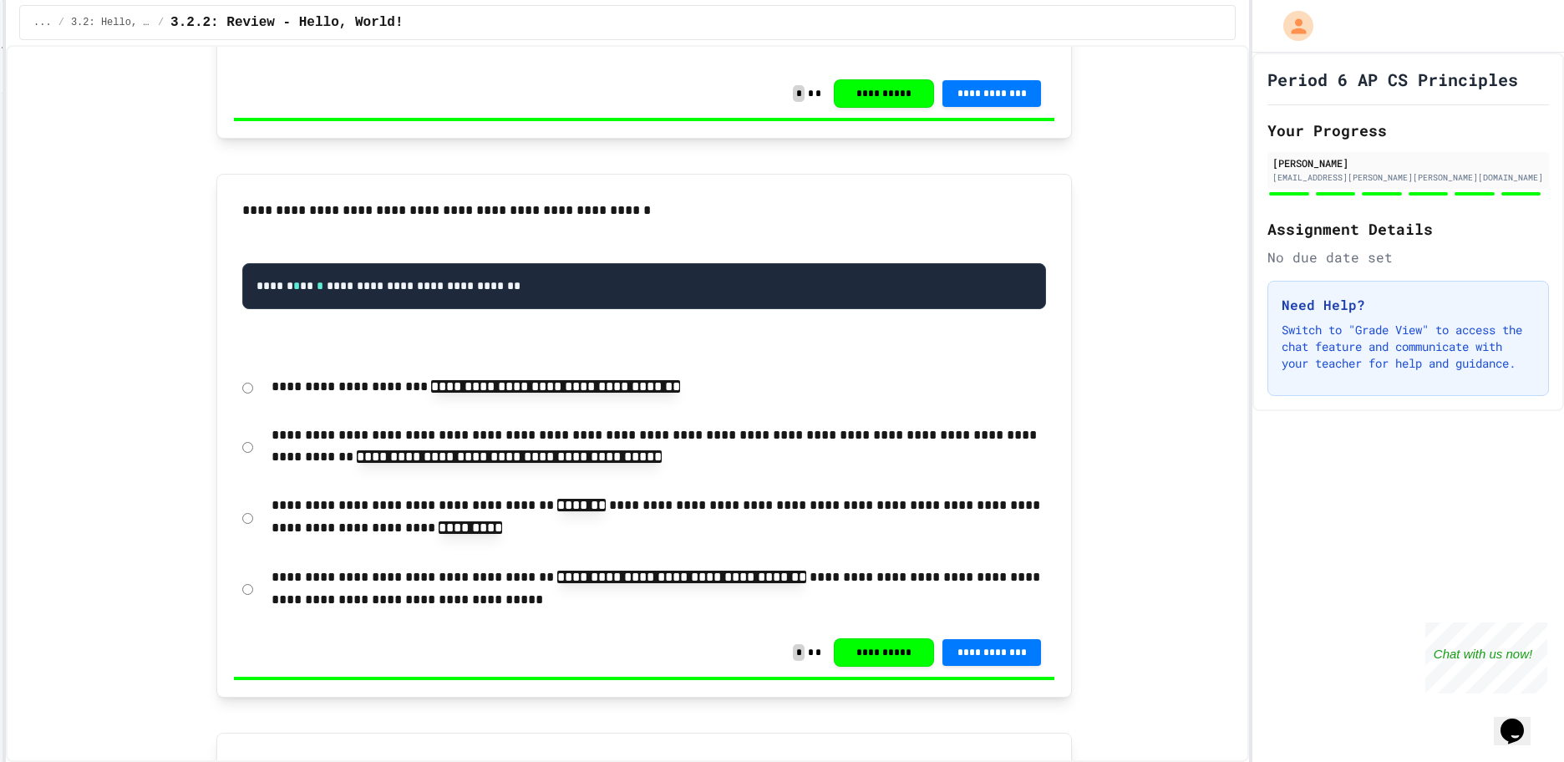
scroll to position [2005, 0]
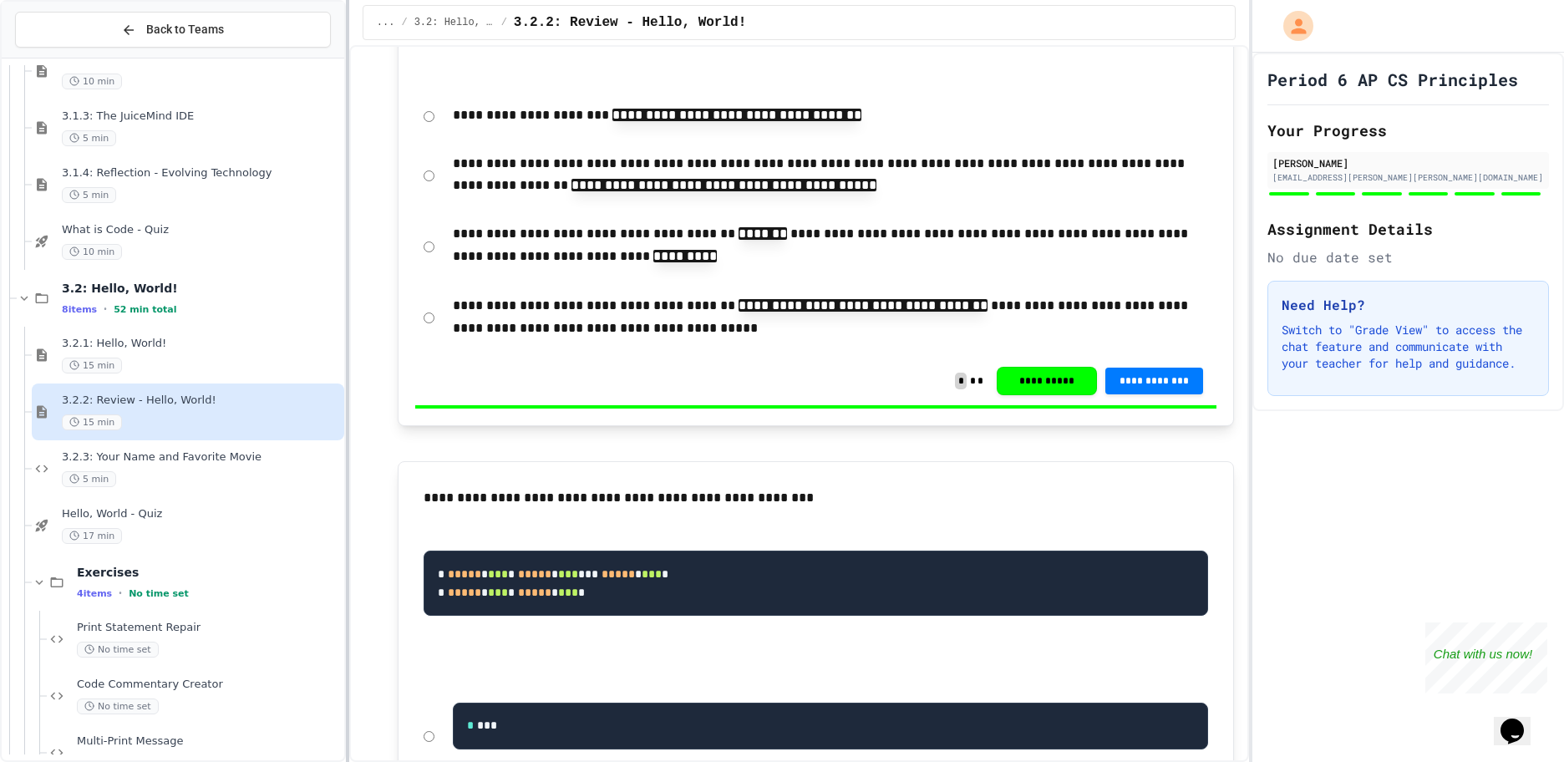
click at [347, 64] on div at bounding box center [347, 381] width 3 height 762
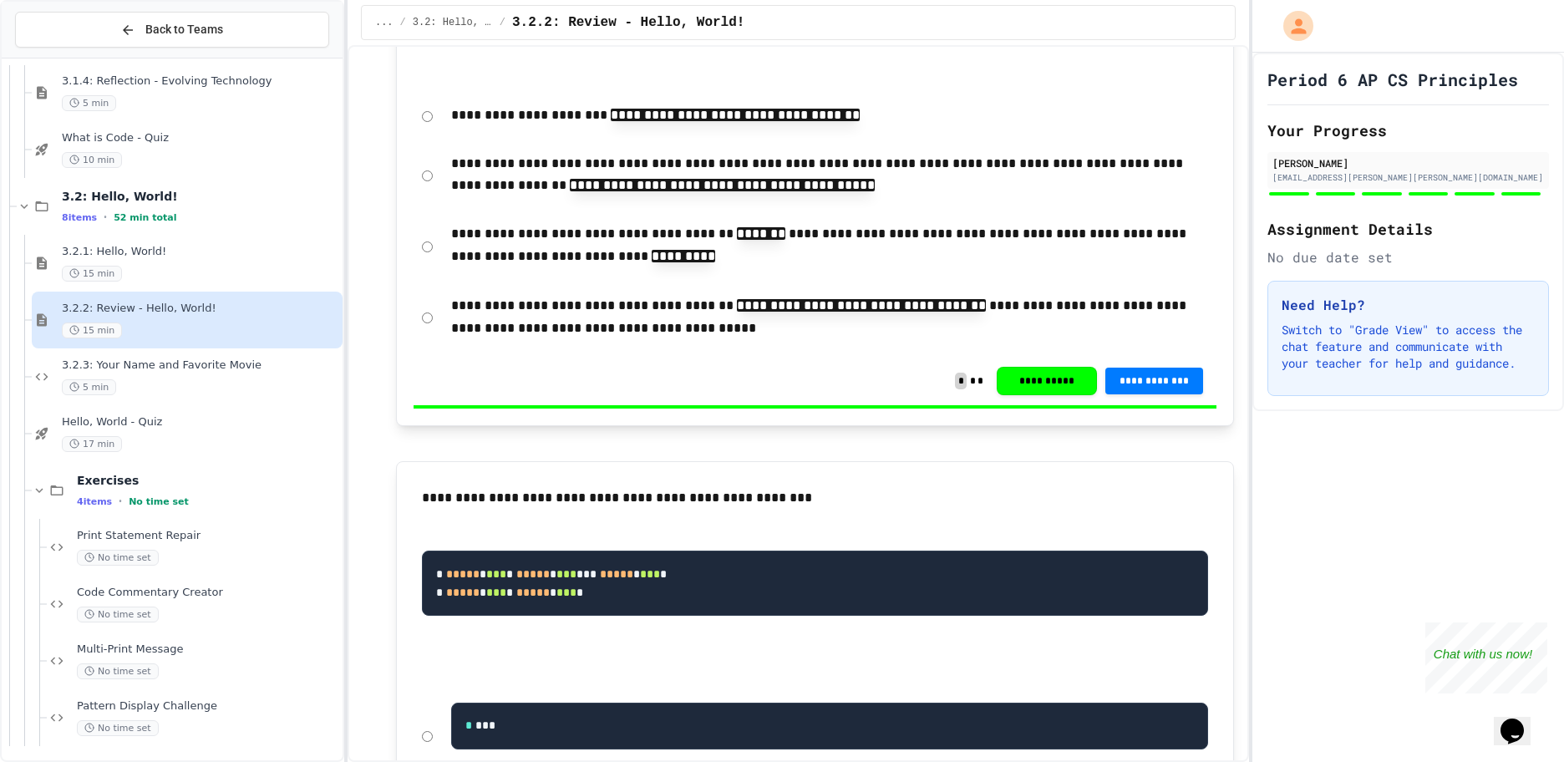
scroll to position [1149, 0]
click at [170, 378] on div "5 min" at bounding box center [200, 386] width 277 height 16
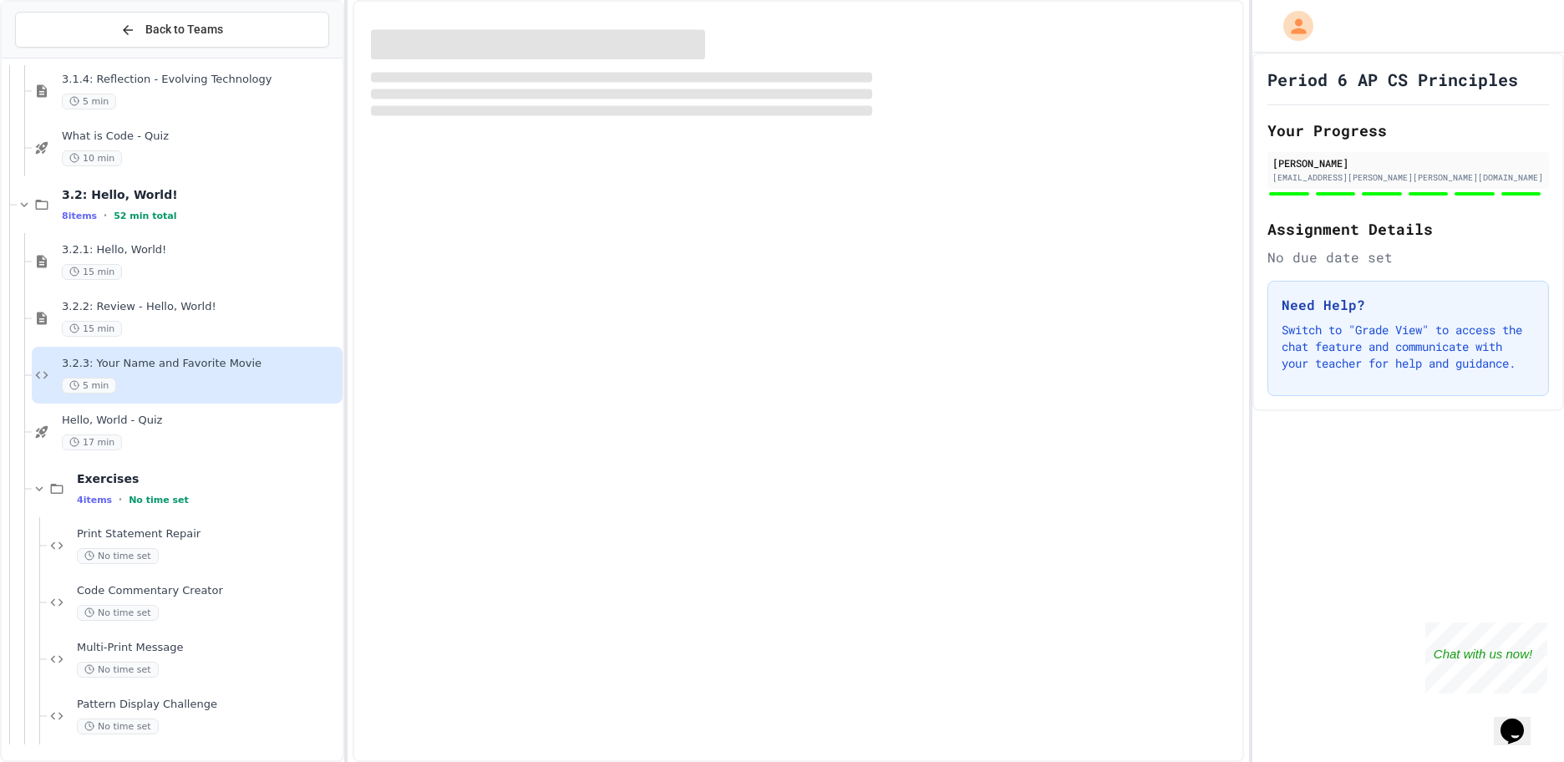
scroll to position [1129, 0]
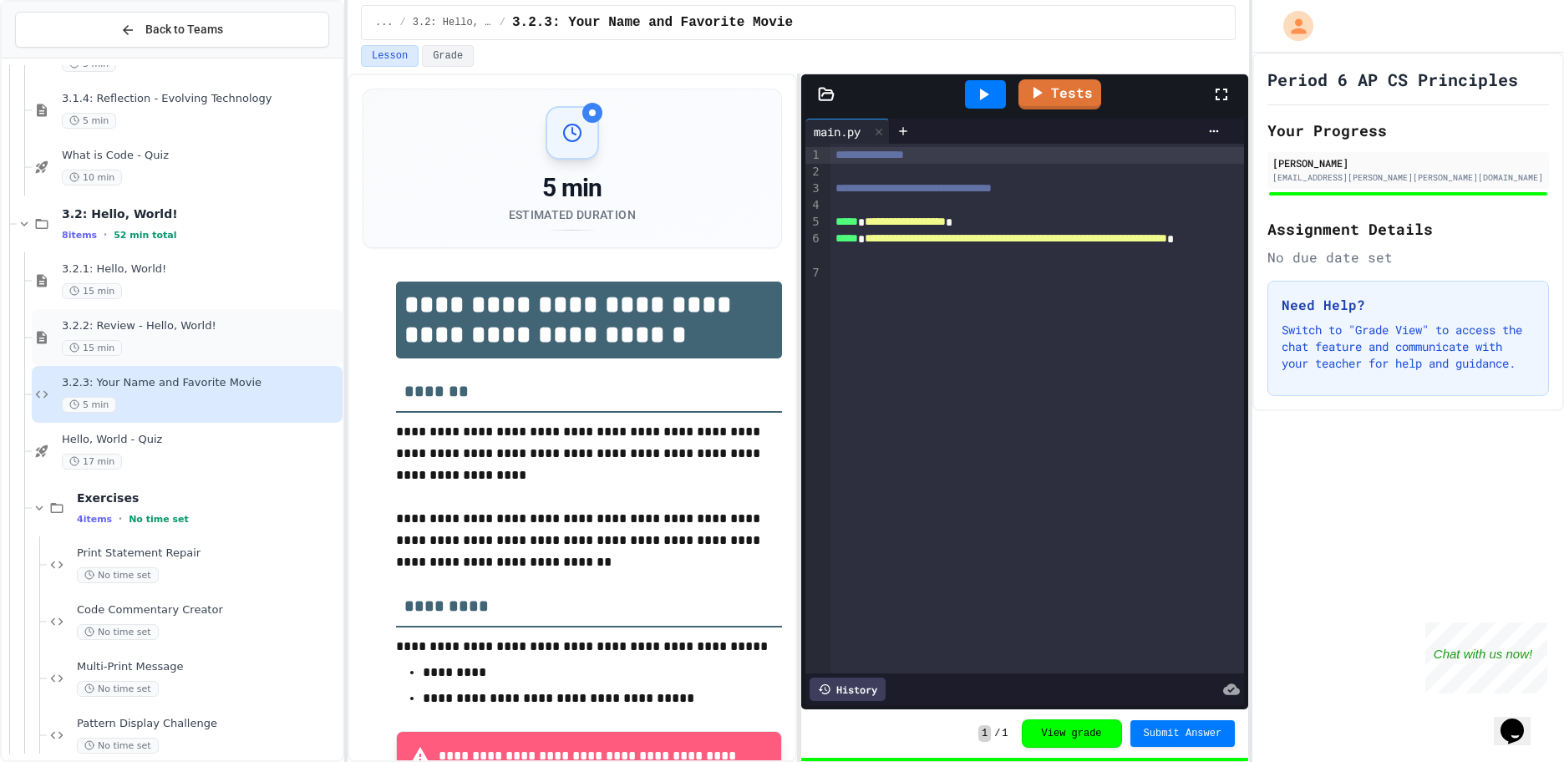
click at [205, 327] on span "3.2.2: Review - Hello, World!" at bounding box center [200, 326] width 277 height 14
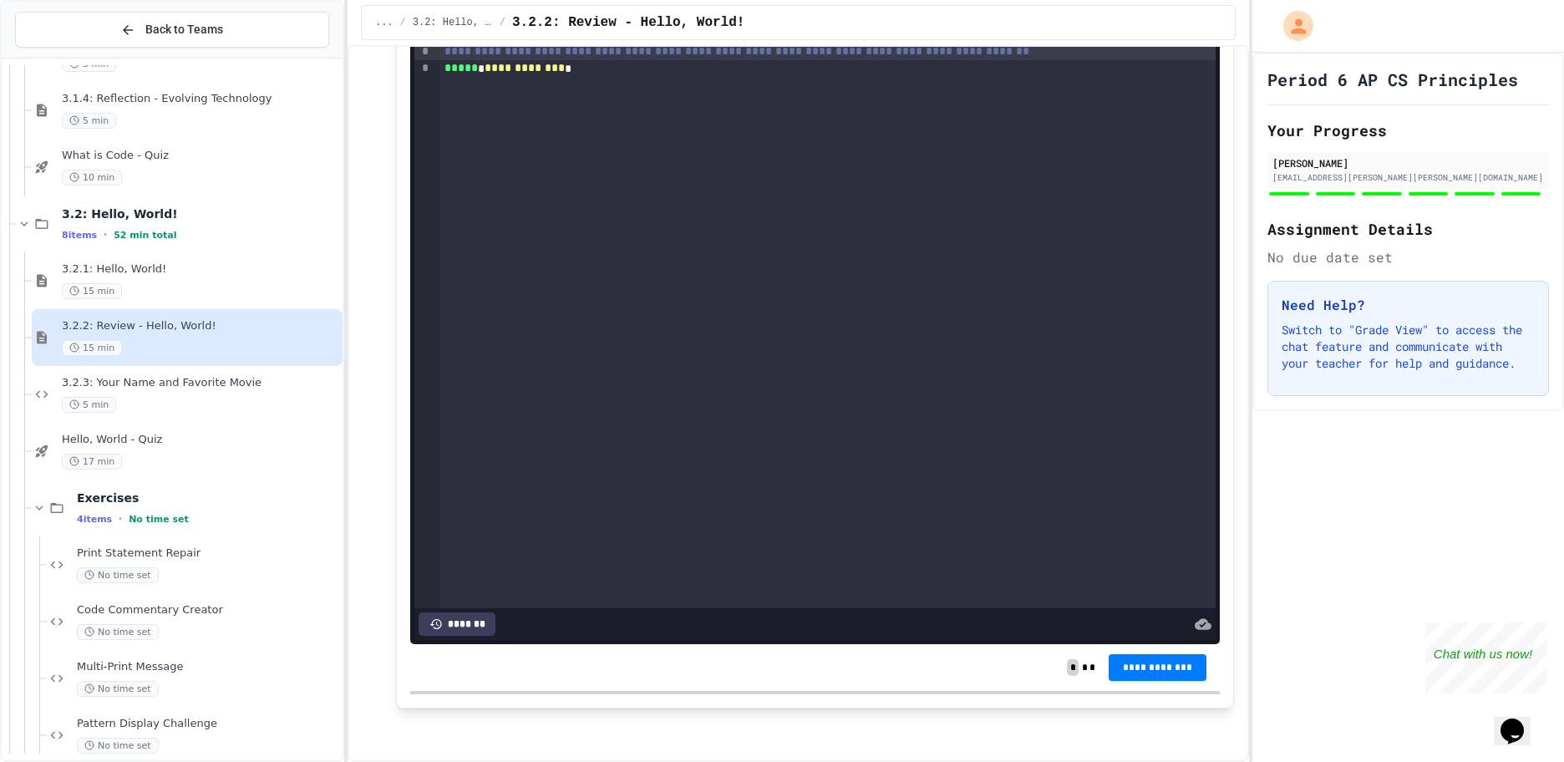
scroll to position [5274, 0]
click at [121, 377] on span "3.2.3: Your Name and Favorite Movie" at bounding box center [200, 383] width 277 height 14
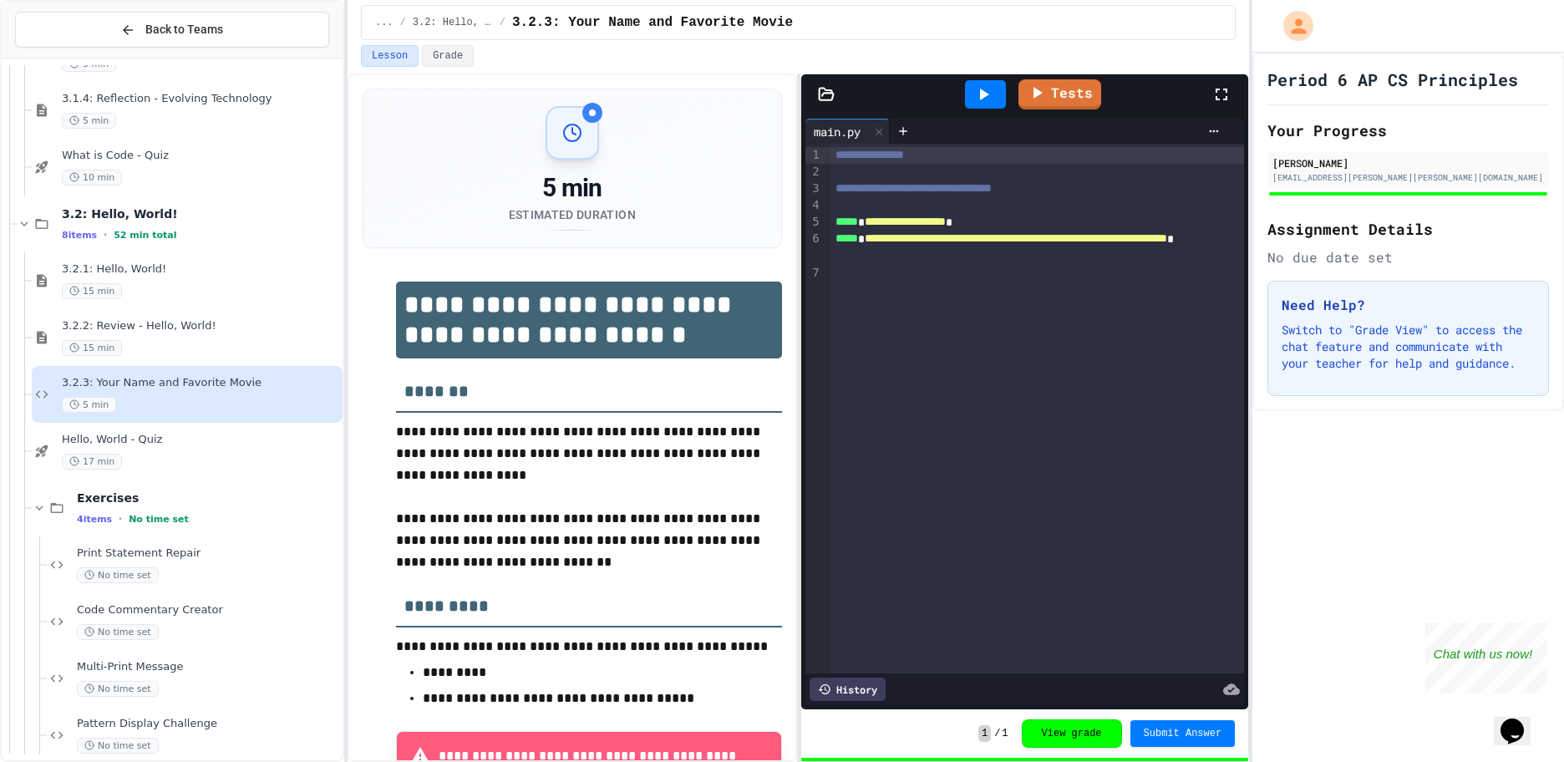
click at [898, 244] on span "**********" at bounding box center [1016, 238] width 302 height 12
click at [913, 244] on span "**********" at bounding box center [1012, 238] width 294 height 12
click at [892, 244] on span "**********" at bounding box center [1014, 238] width 298 height 12
click at [981, 112] on div at bounding box center [985, 94] width 58 height 45
click at [979, 107] on div at bounding box center [985, 94] width 41 height 28
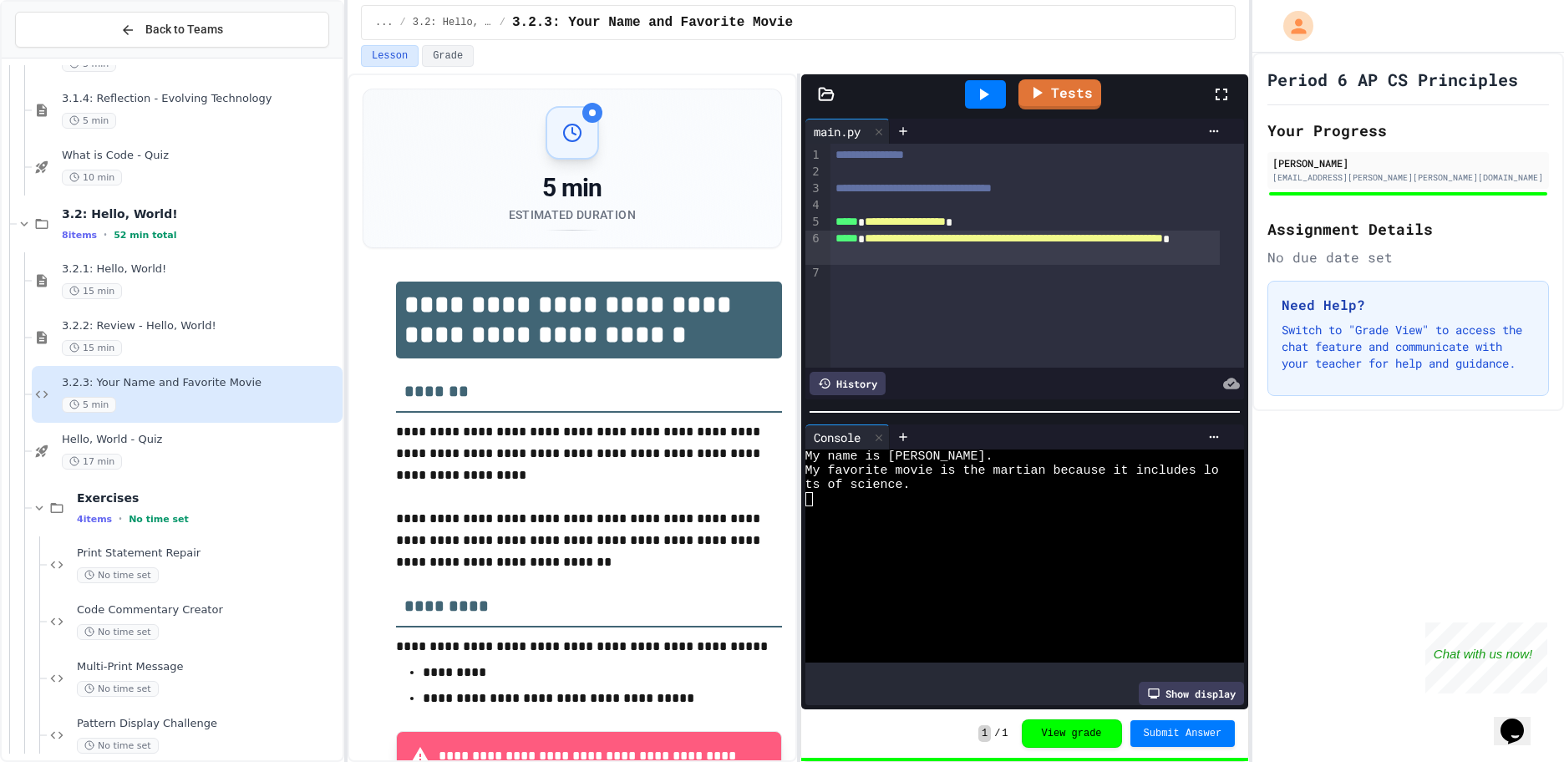
click at [736, 260] on div "**********" at bounding box center [572, 539] width 419 height 901
click at [829, 95] on icon at bounding box center [826, 94] width 17 height 17
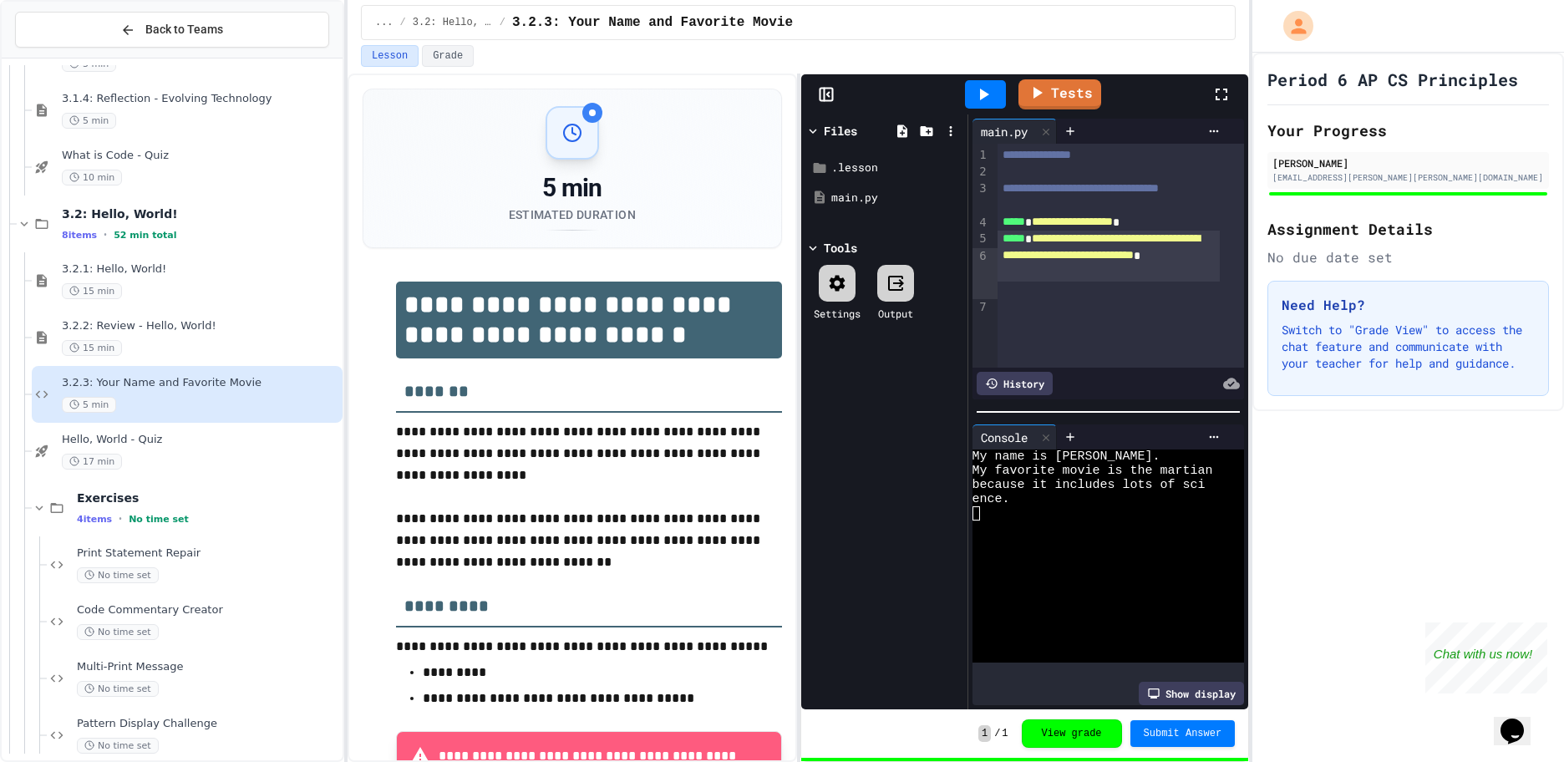
click at [829, 95] on icon at bounding box center [826, 94] width 17 height 17
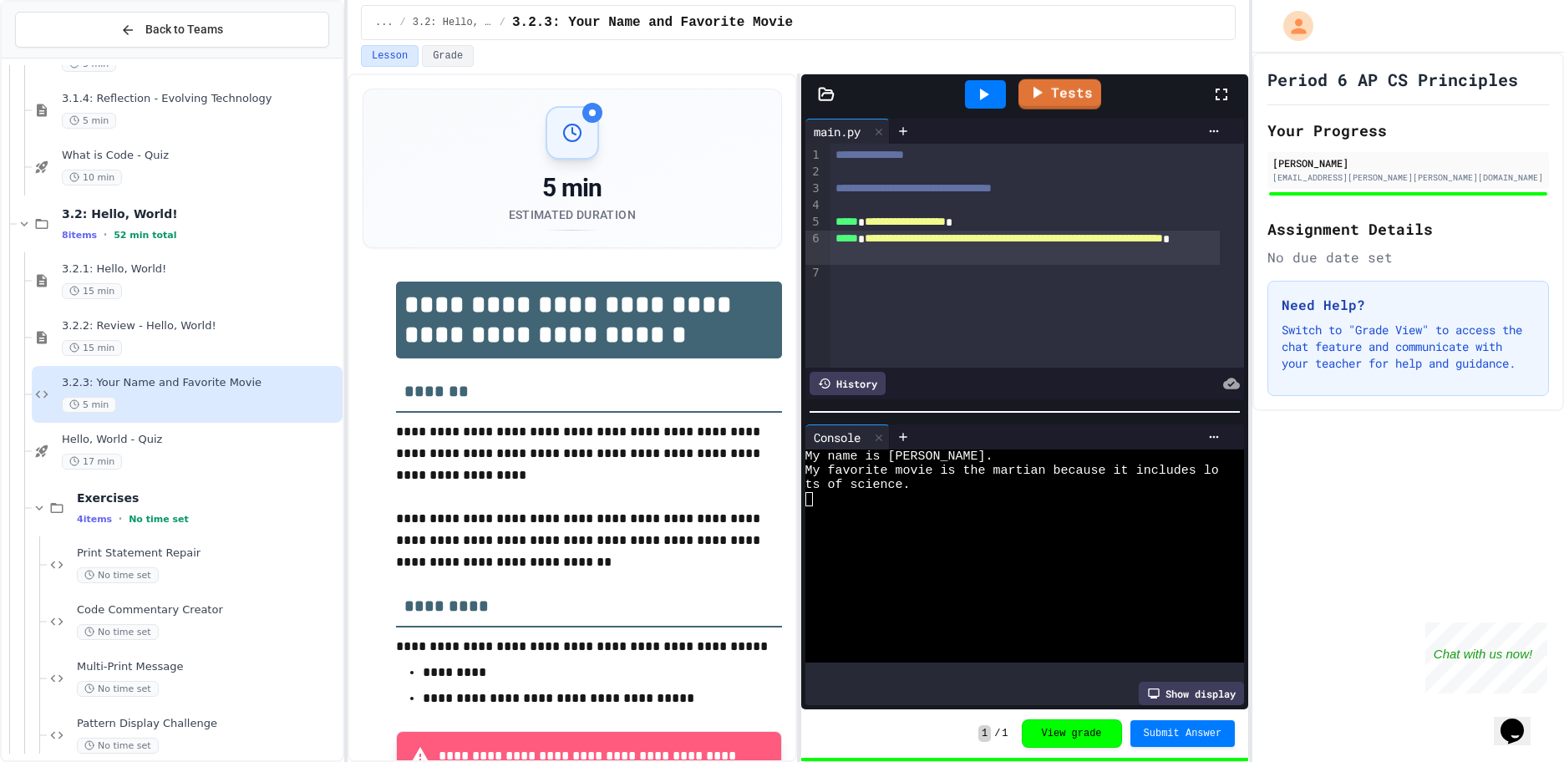
drag, startPoint x: 1225, startPoint y: 102, endPoint x: 1262, endPoint y: 198, distance: 102.9
click at [1225, 101] on icon at bounding box center [1221, 94] width 20 height 20
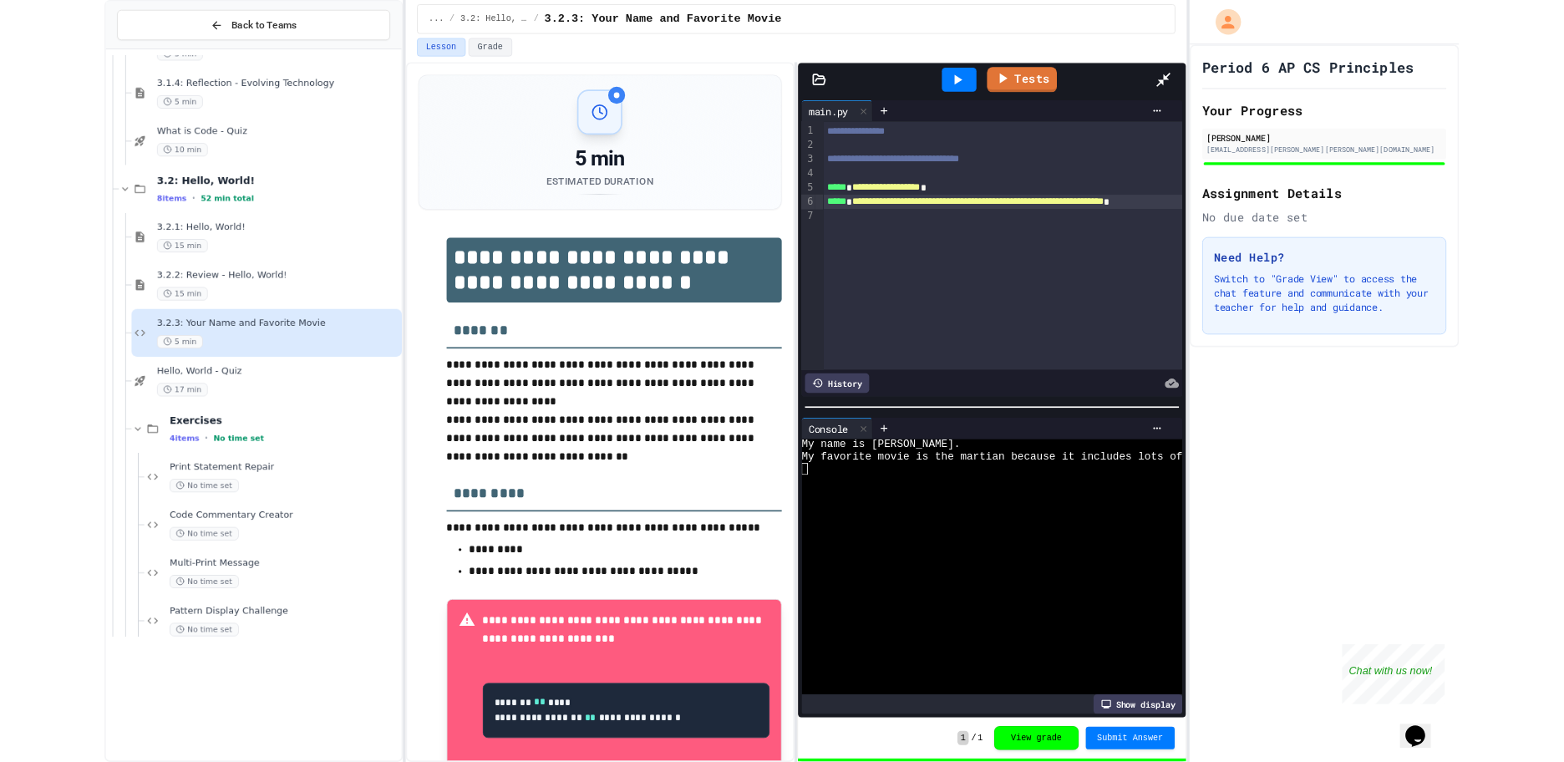
scroll to position [1009, 0]
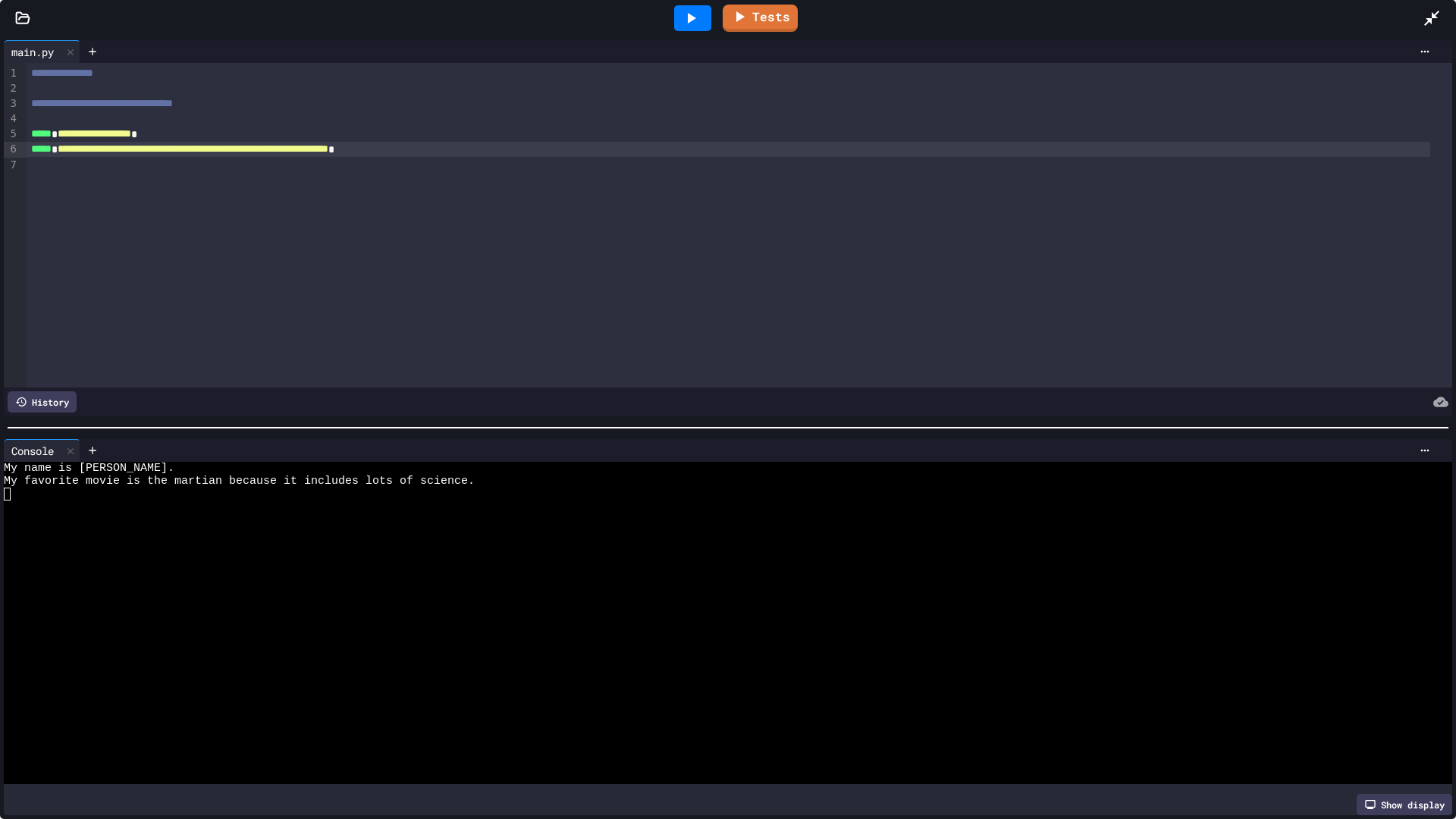
click at [1419, 14] on icon at bounding box center [1431, 18] width 18 height 18
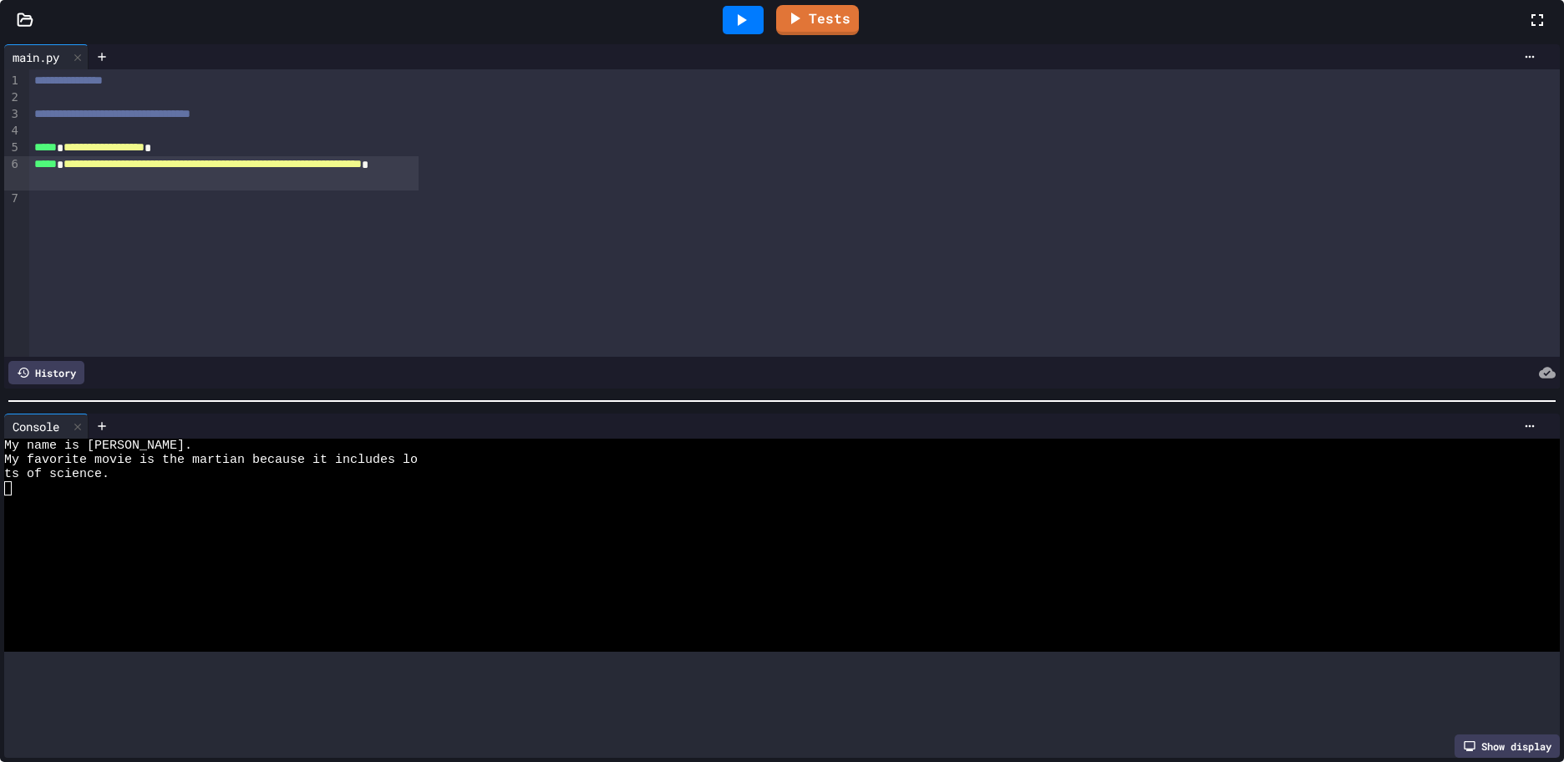
scroll to position [245, 0]
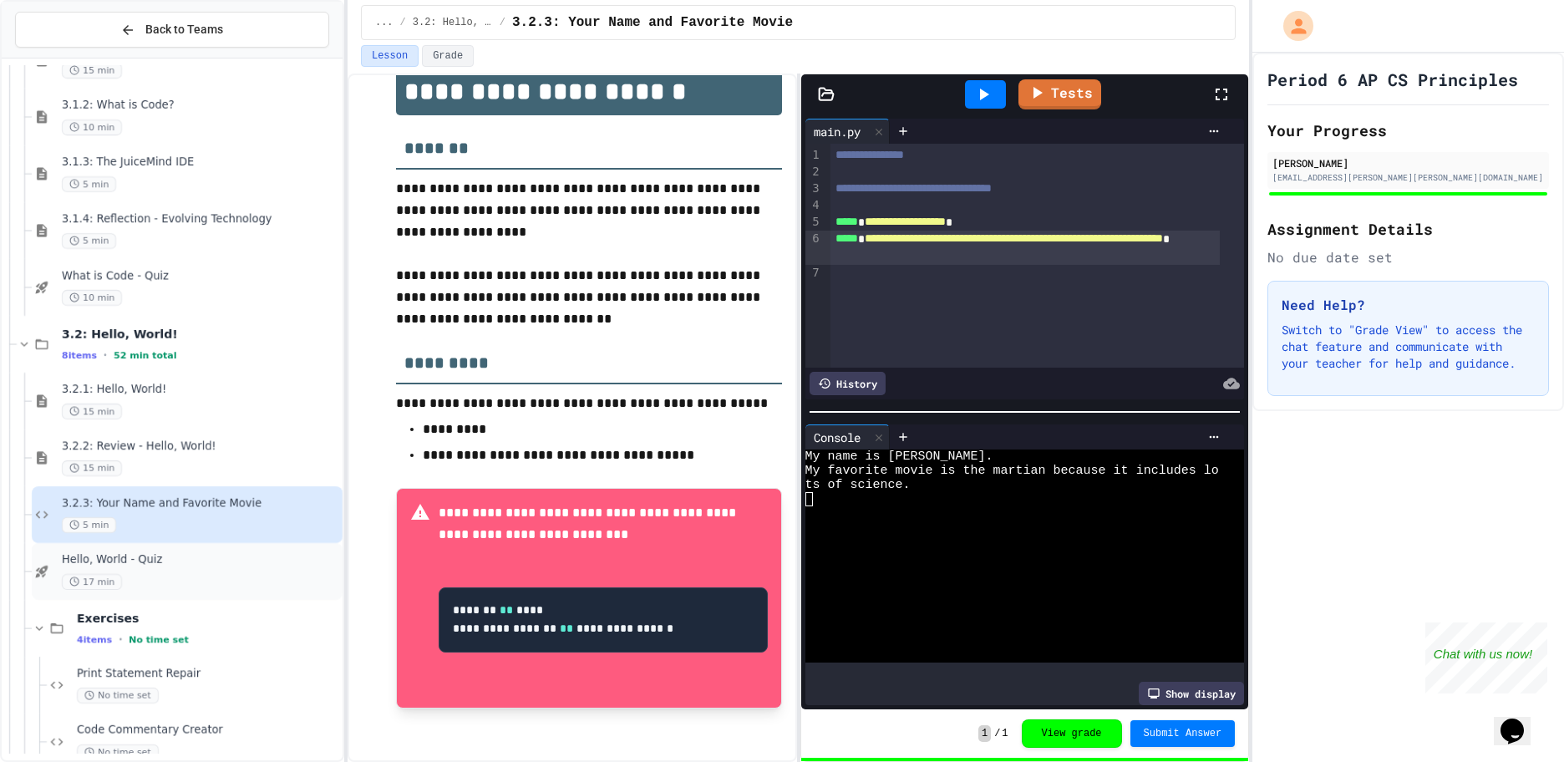
click at [163, 552] on div "Hello, World - Quiz 17 min" at bounding box center [187, 571] width 311 height 57
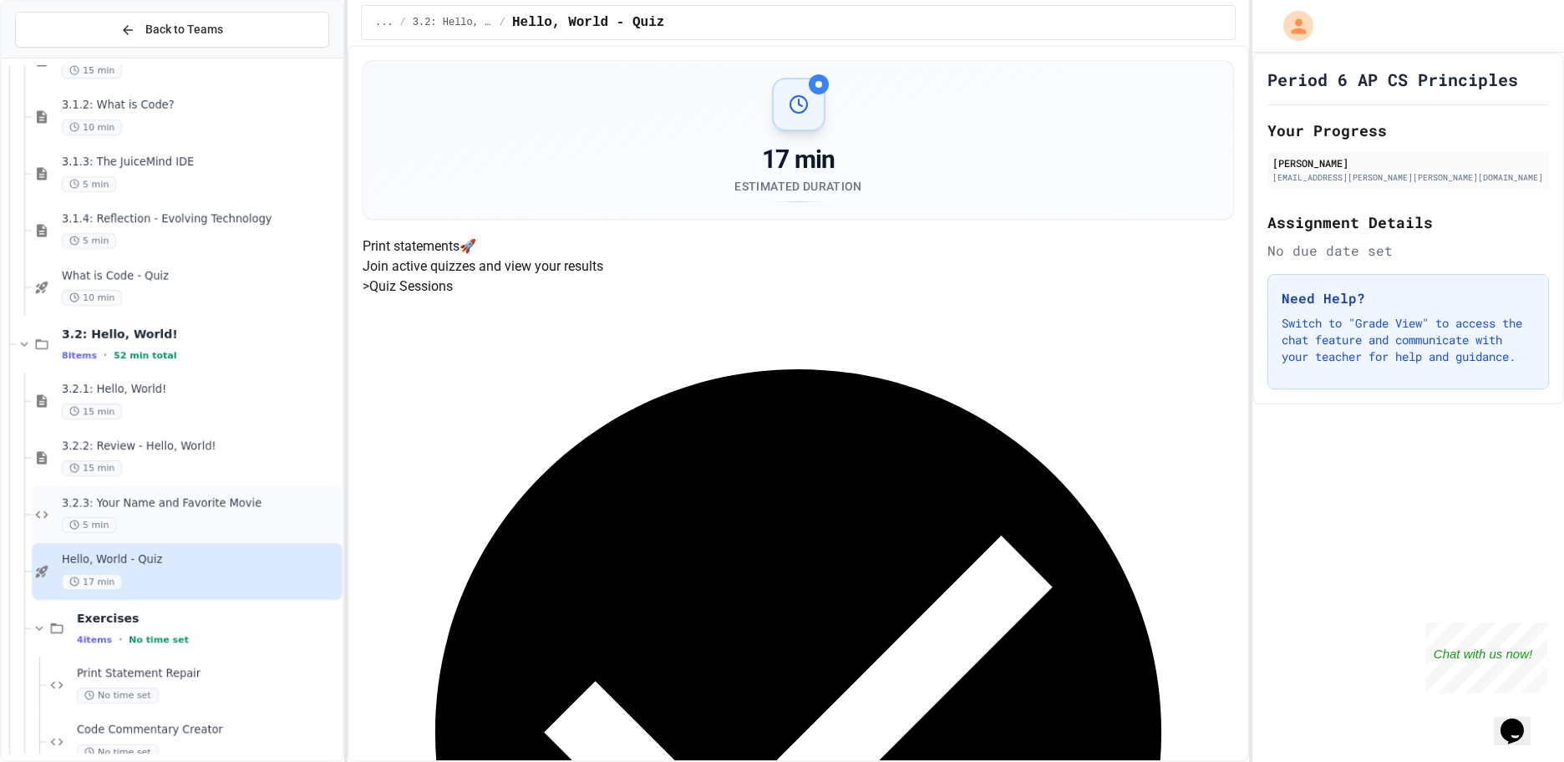
click at [177, 504] on span "3.2.3: Your Name and Favorite Movie" at bounding box center [200, 503] width 277 height 14
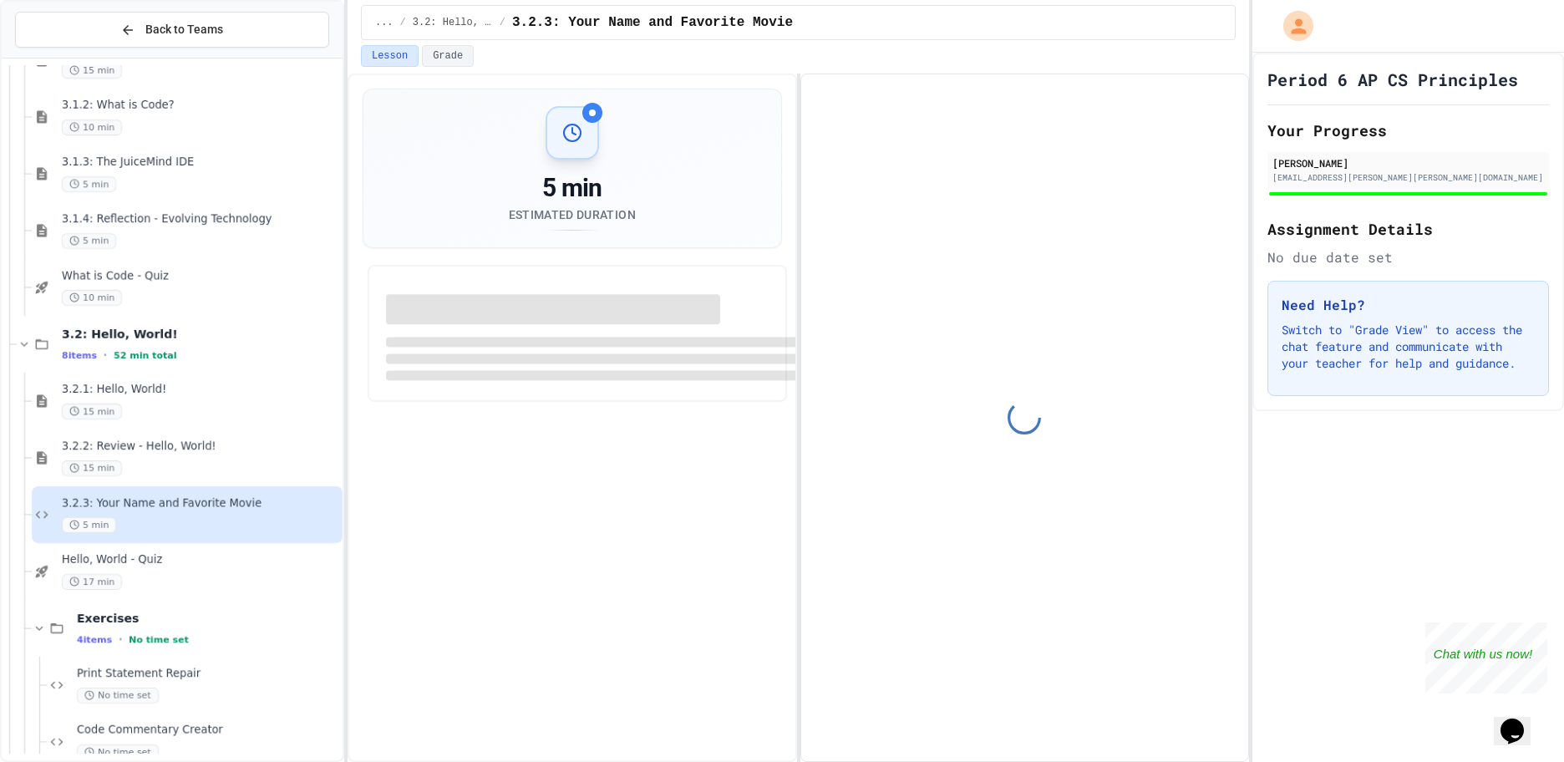
click at [162, 555] on span "Hello, World - Quiz" at bounding box center [200, 560] width 277 height 14
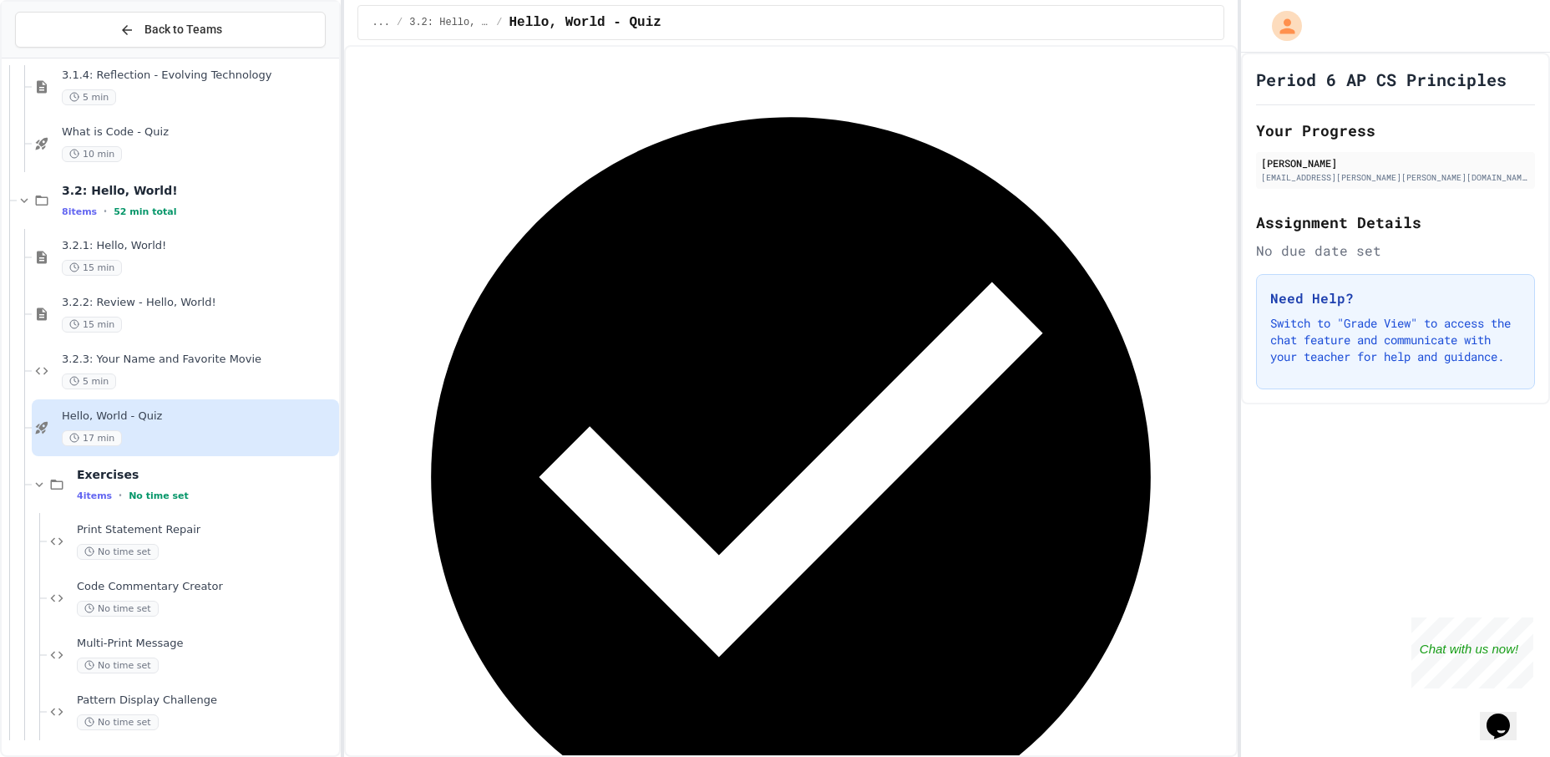
scroll to position [1154, 0]
click at [117, 545] on span "No time set" at bounding box center [118, 550] width 82 height 16
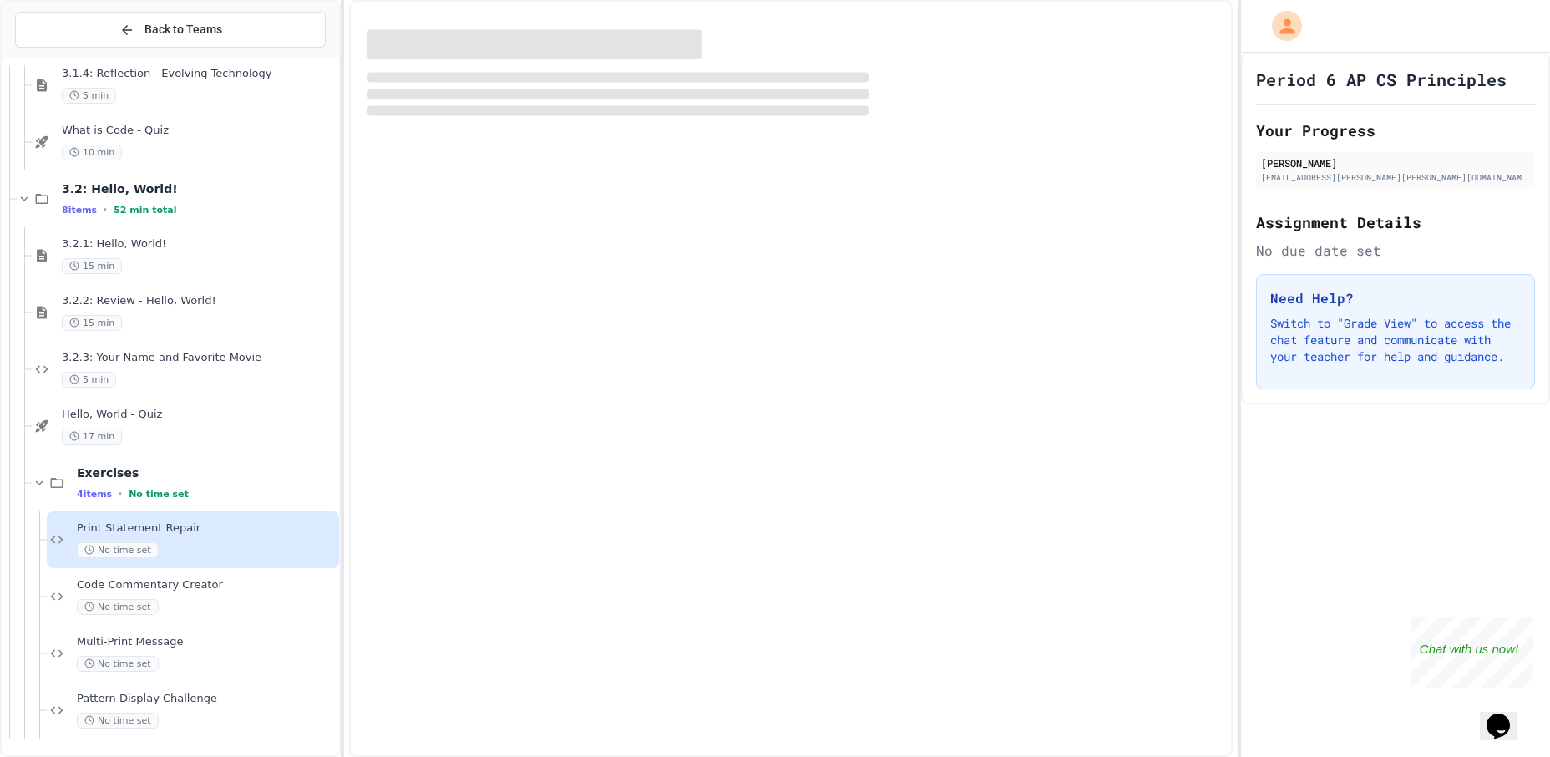
scroll to position [1134, 0]
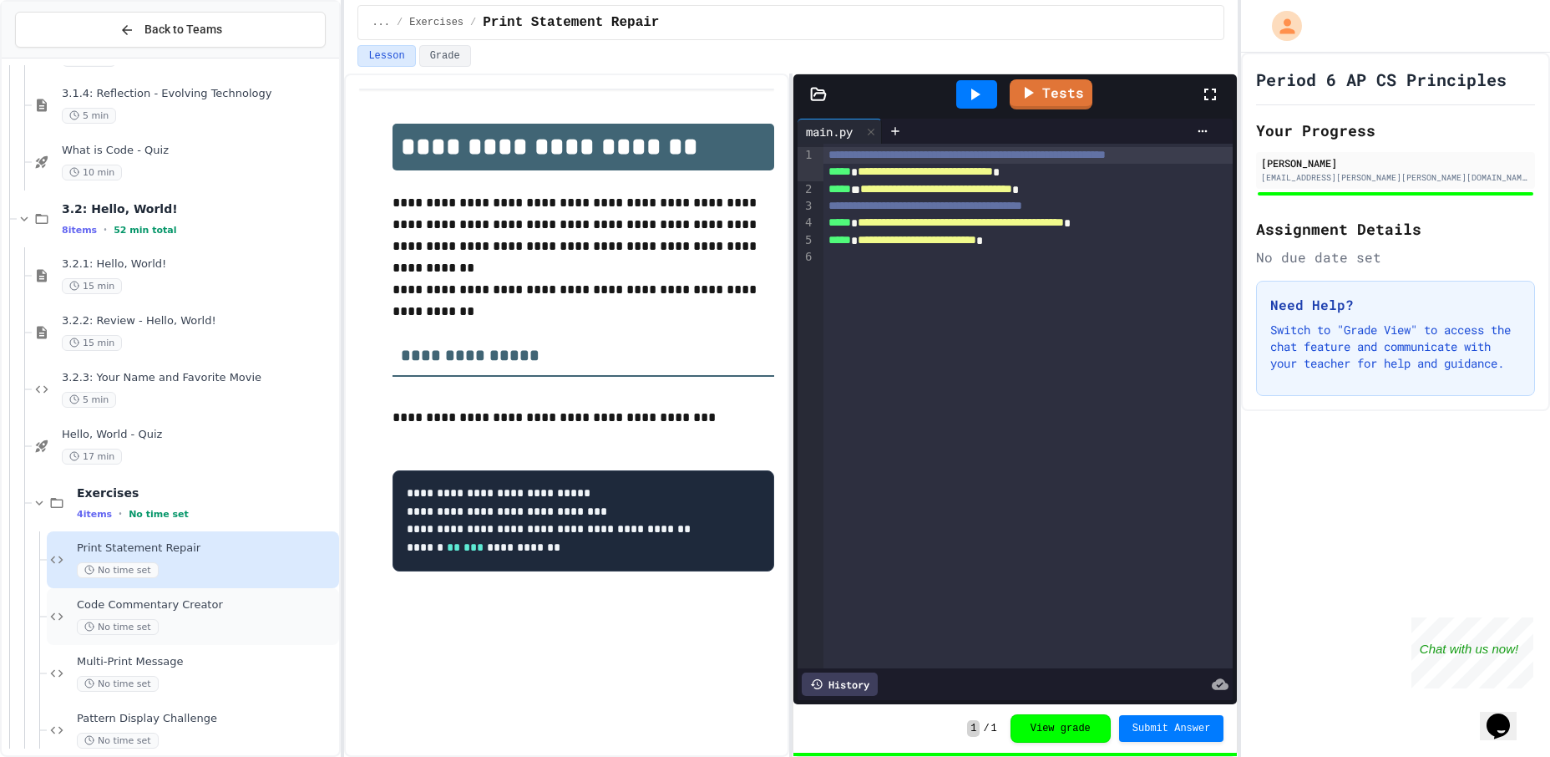
click at [162, 608] on span "Code Commentary Creator" at bounding box center [206, 605] width 259 height 14
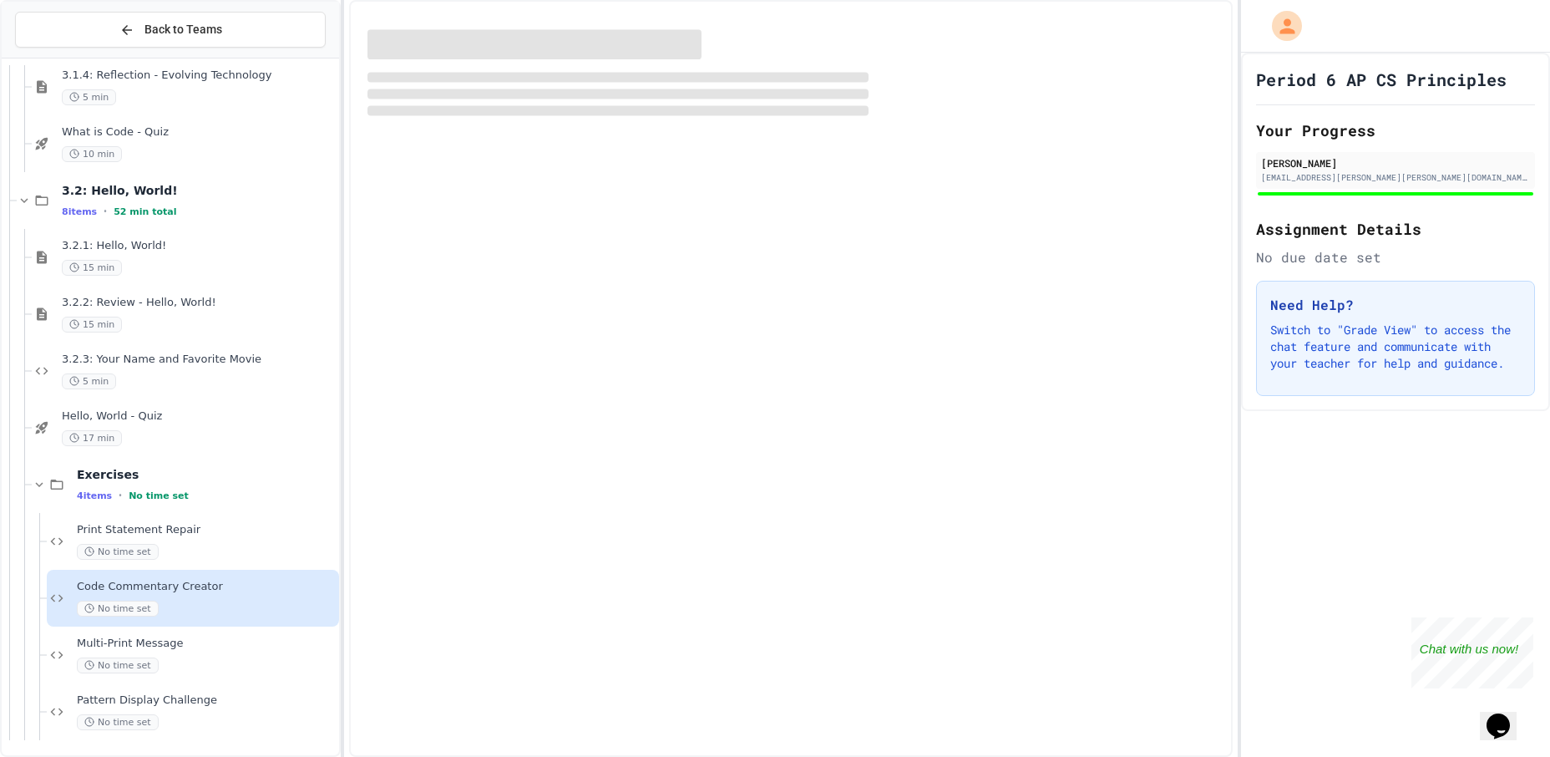
scroll to position [1154, 0]
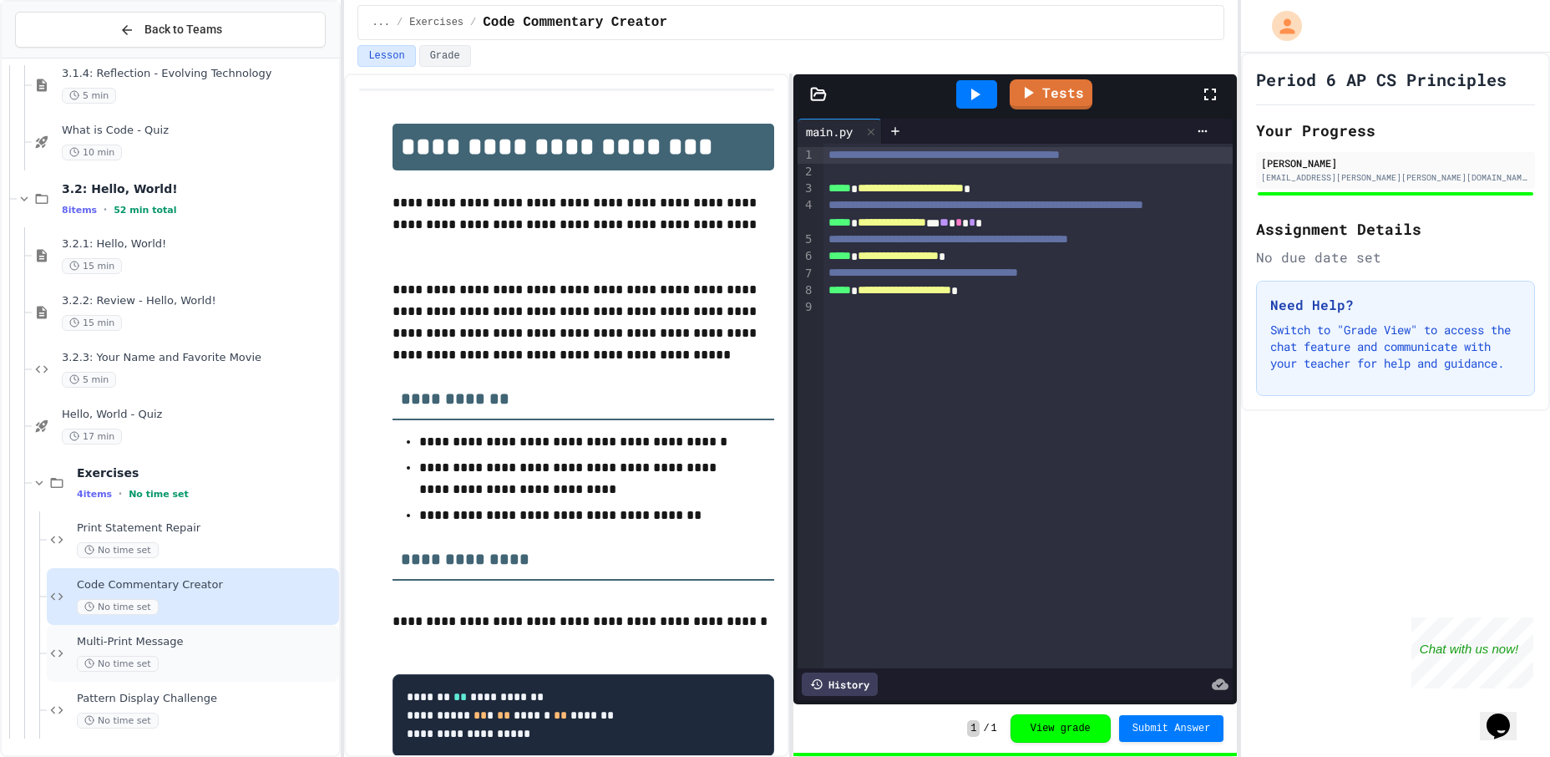
click at [175, 626] on div "Multi-Print Message No time set" at bounding box center [193, 653] width 292 height 57
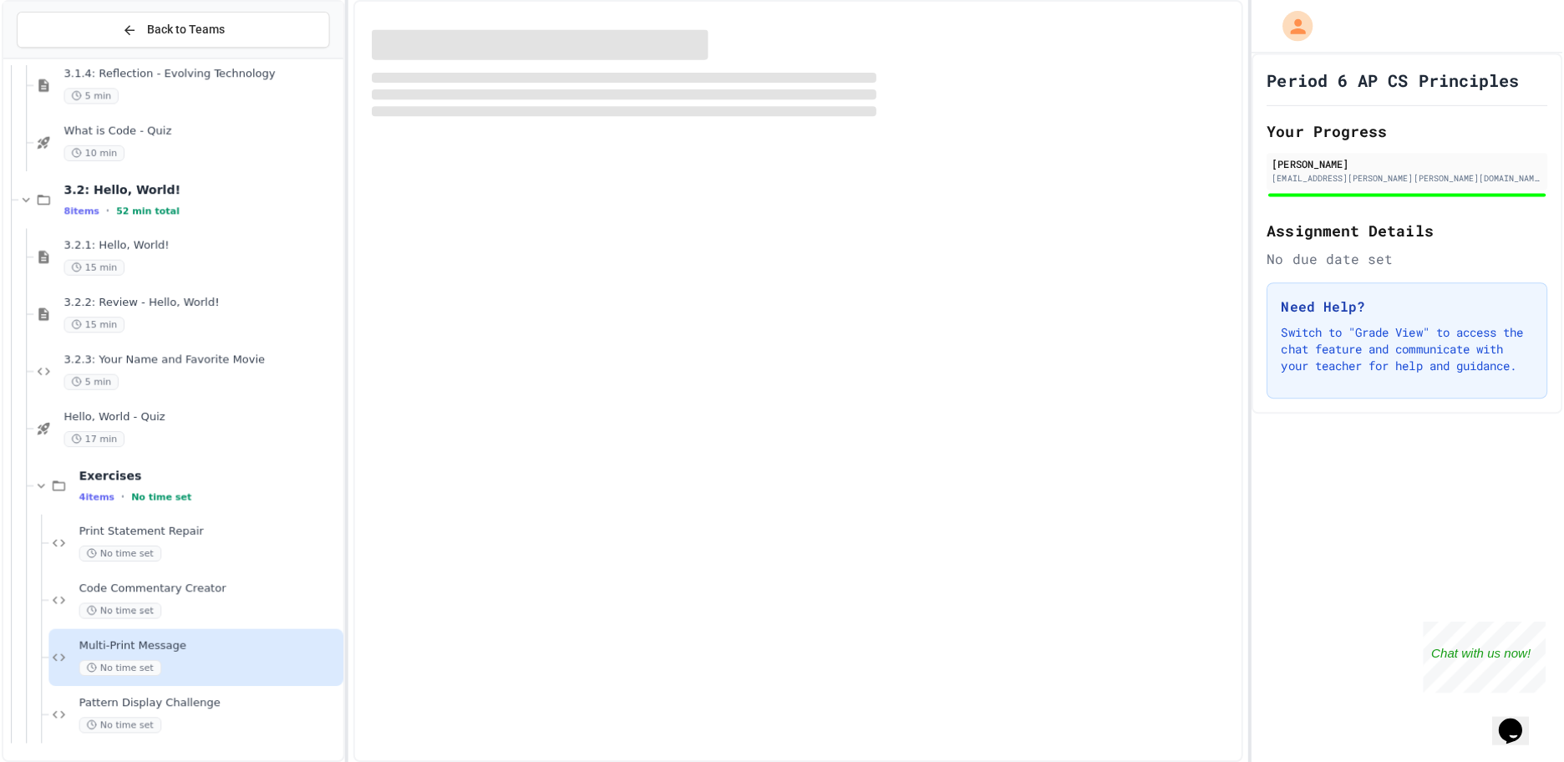
scroll to position [1134, 0]
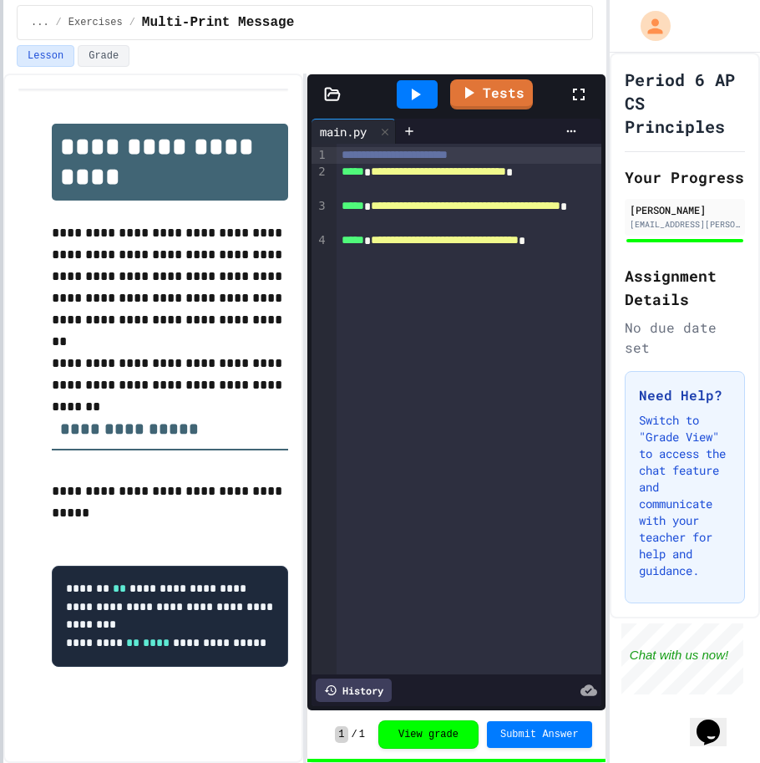
click at [0, 371] on html "**********" at bounding box center [380, 381] width 760 height 763
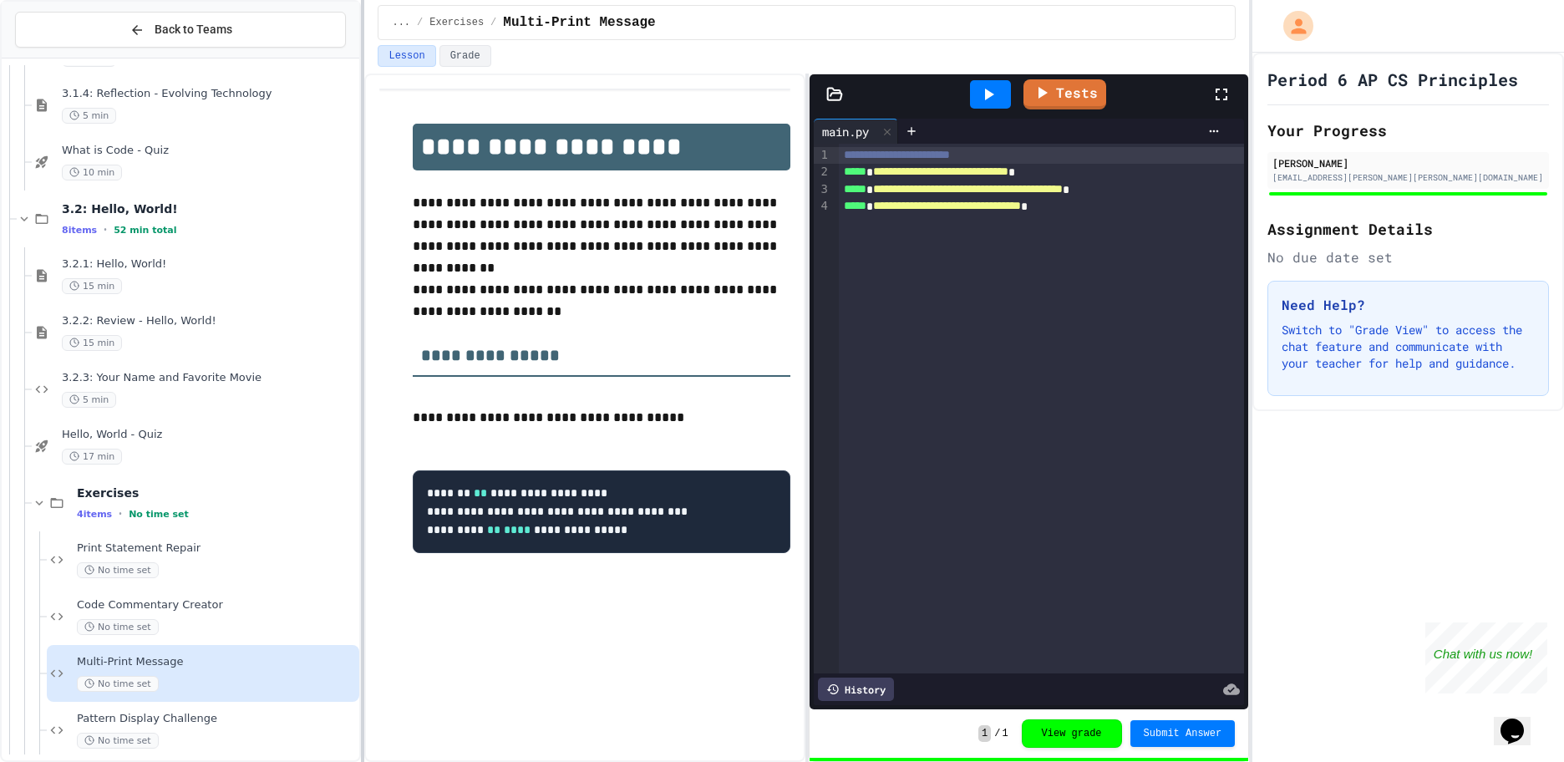
click at [363, 194] on div at bounding box center [362, 381] width 3 height 762
click at [162, 556] on div "Print Statement Repair No time set" at bounding box center [216, 559] width 279 height 37
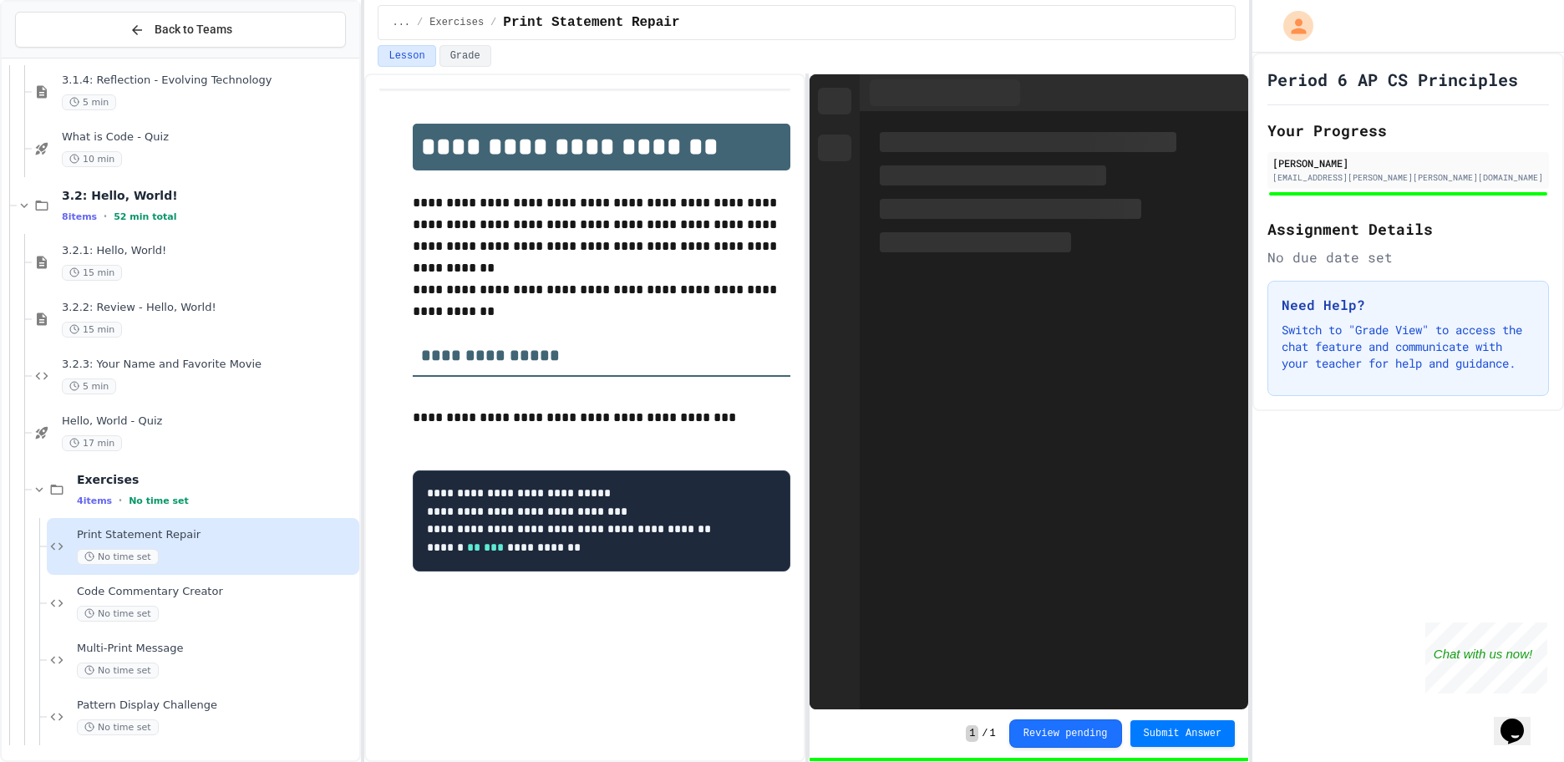
scroll to position [1149, 0]
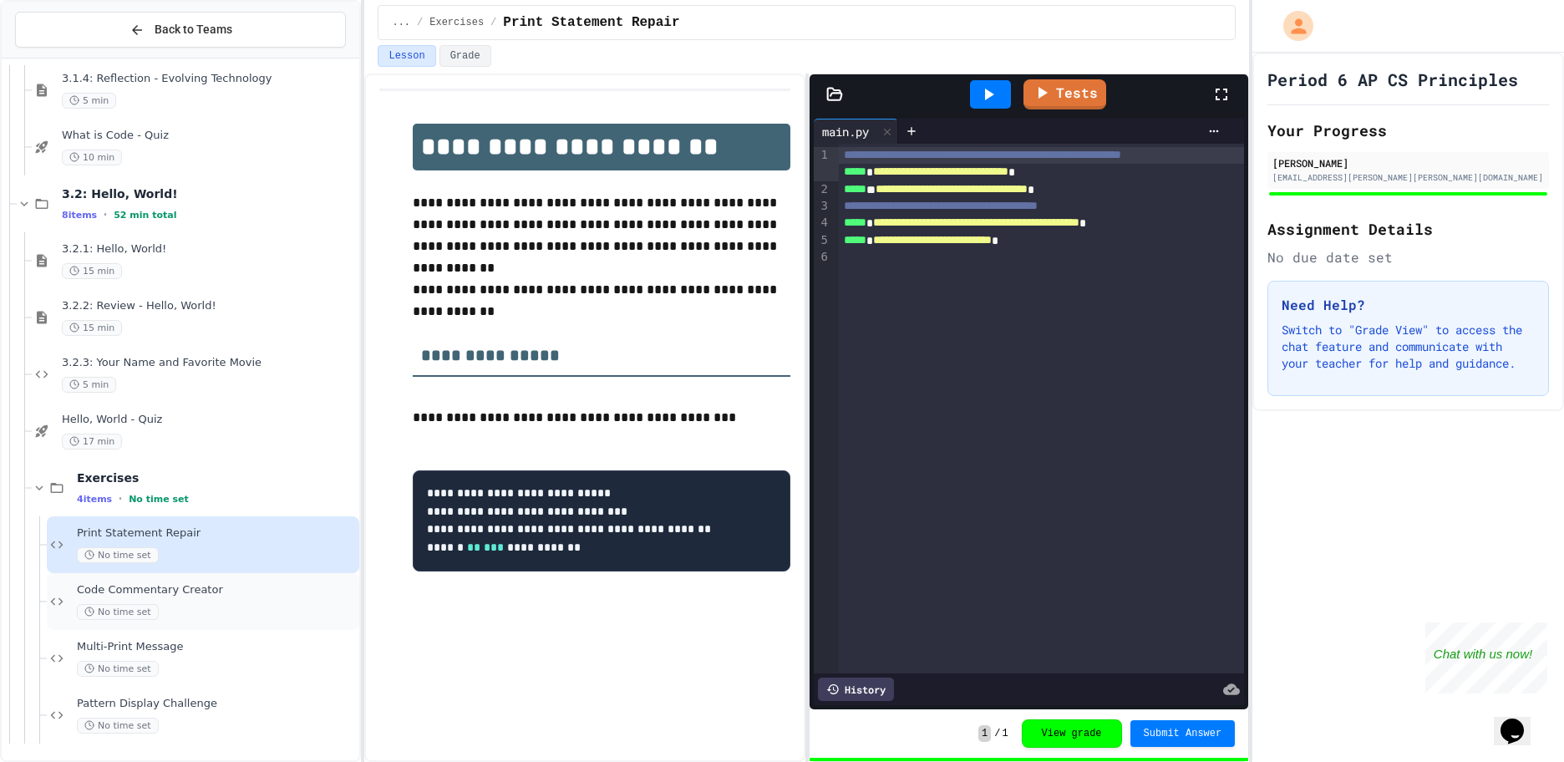
click at [157, 607] on div "No time set" at bounding box center [216, 612] width 279 height 16
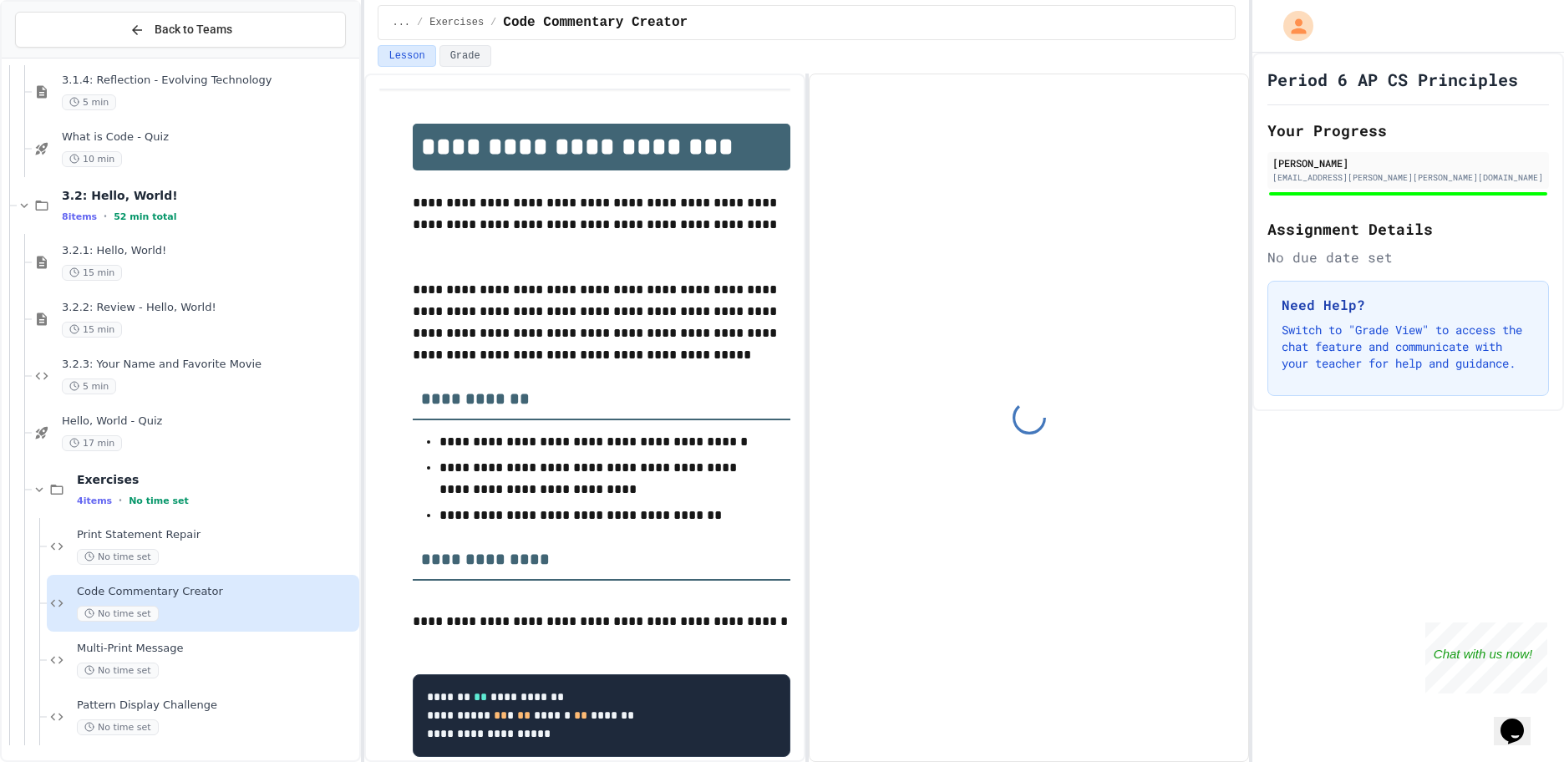
scroll to position [1149, 0]
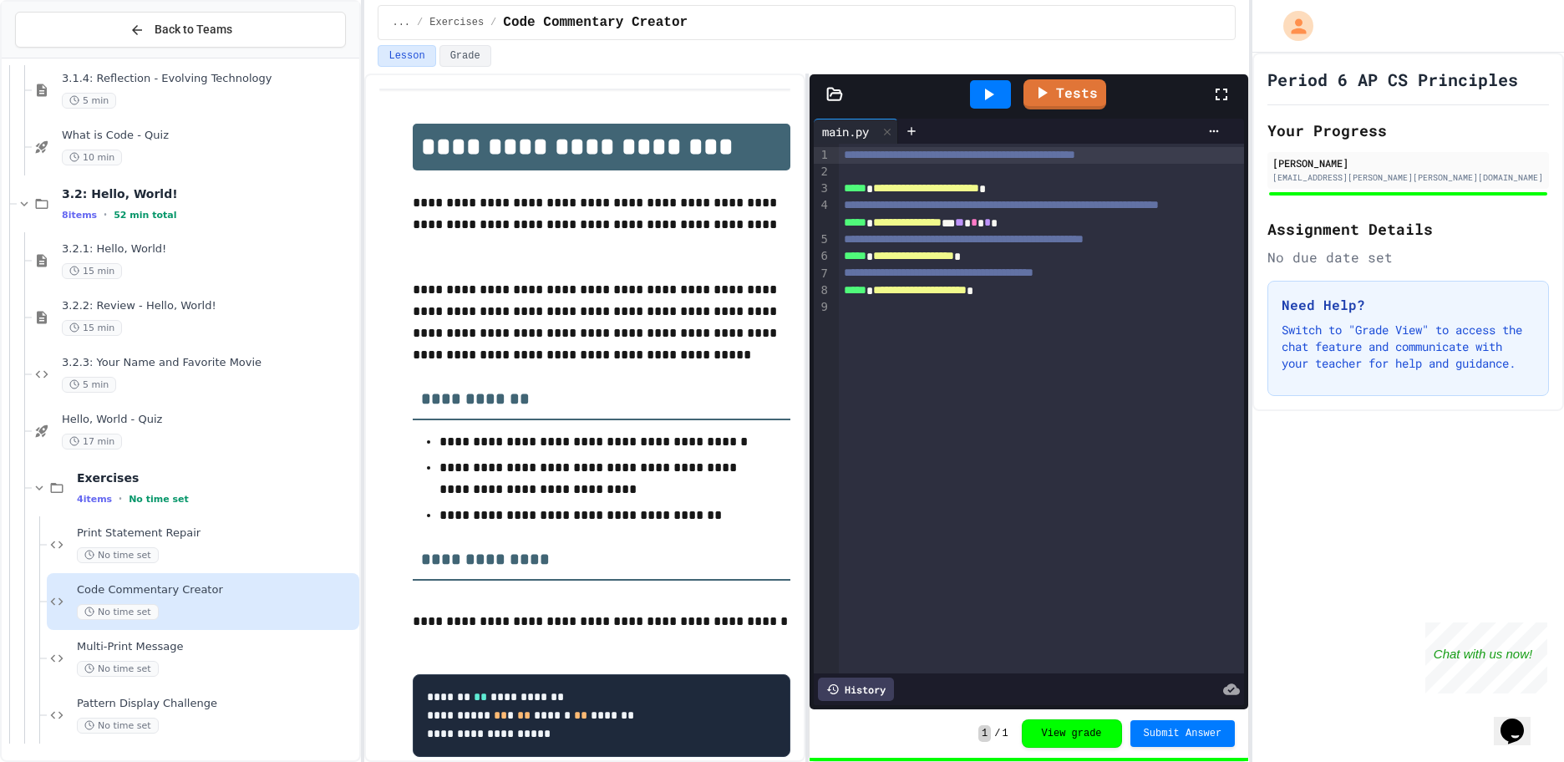
click at [155, 657] on div "Multi-Print Message No time set" at bounding box center [216, 658] width 279 height 37
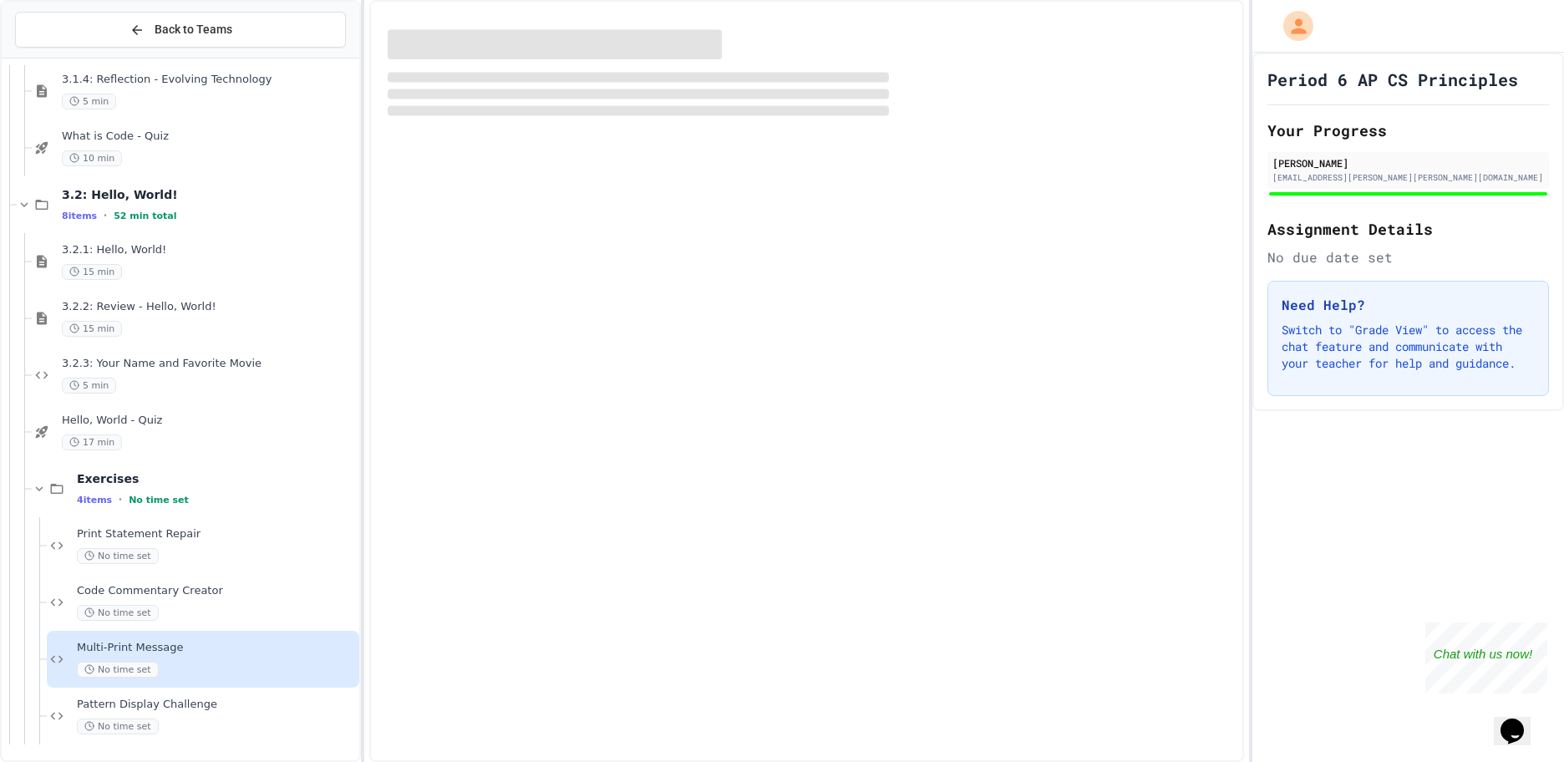
scroll to position [1149, 0]
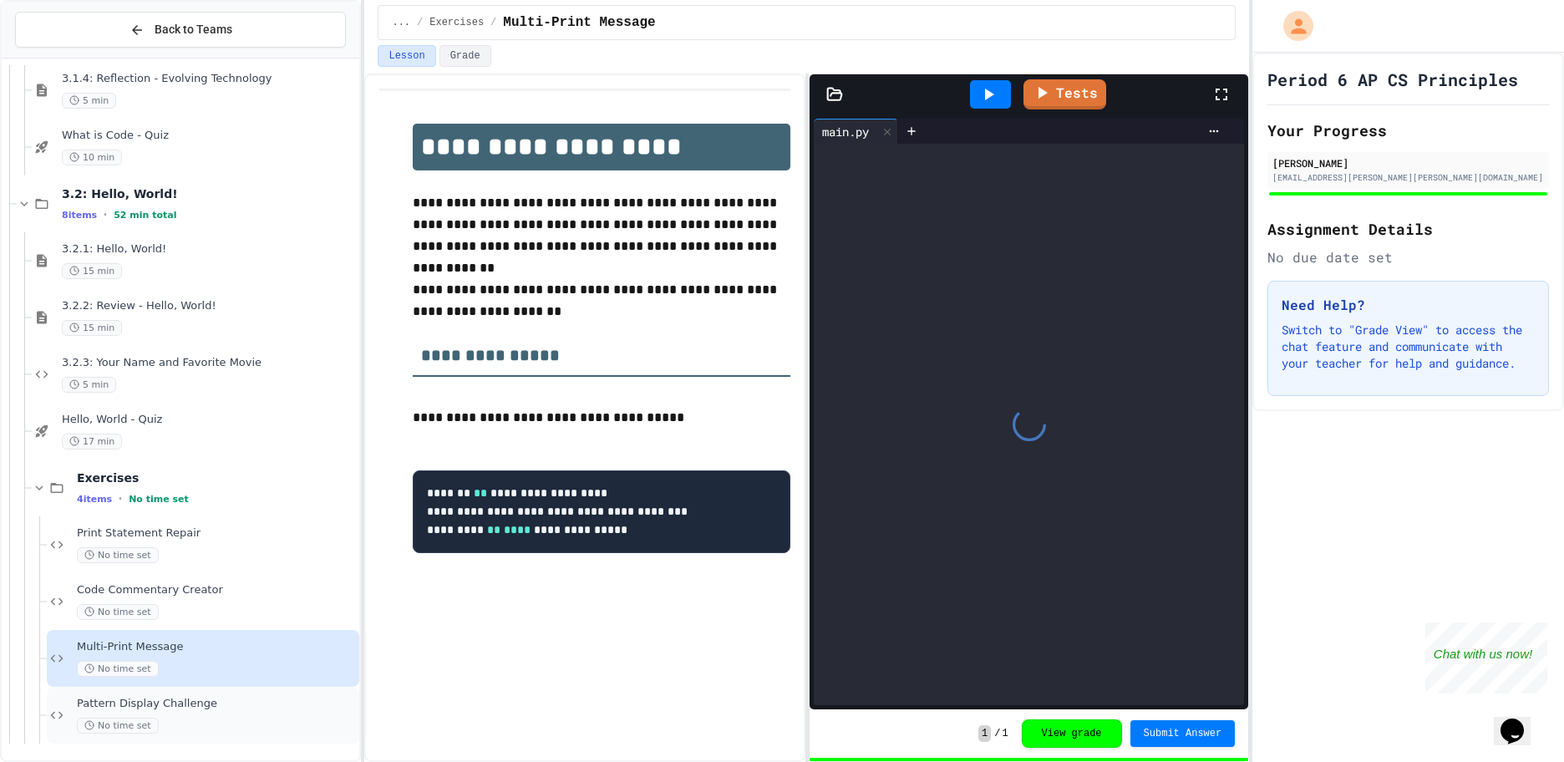
click at [189, 708] on span "Pattern Display Challenge" at bounding box center [216, 704] width 279 height 14
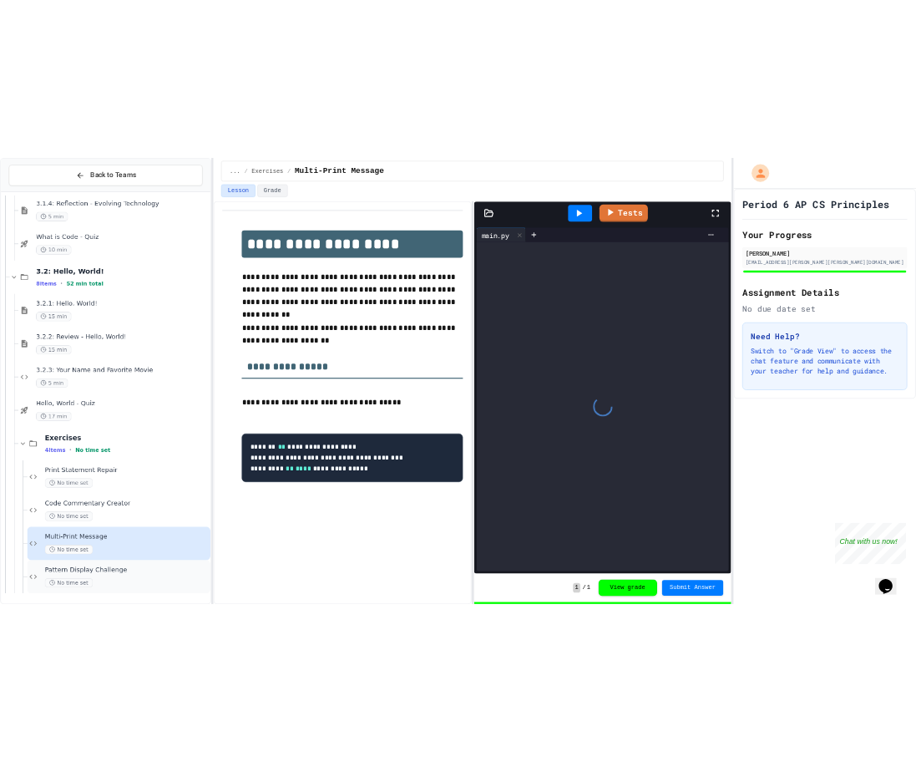
scroll to position [1129, 0]
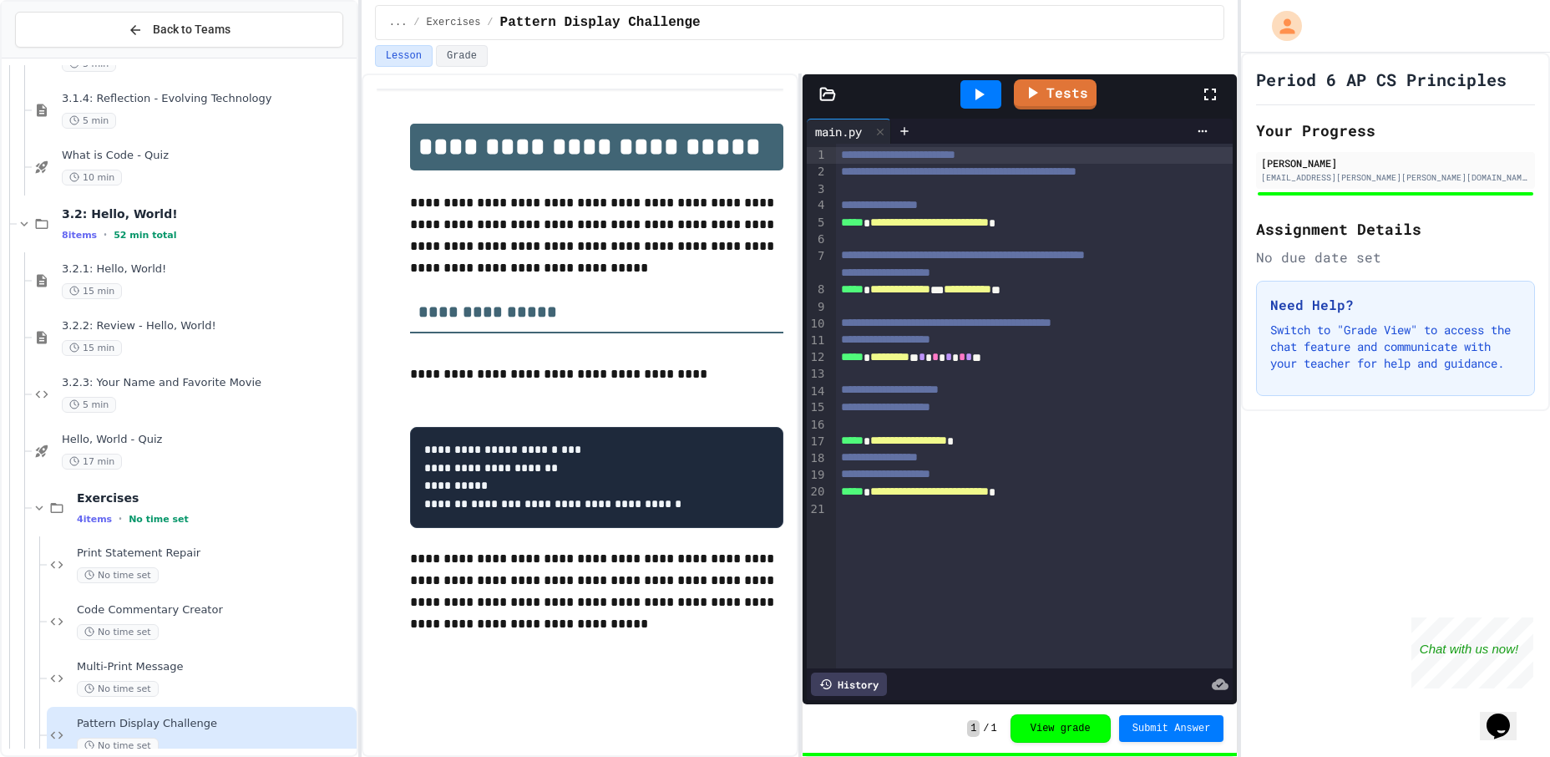
click at [571, 91] on div "**********" at bounding box center [580, 370] width 407 height 563
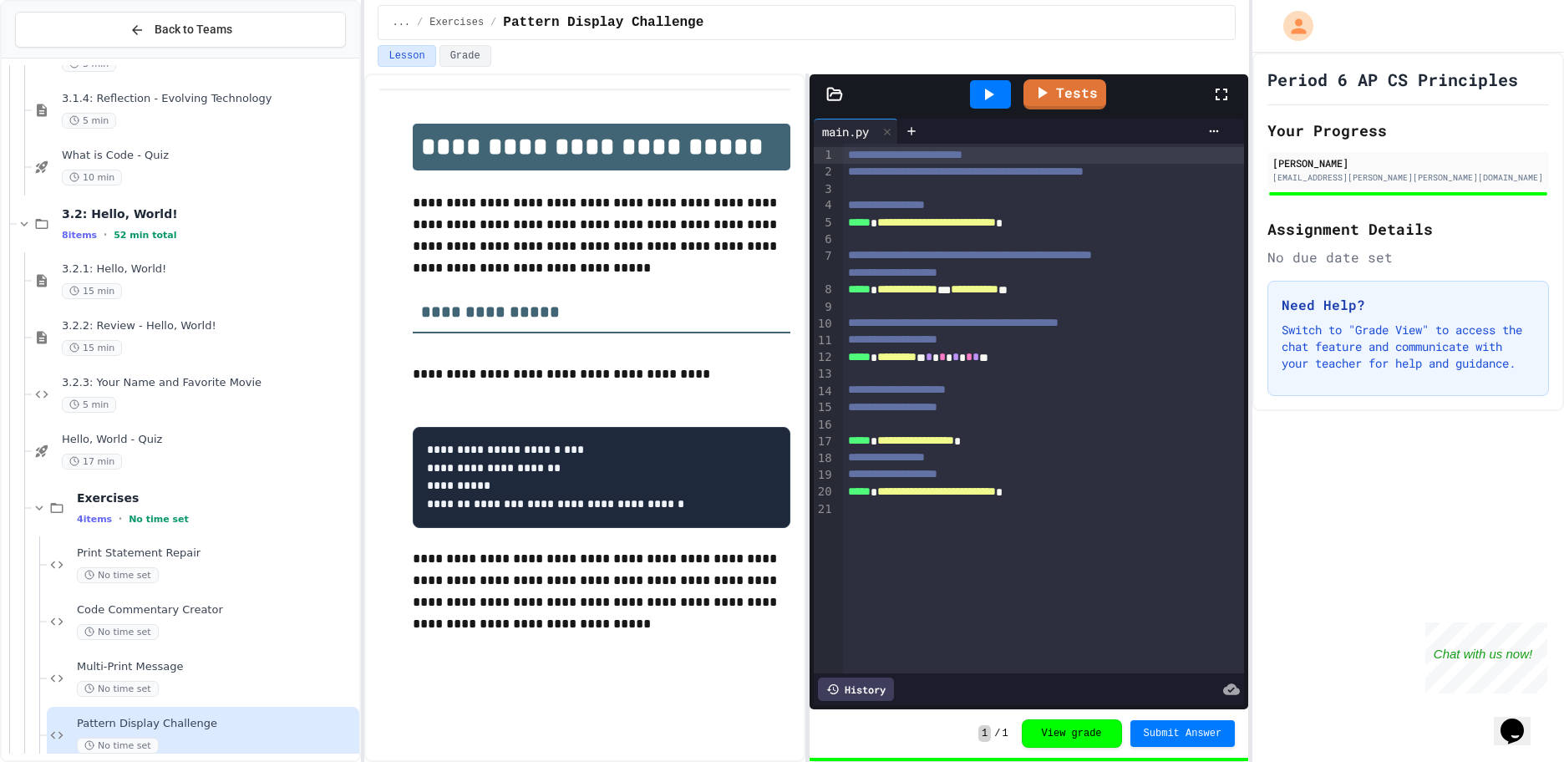
click at [571, 97] on div "**********" at bounding box center [584, 370] width 410 height 563
click at [346, 128] on div "3.1.4: Reflection - Evolving Technology 5 min" at bounding box center [195, 110] width 327 height 57
